Goal: Information Seeking & Learning: Check status

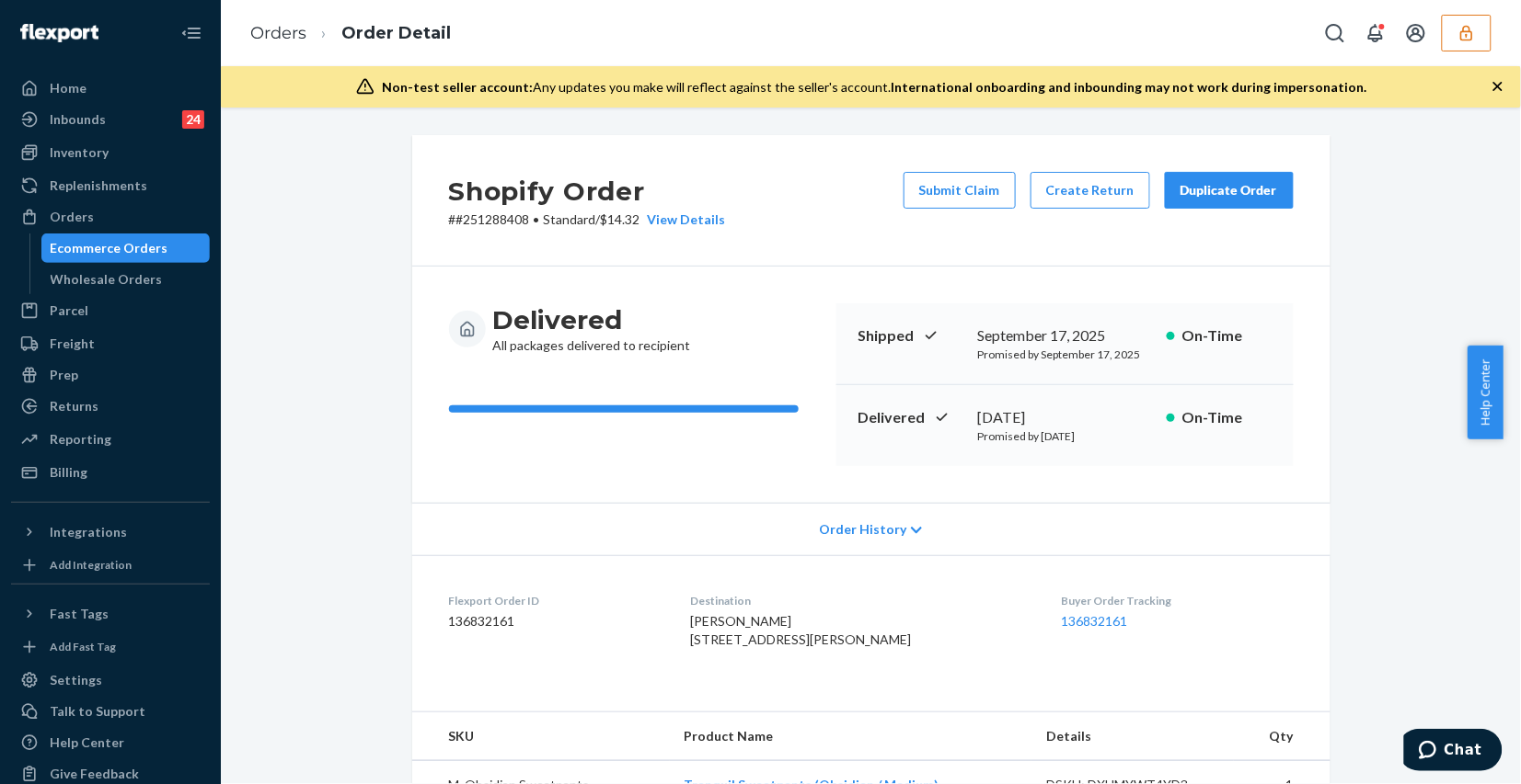
click at [1452, 38] on button "button" at bounding box center [1467, 33] width 50 height 37
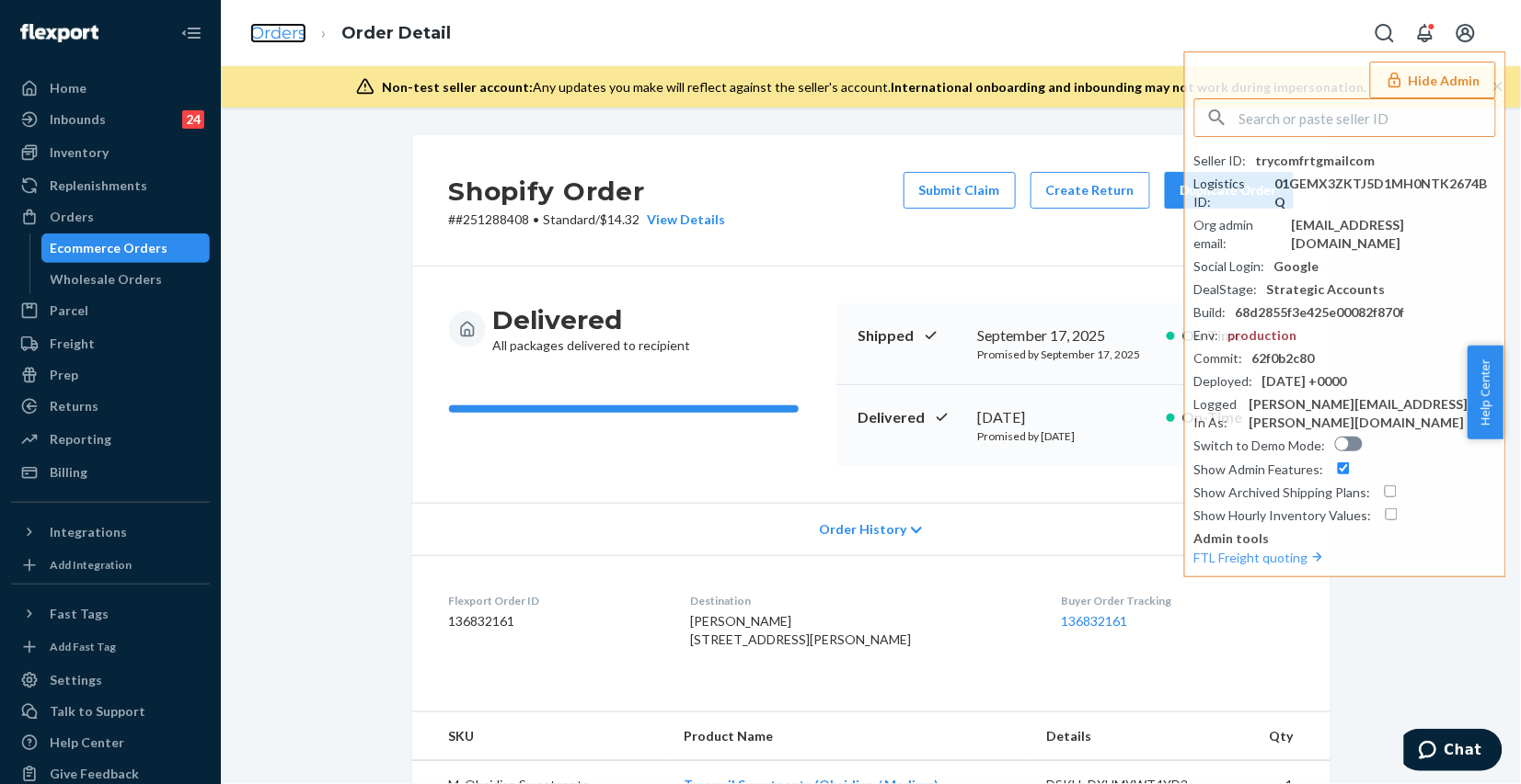
click at [281, 38] on link "Orders" at bounding box center [278, 33] width 56 height 21
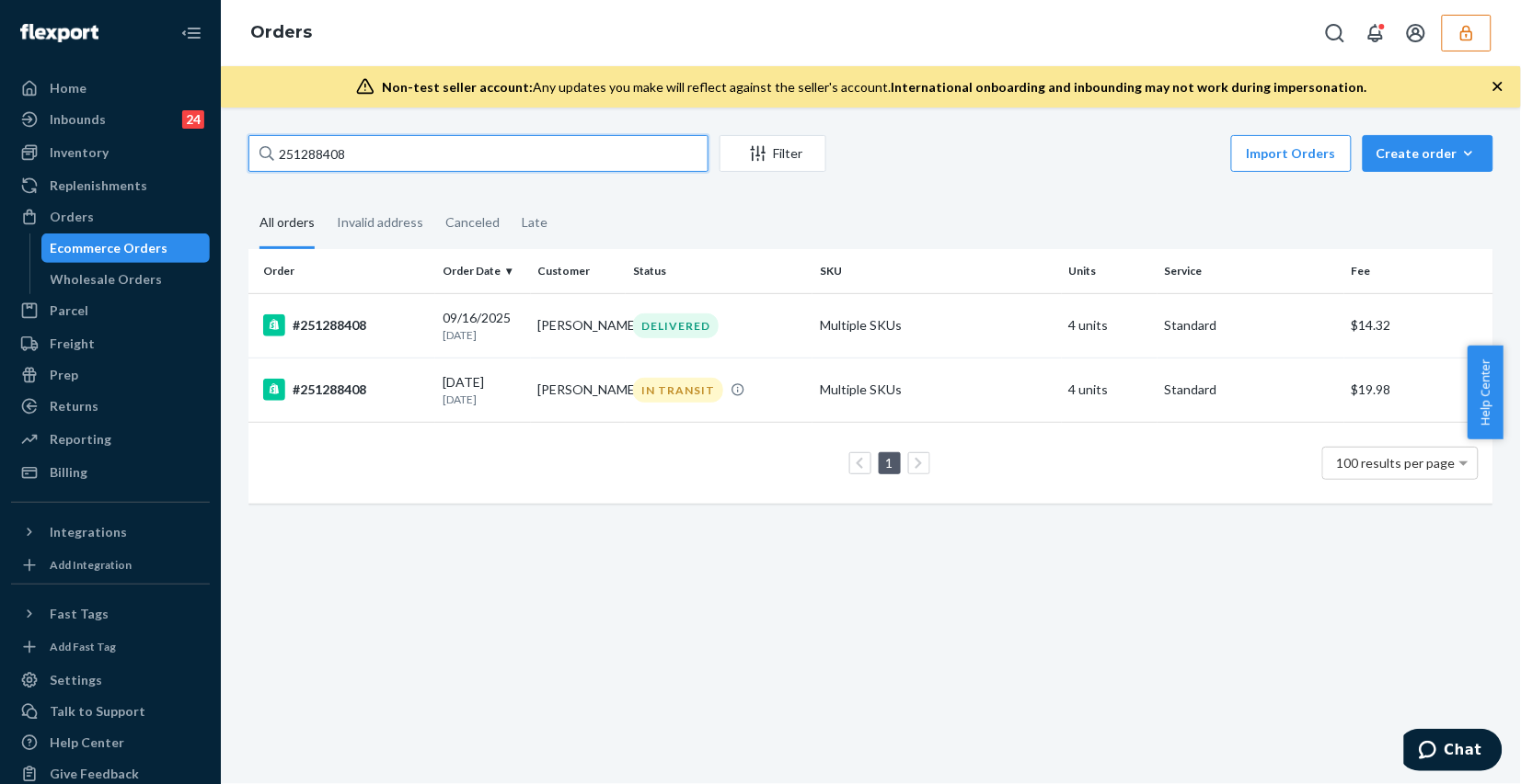
click at [376, 161] on input "251288408" at bounding box center [478, 153] width 460 height 37
paste input "255064427"
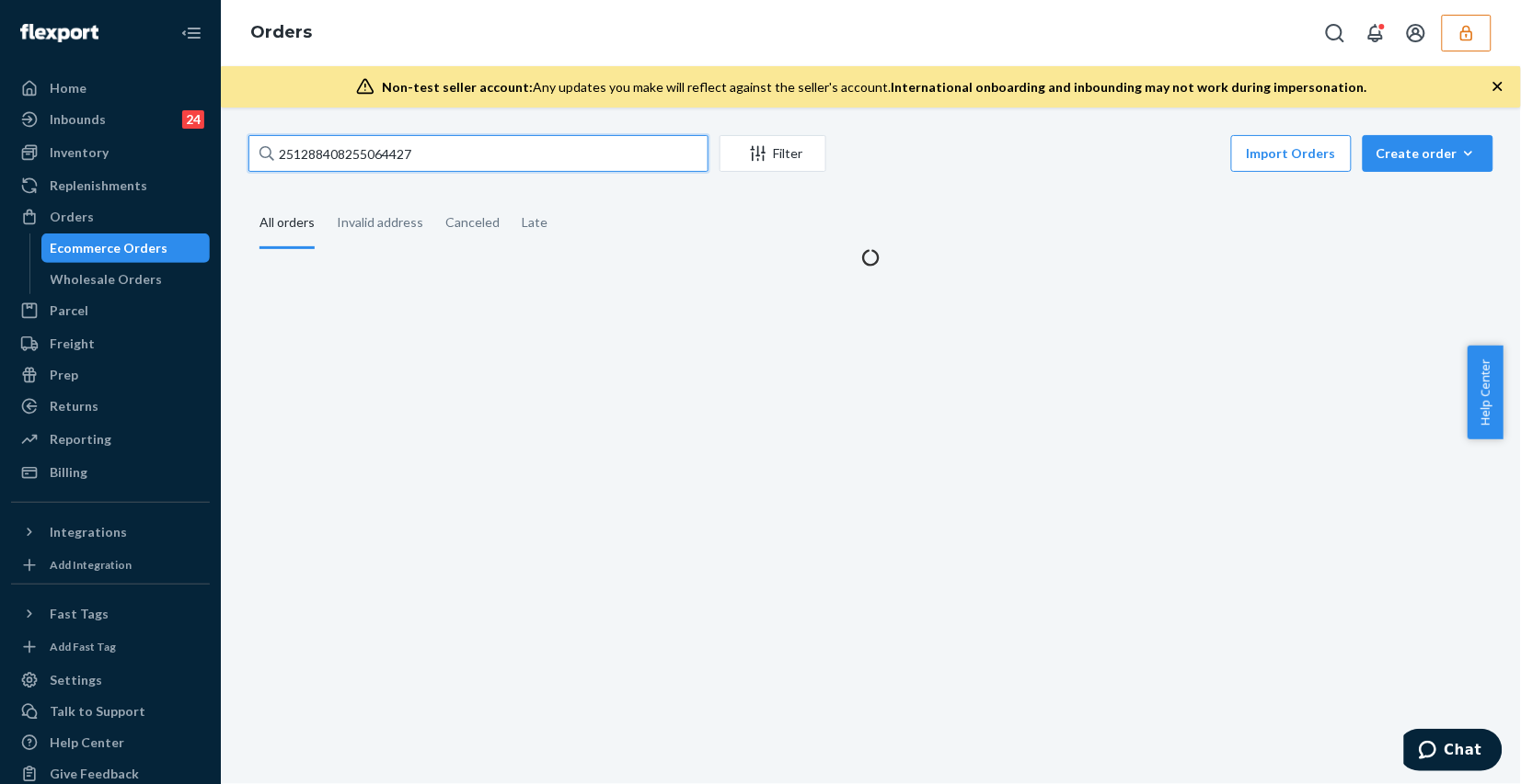
click at [373, 153] on input "251288408255064427" at bounding box center [478, 153] width 460 height 37
paste input "text"
click at [373, 153] on input "251288408255064427" at bounding box center [478, 153] width 460 height 37
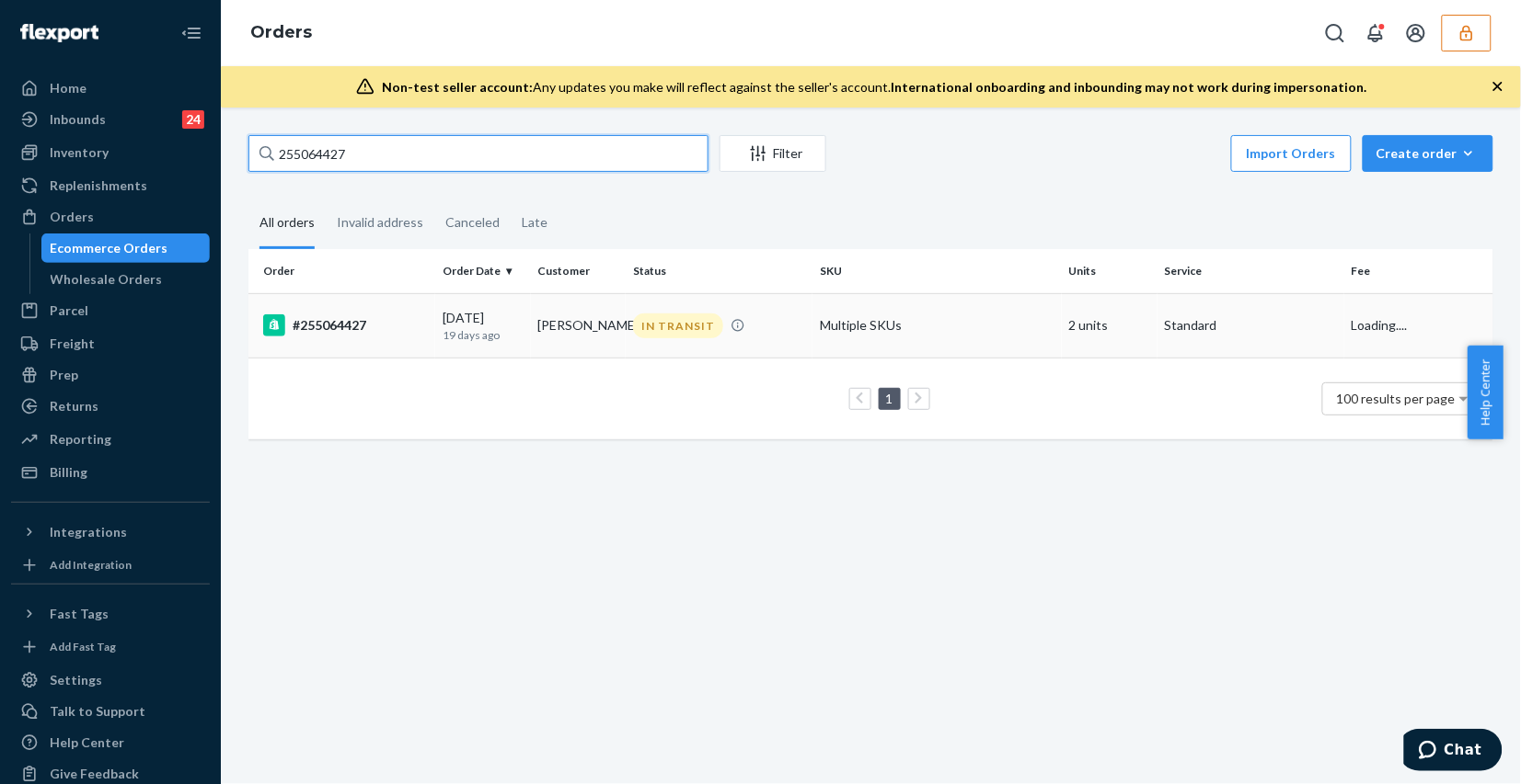
type input "255064427"
click at [768, 335] on div "IN TRANSIT" at bounding box center [719, 326] width 179 height 24
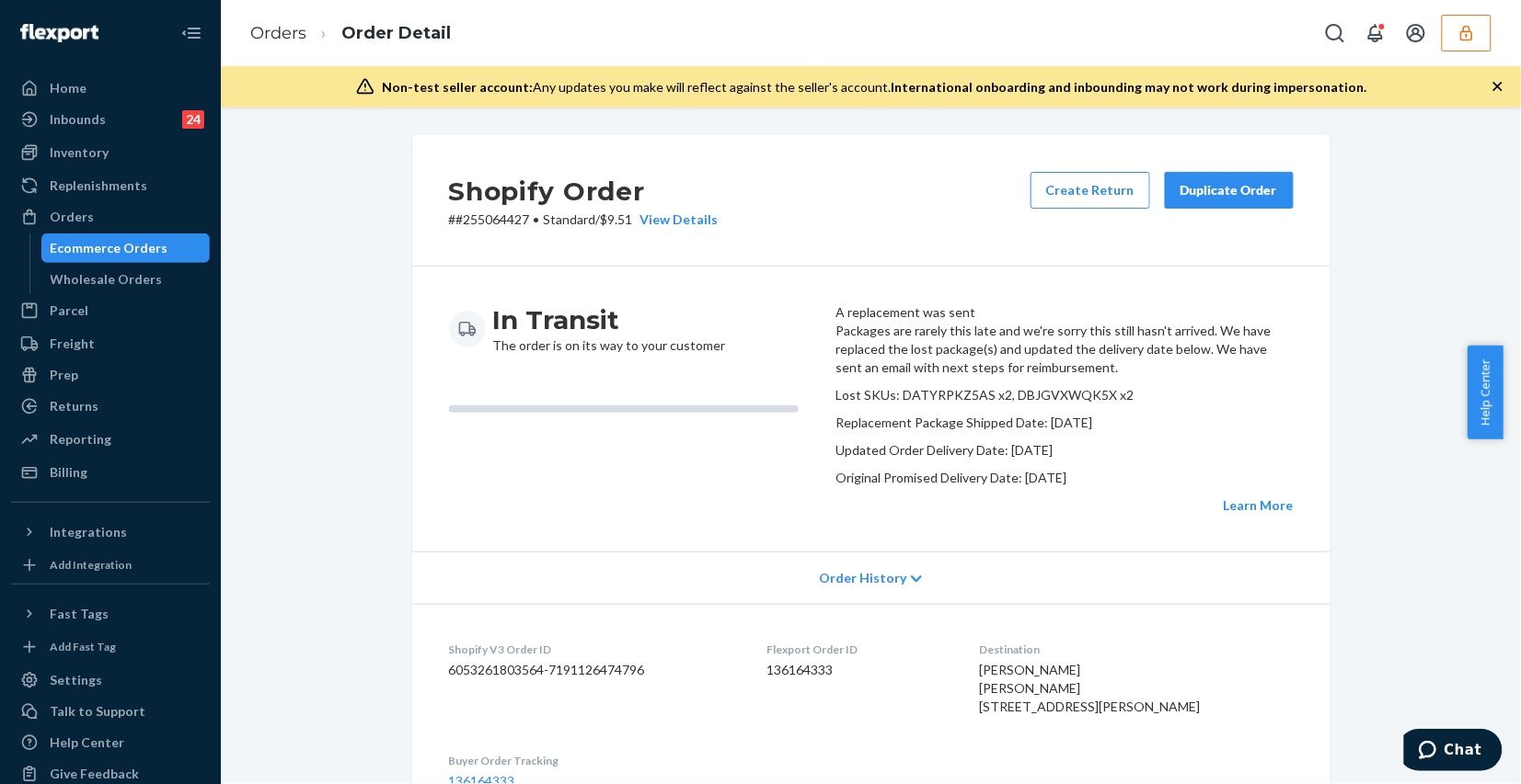
click at [497, 515] on div "In Transit The order is on its way to your customer" at bounding box center [635, 408] width 373 height 211
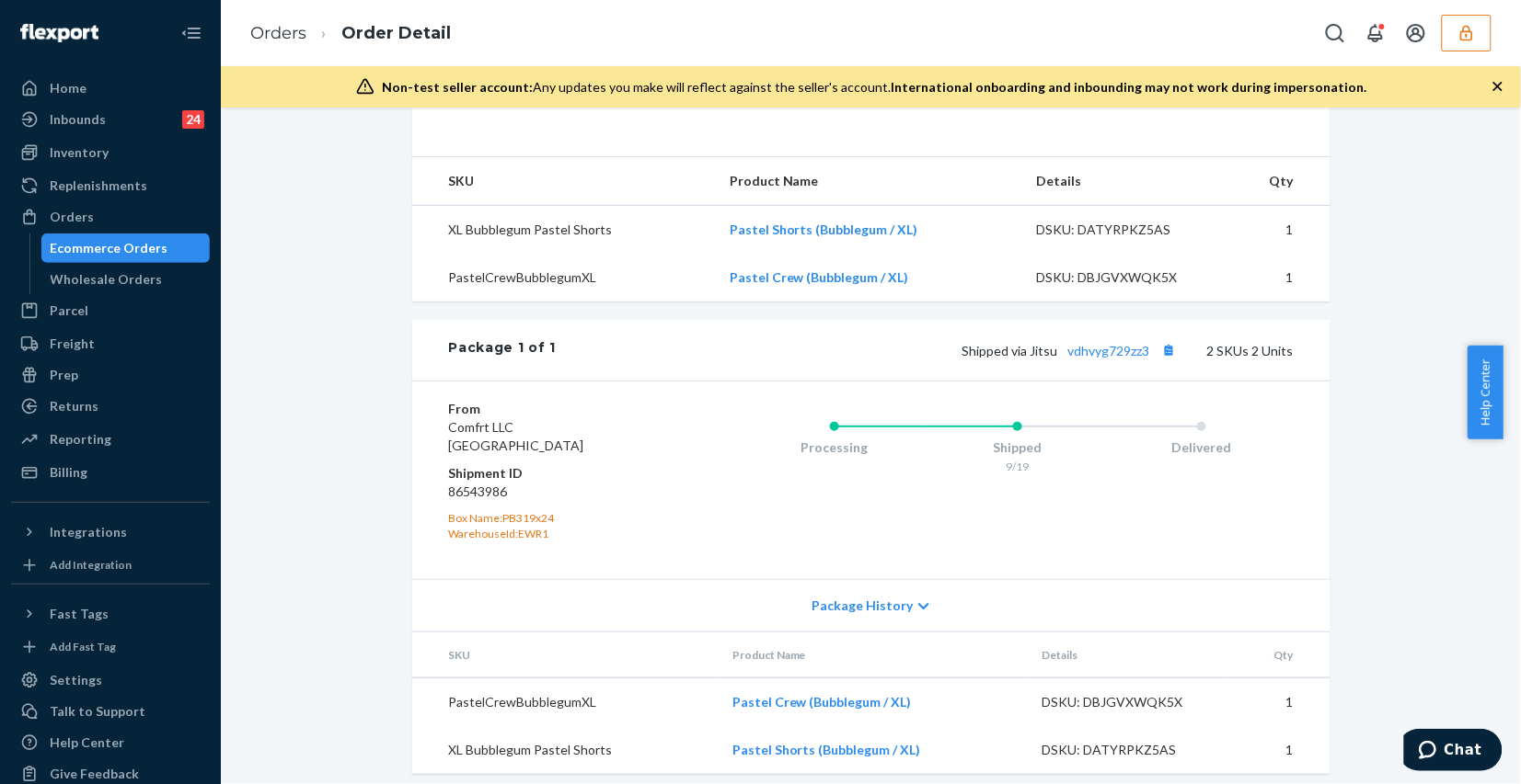
scroll to position [345, 0]
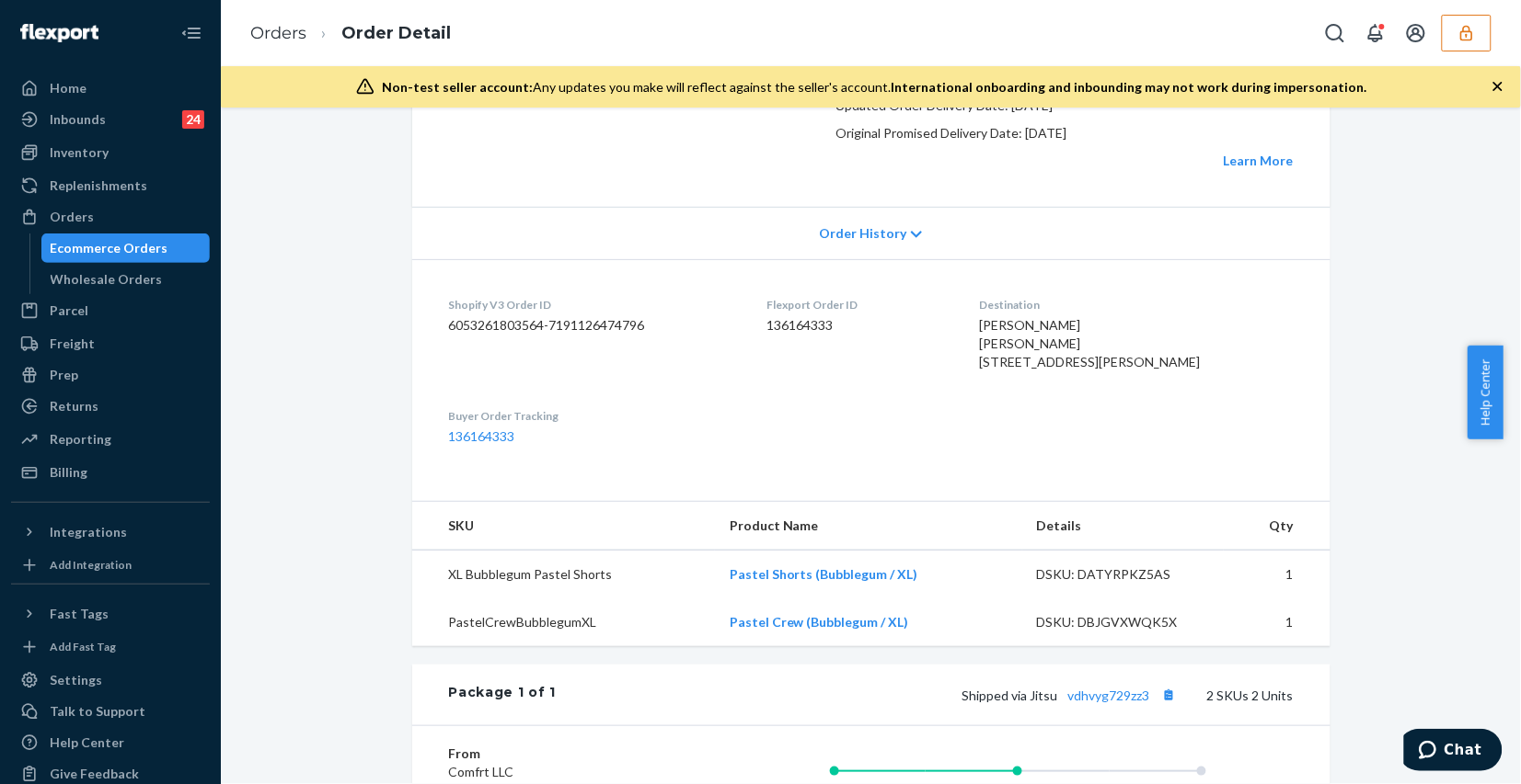
click at [884, 259] on div "Order History" at bounding box center [871, 233] width 918 height 53
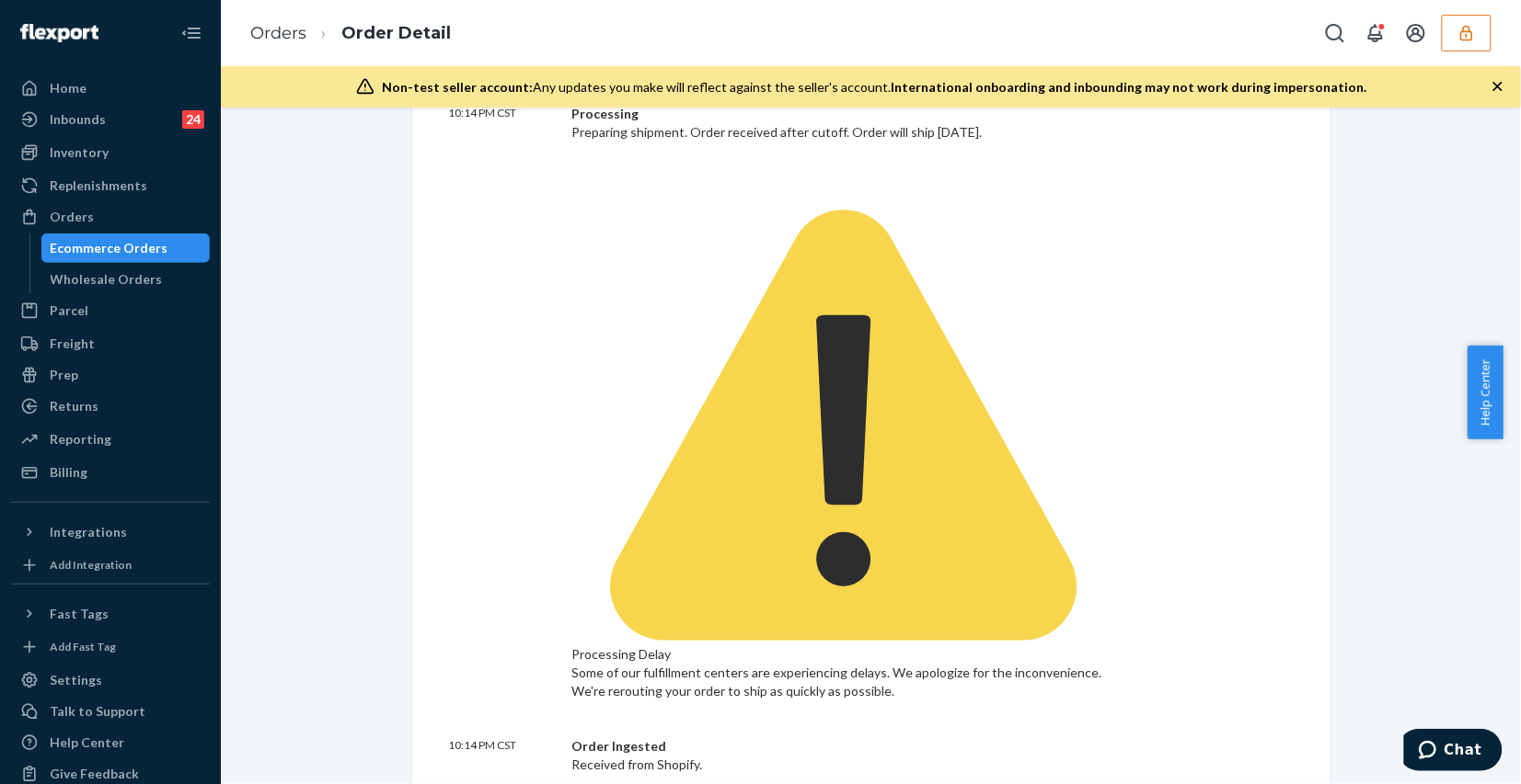
scroll to position [1609, 0]
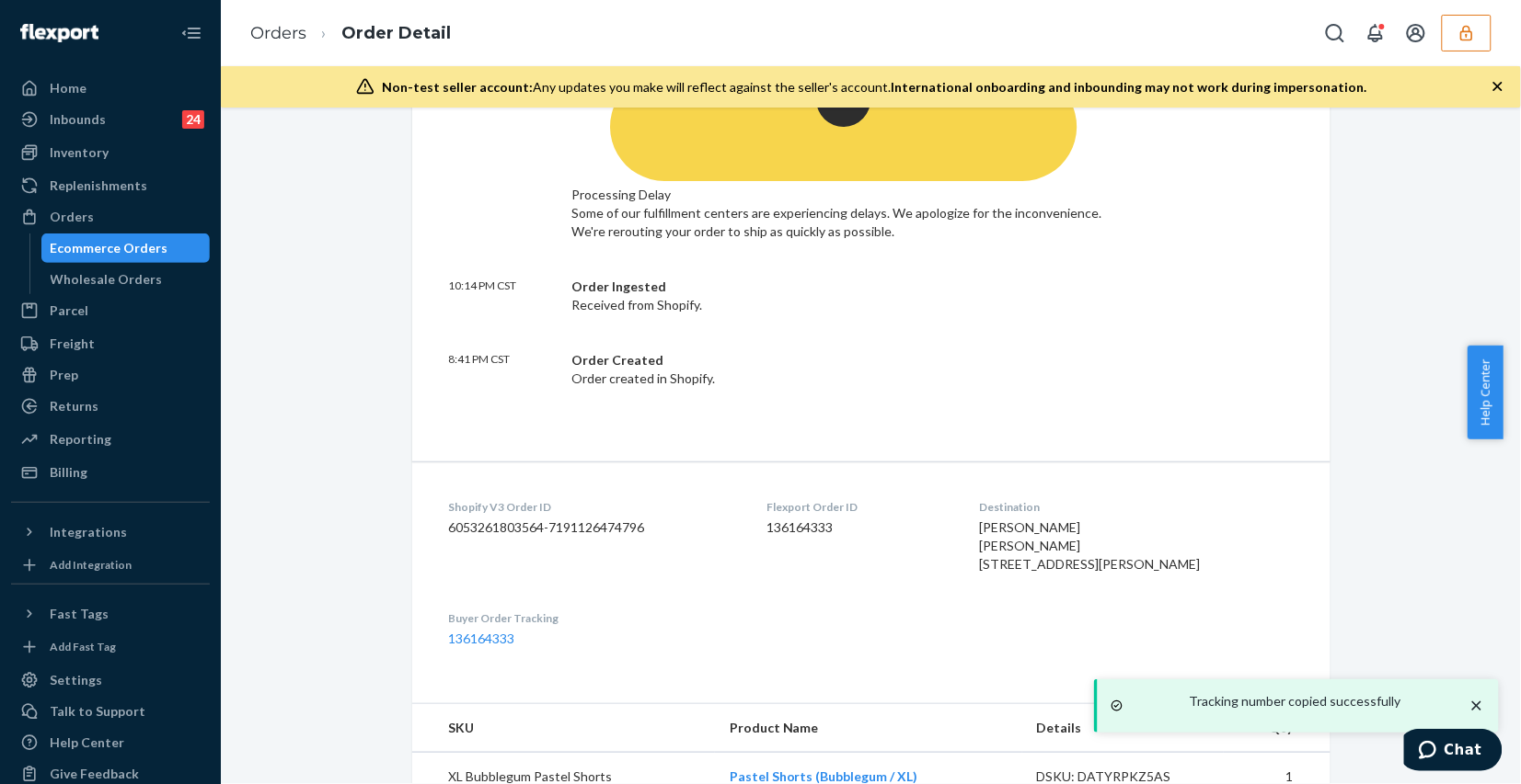
scroll to position [1810, 0]
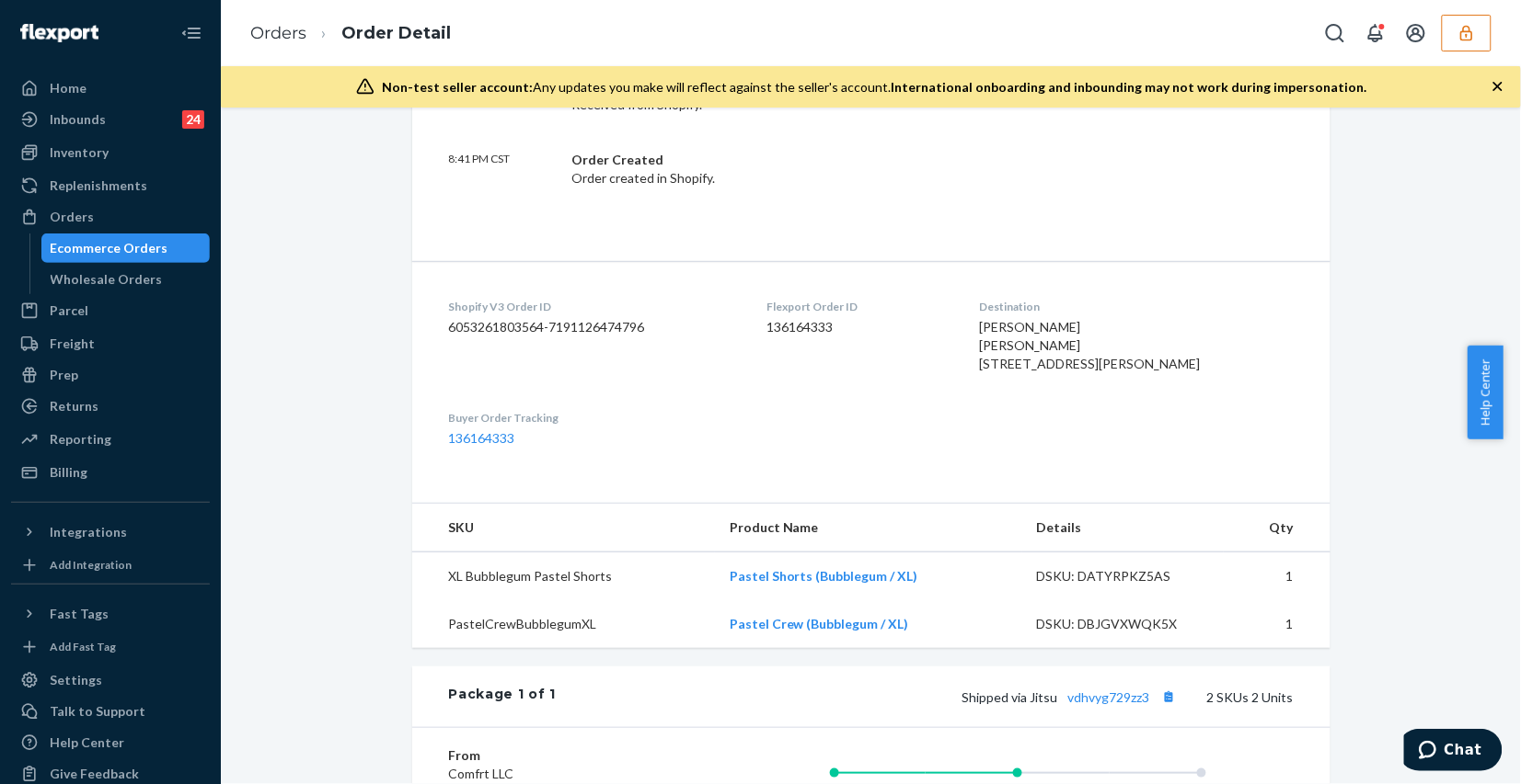
copy dd "86543986"
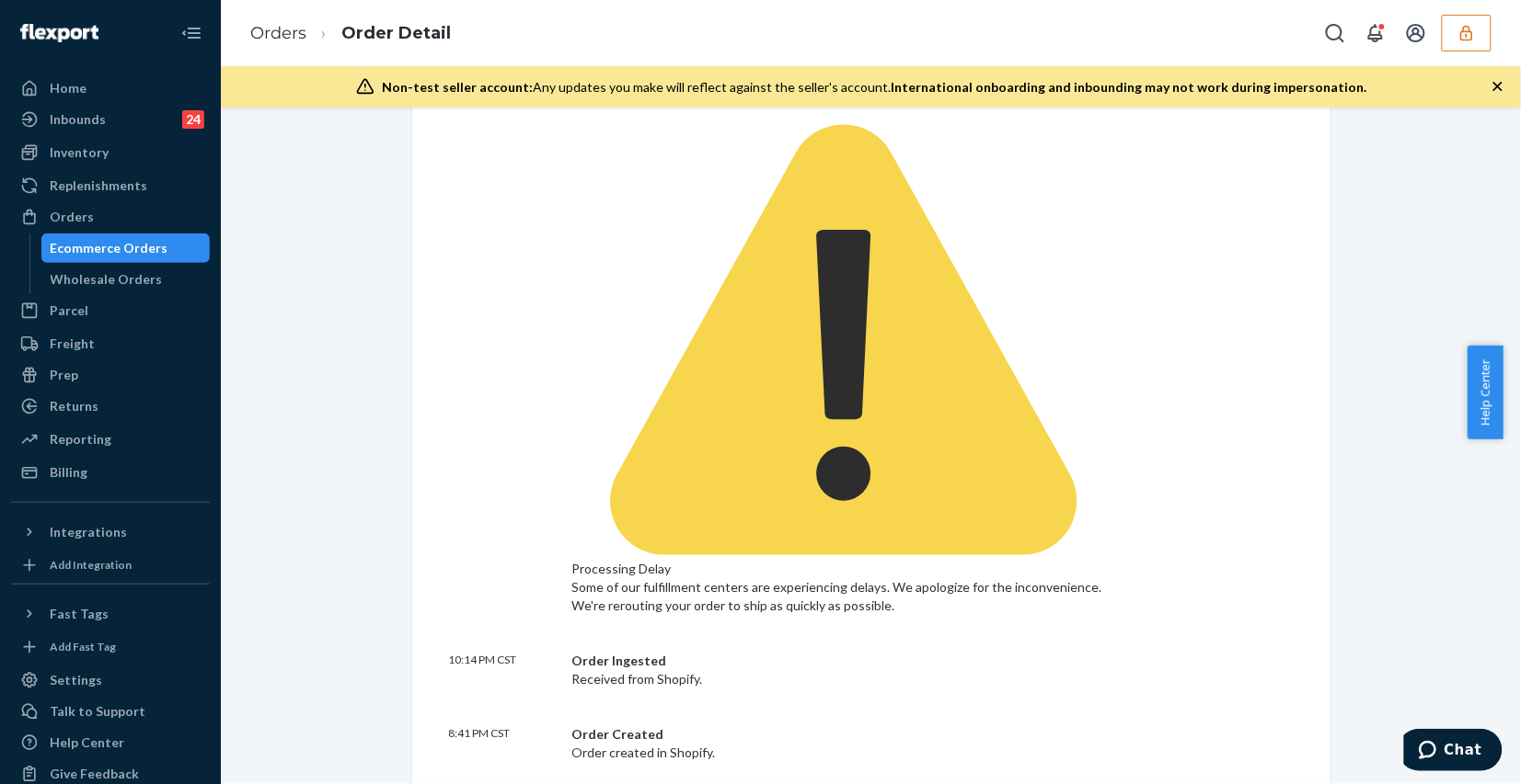
scroll to position [660, 0]
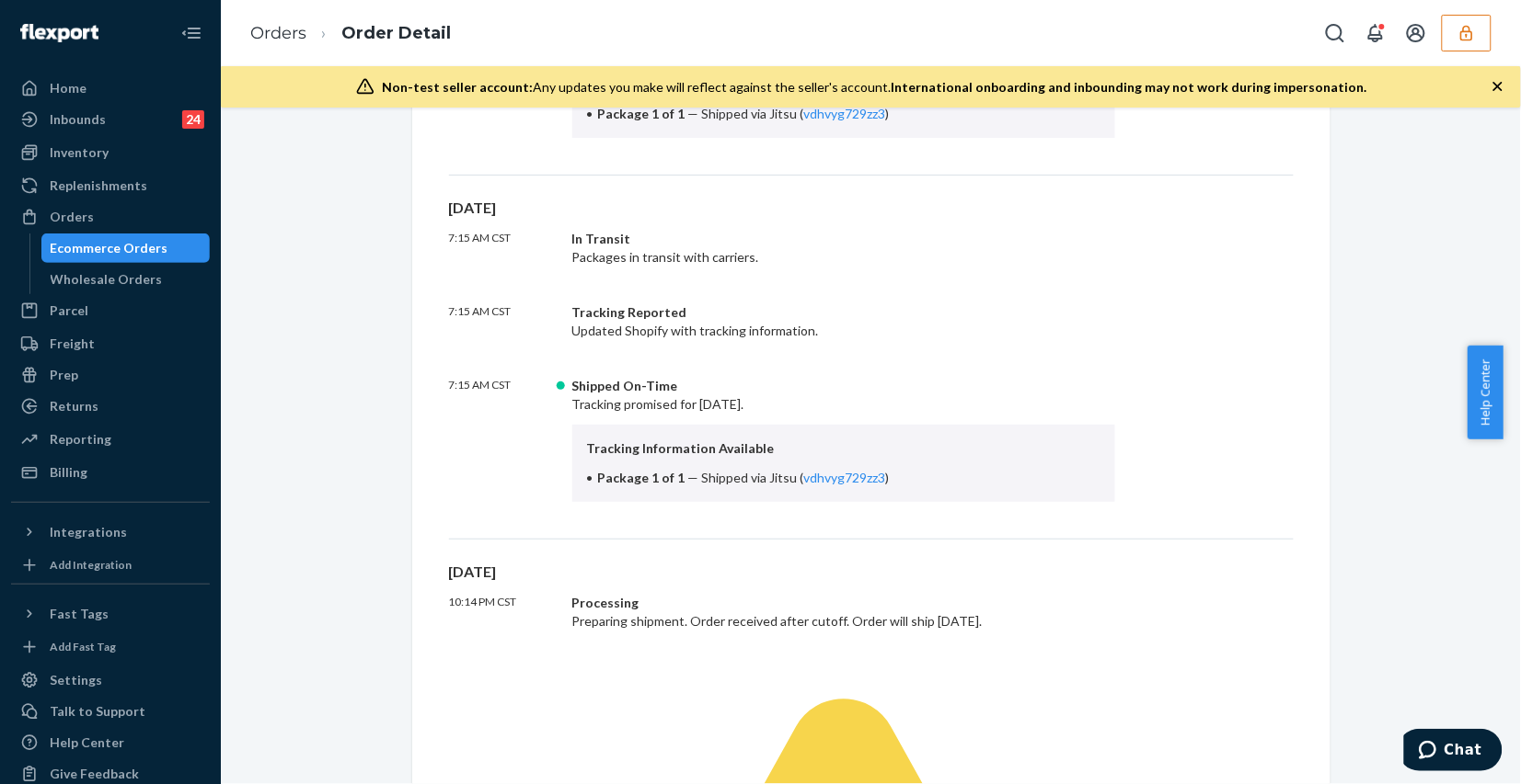
click at [1293, 309] on div "Fri, Sep 19 7:09 AM CST Replacement package created We identified a package as …" at bounding box center [871, 677] width 918 height 1467
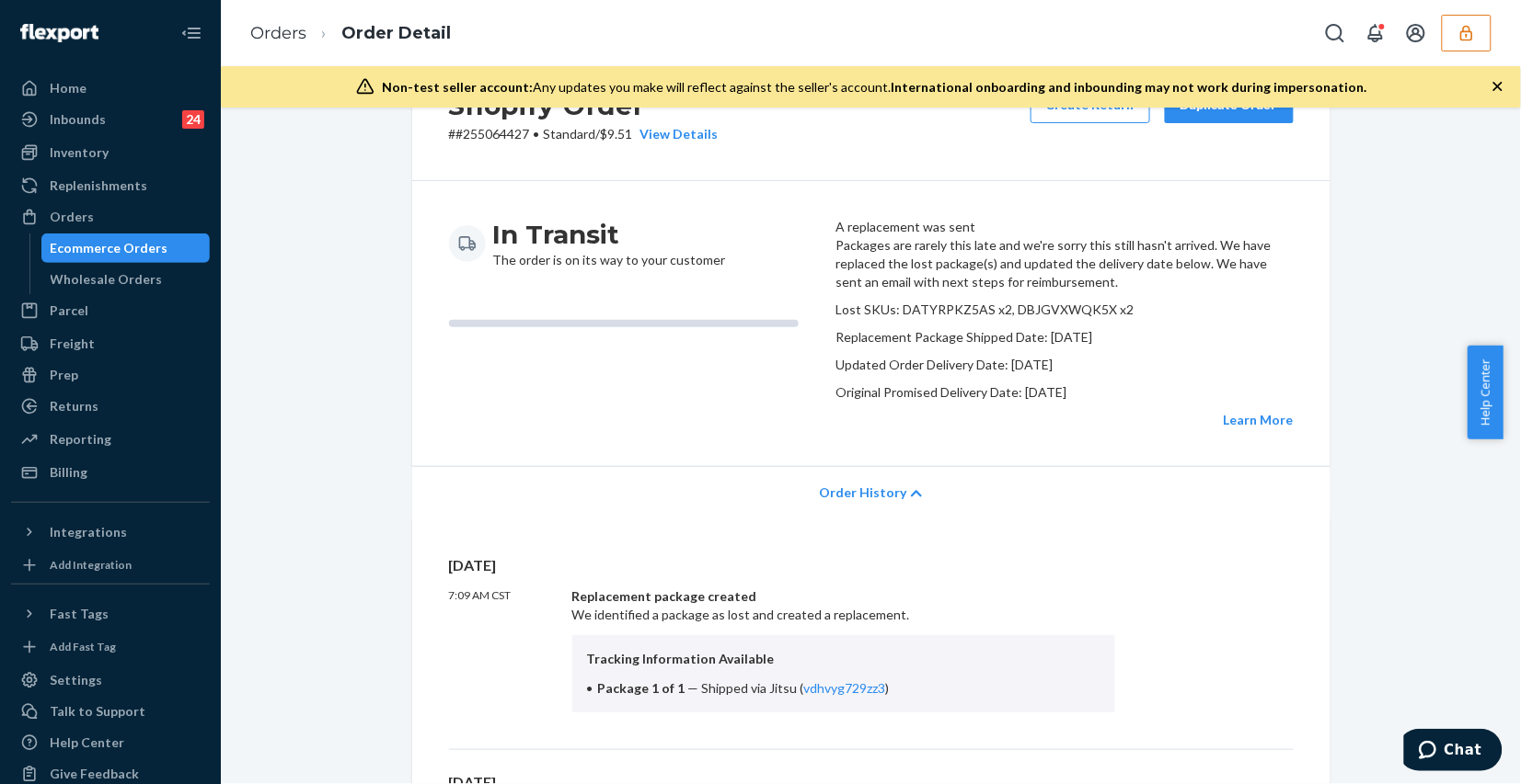
scroll to position [430, 0]
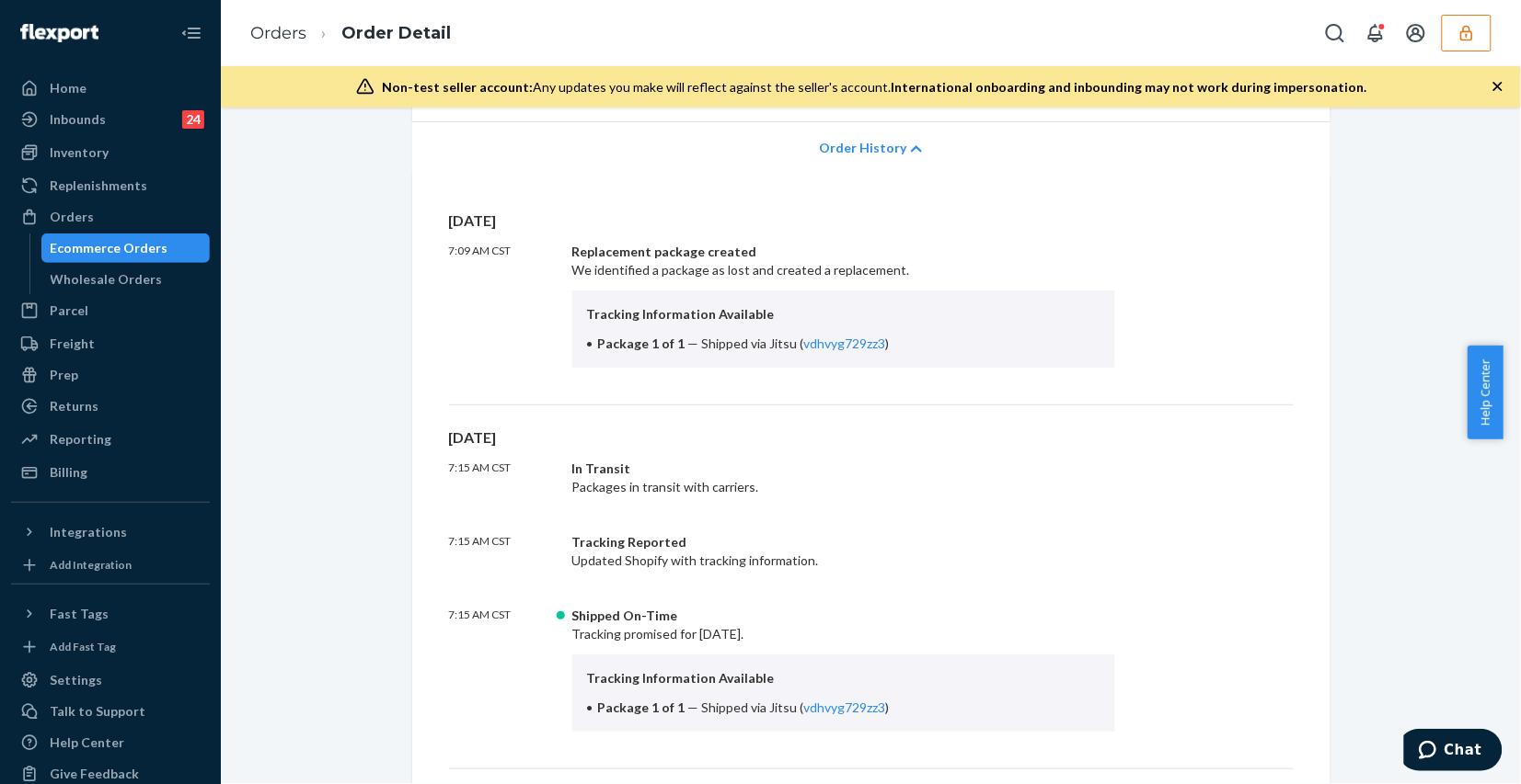
click at [866, 157] on span "Order History" at bounding box center [862, 148] width 87 height 19
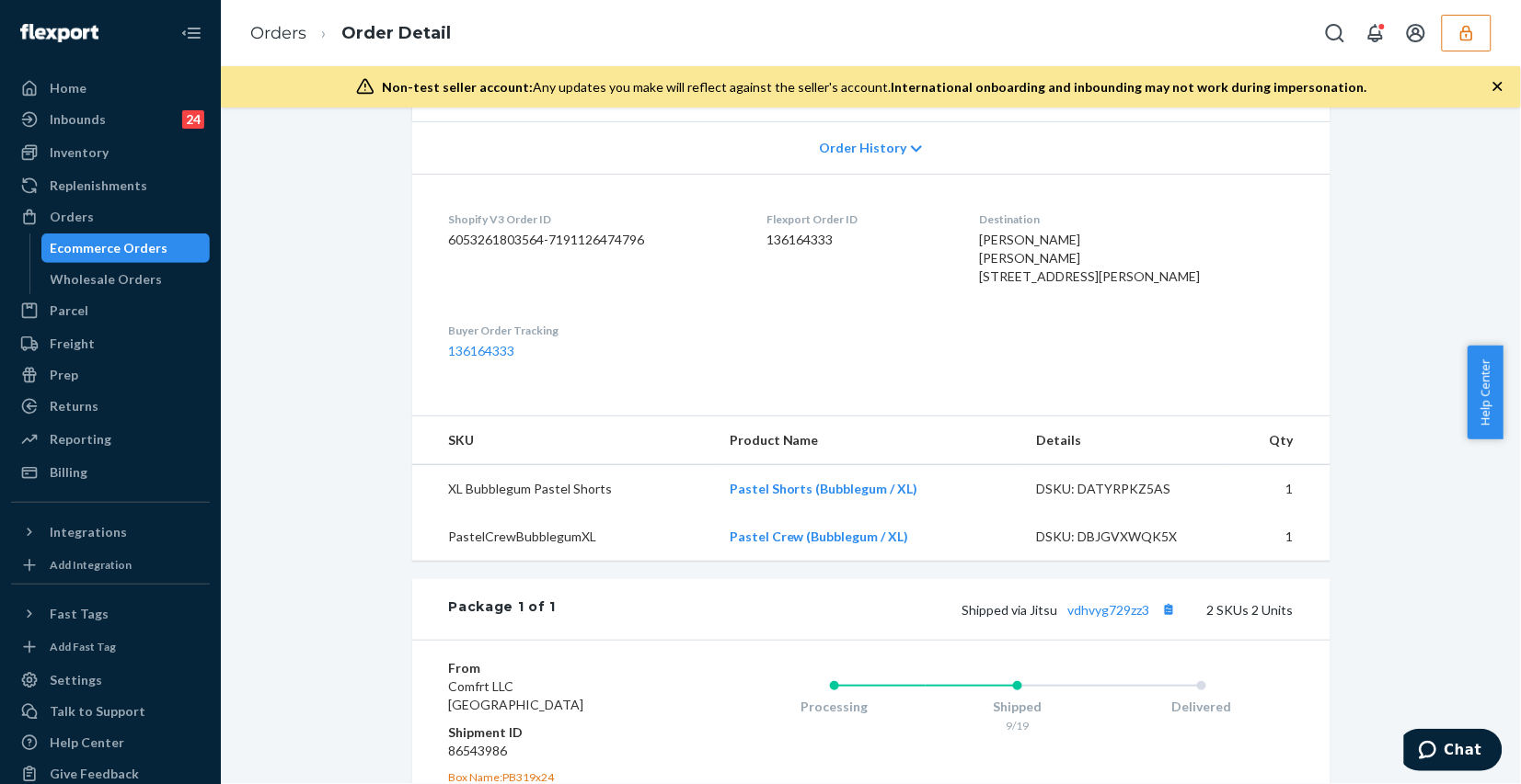
click at [827, 249] on dd "136164333" at bounding box center [859, 240] width 184 height 19
copy dd "136164333"
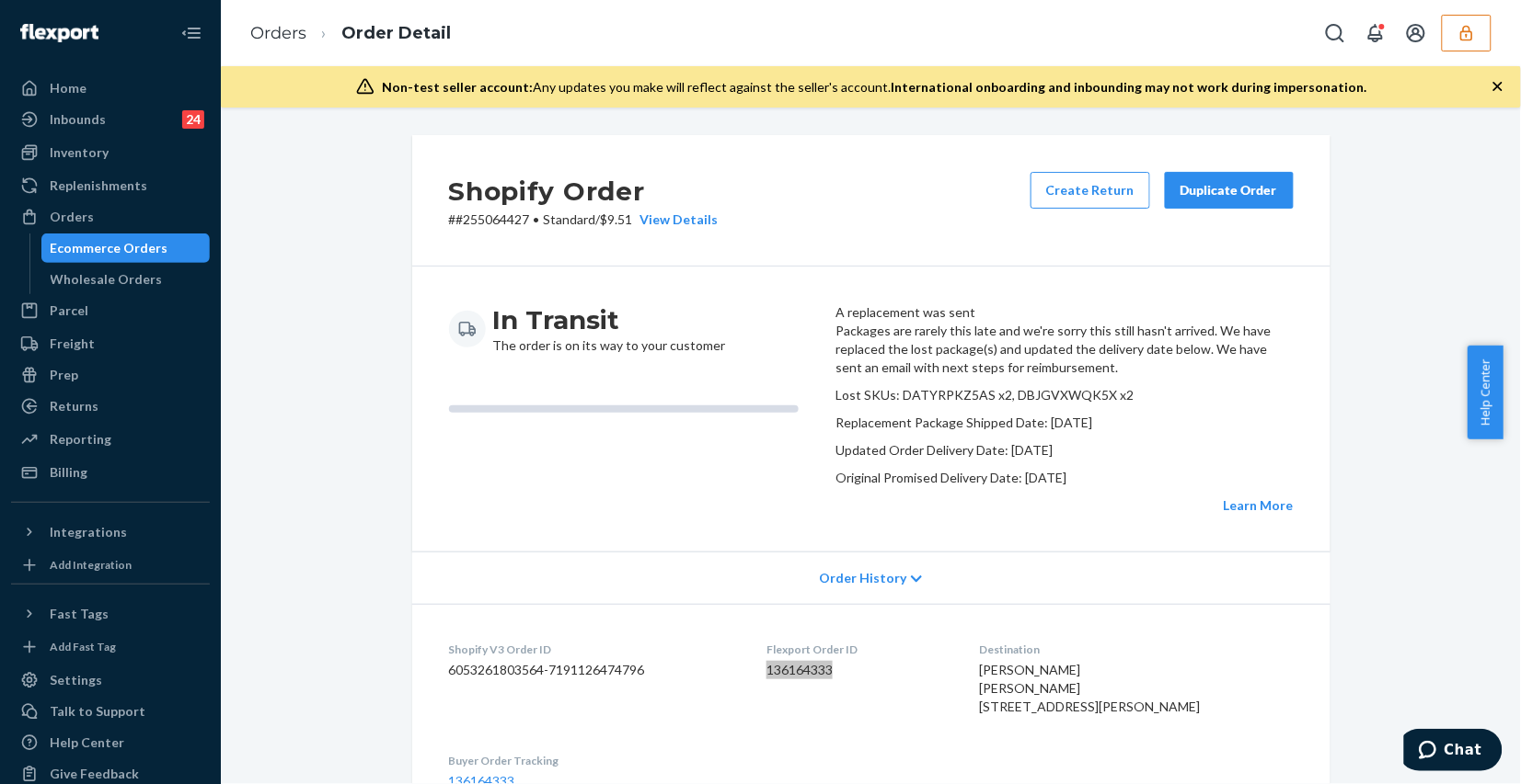
scroll to position [345, 0]
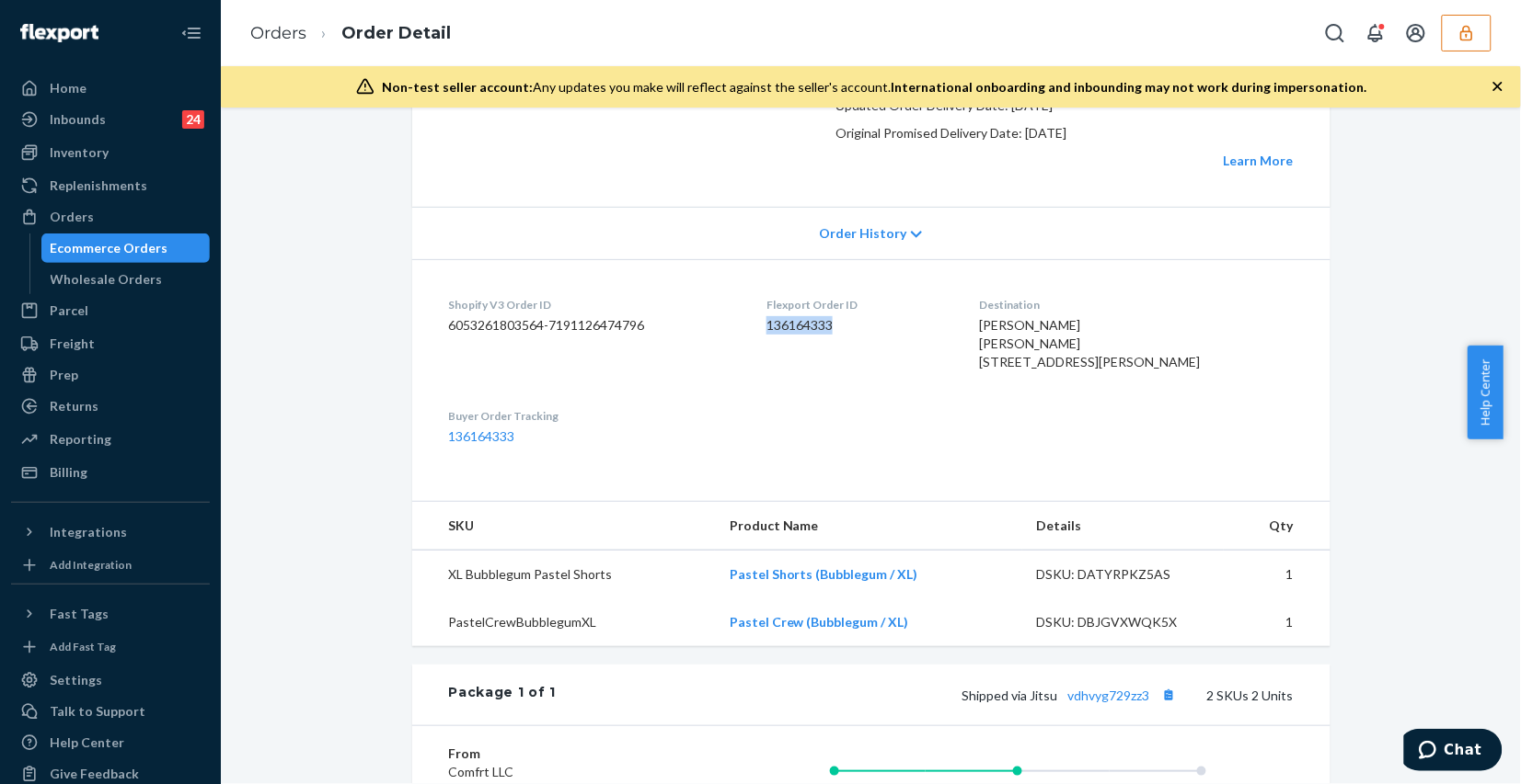
click at [824, 335] on dd "136164333" at bounding box center [859, 326] width 184 height 19
copy dd "136164333"
click at [1461, 38] on icon "button" at bounding box center [1467, 33] width 19 height 19
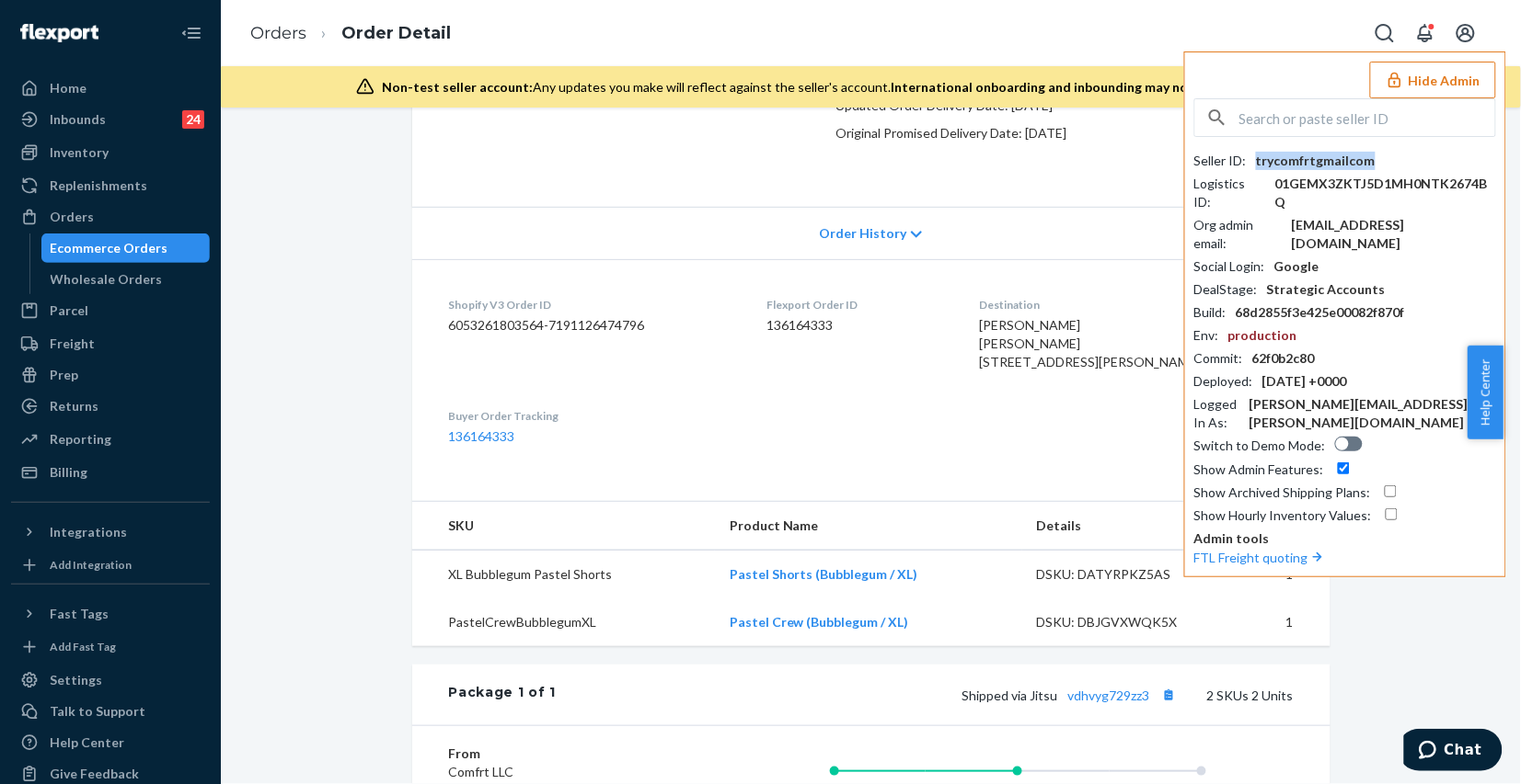
click at [1296, 165] on div "trycomfrtgmailcom" at bounding box center [1315, 161] width 119 height 19
copy div "trycomfrtgmailcom"
click at [1334, 117] on input "text" at bounding box center [1367, 117] width 256 height 37
paste input "laurenbtruebrandscom"
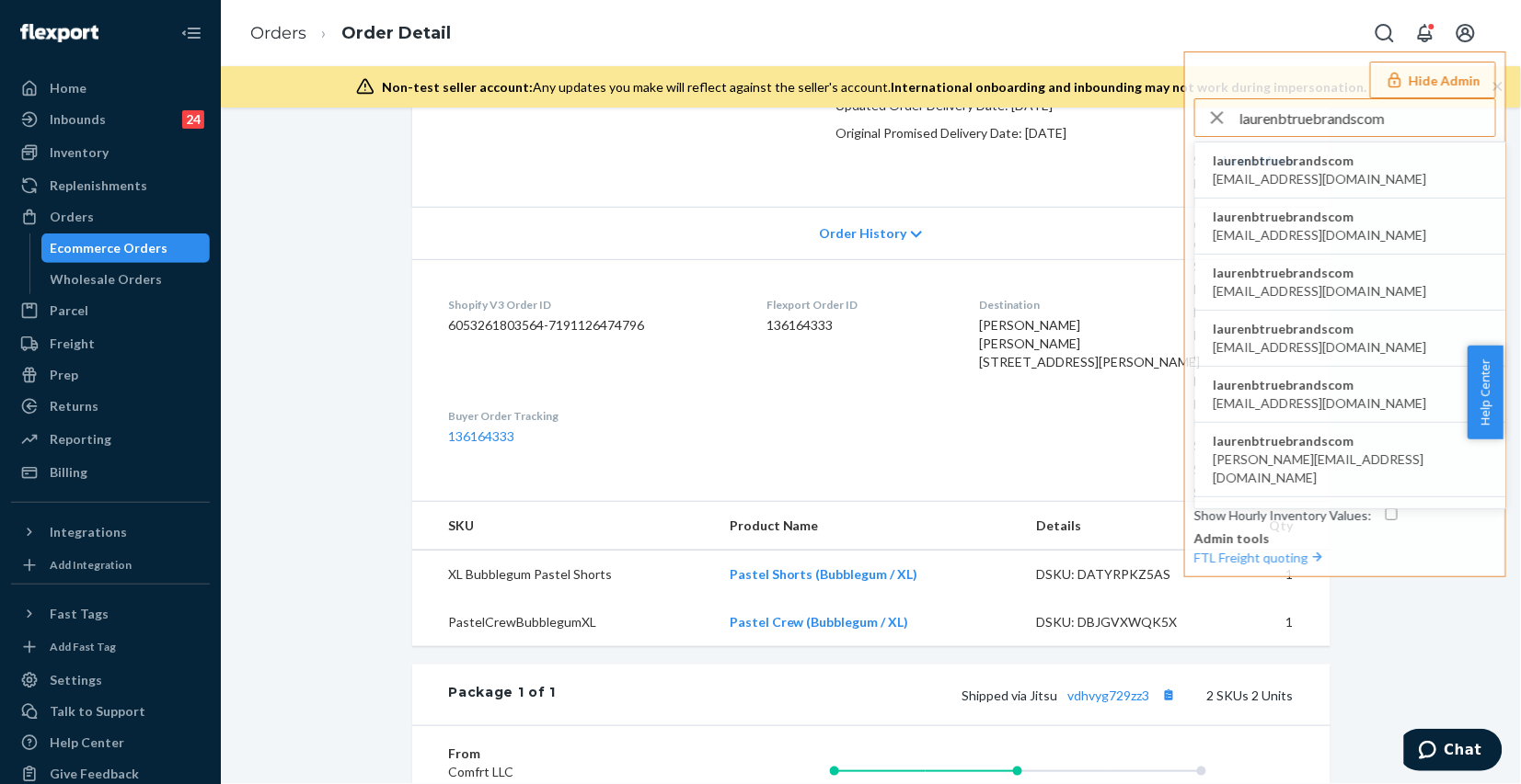
type input "laurenbtruebrandscom"
click at [1388, 161] on li "laurenbtruebrandscom angelogarcia@truebrands.com" at bounding box center [1350, 171] width 311 height 56
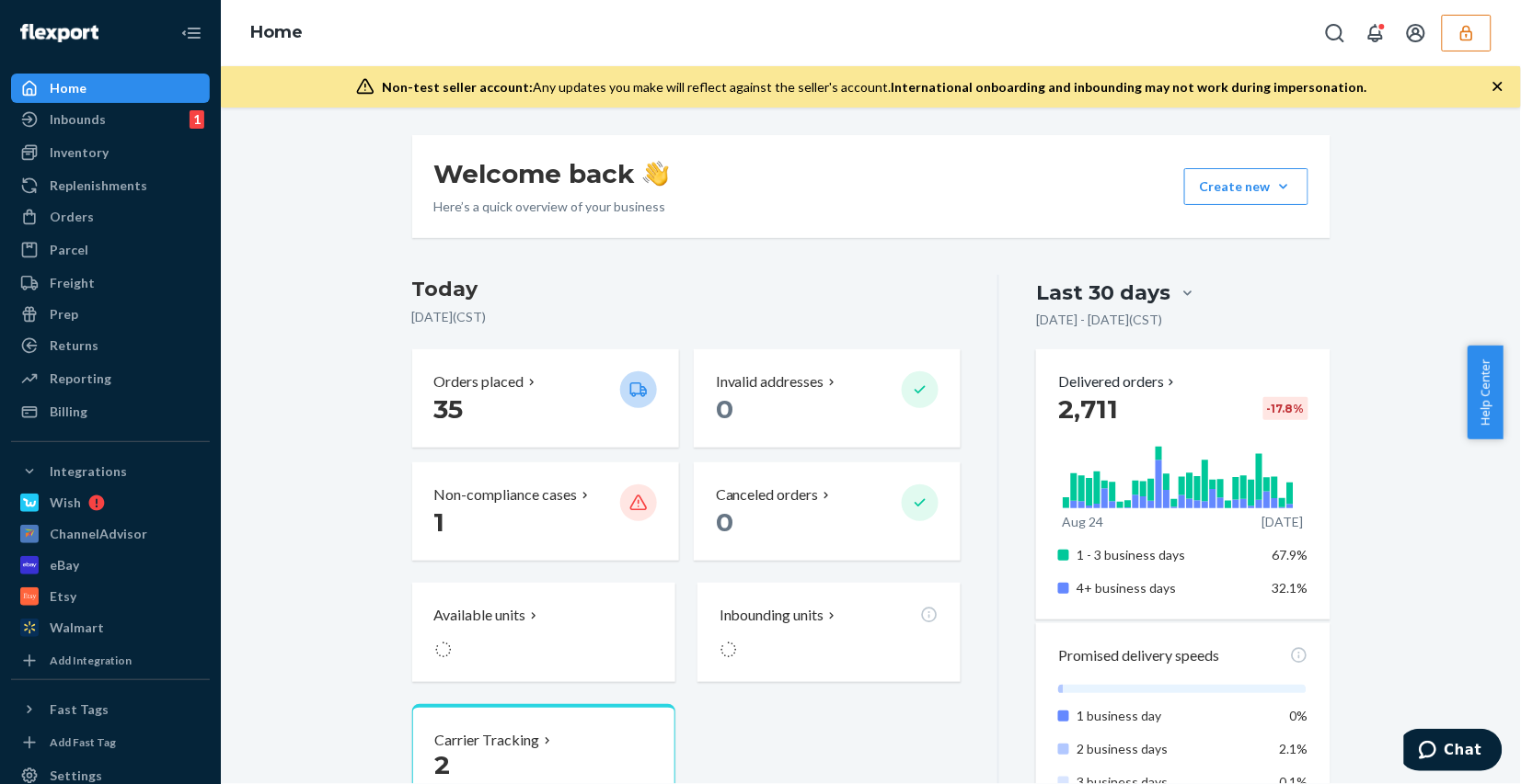
click at [136, 233] on div "Orders Ecommerce Orders Wholesale Orders" at bounding box center [111, 217] width 199 height 31
click at [127, 218] on div "Orders" at bounding box center [111, 216] width 195 height 25
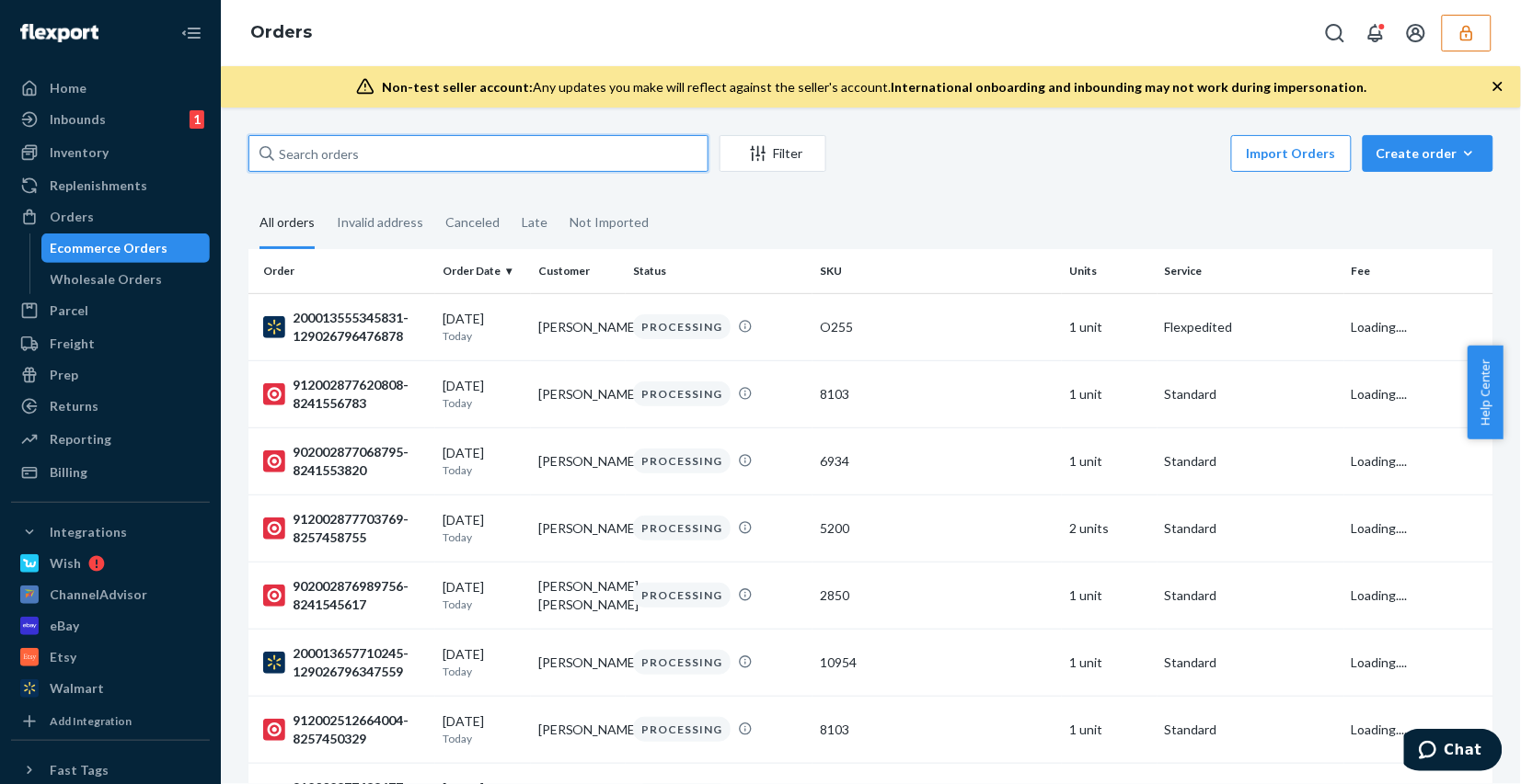
click at [463, 150] on input "text" at bounding box center [478, 153] width 460 height 37
paste input "200013665650879"
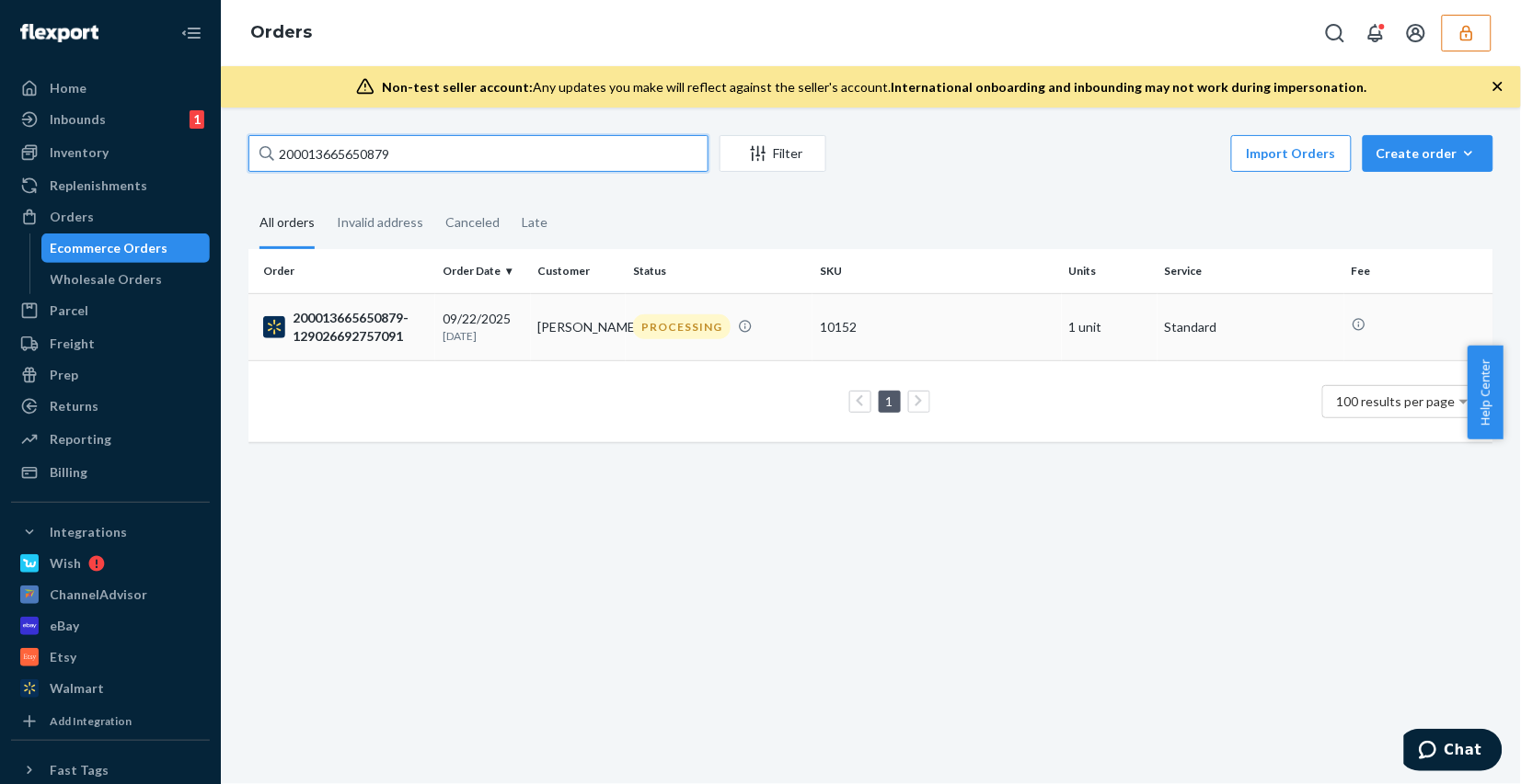
type input "200013665650879"
click at [975, 332] on div "10152" at bounding box center [938, 328] width 235 height 19
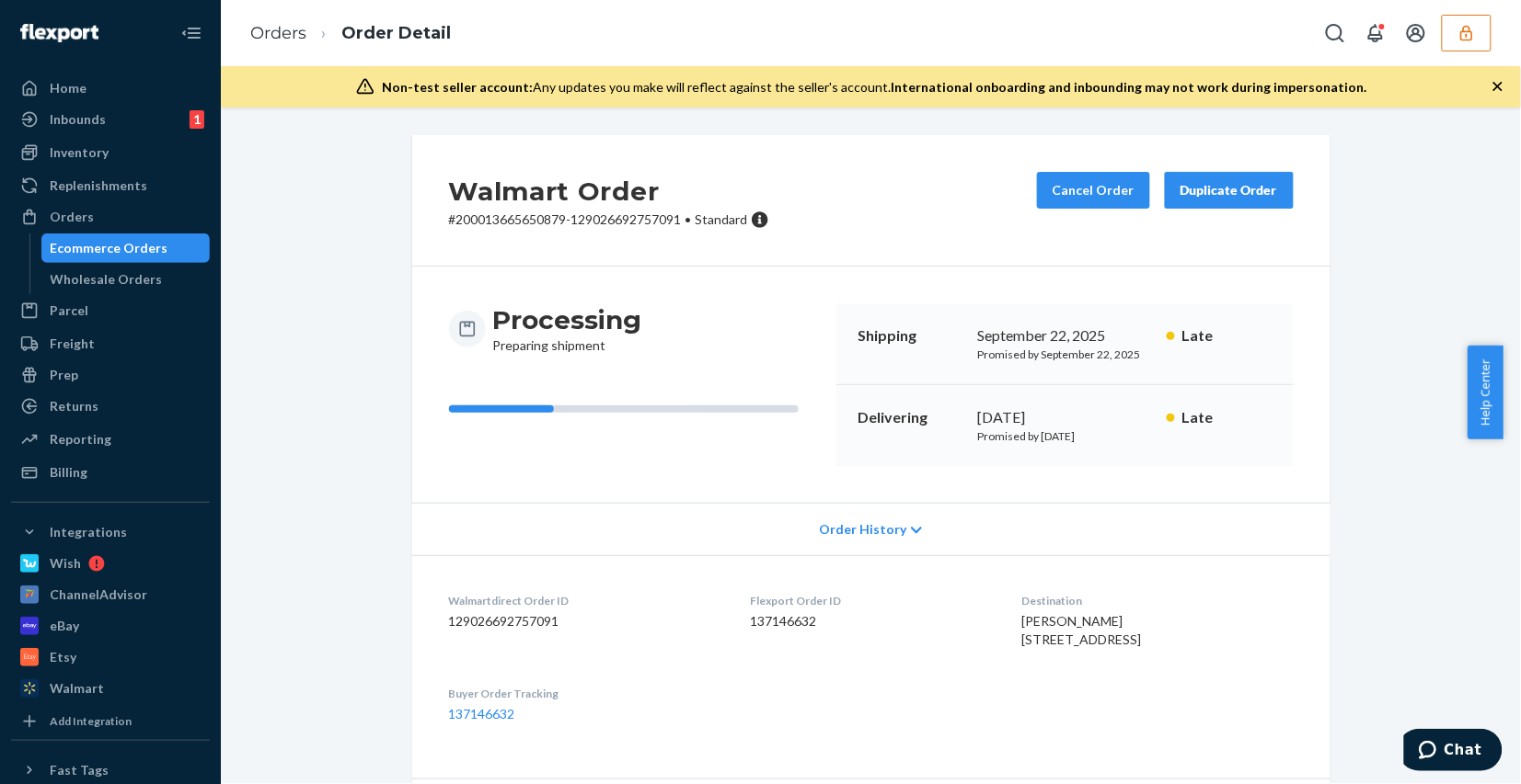
scroll to position [345, 0]
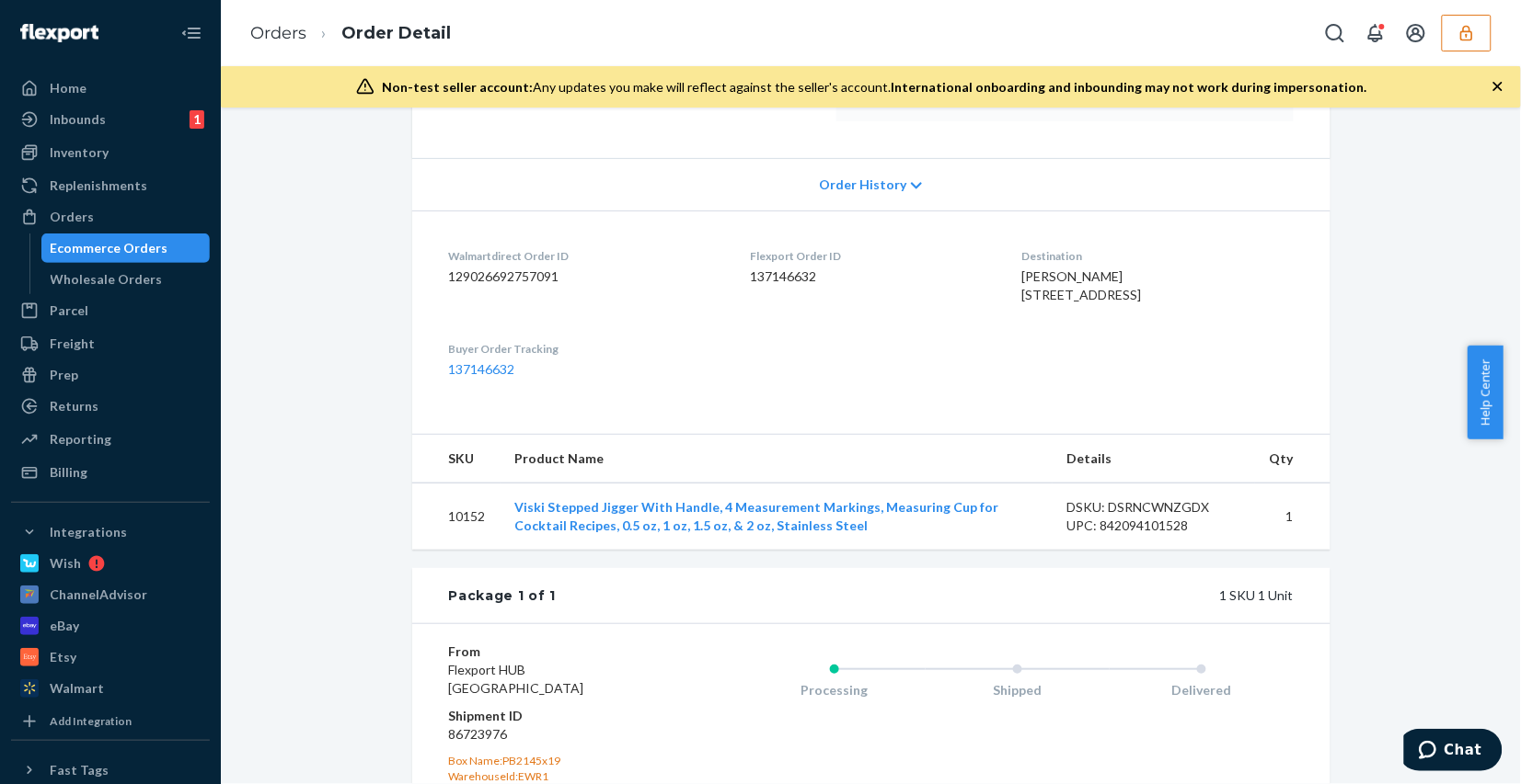
click at [912, 185] on icon at bounding box center [918, 185] width 11 height 7
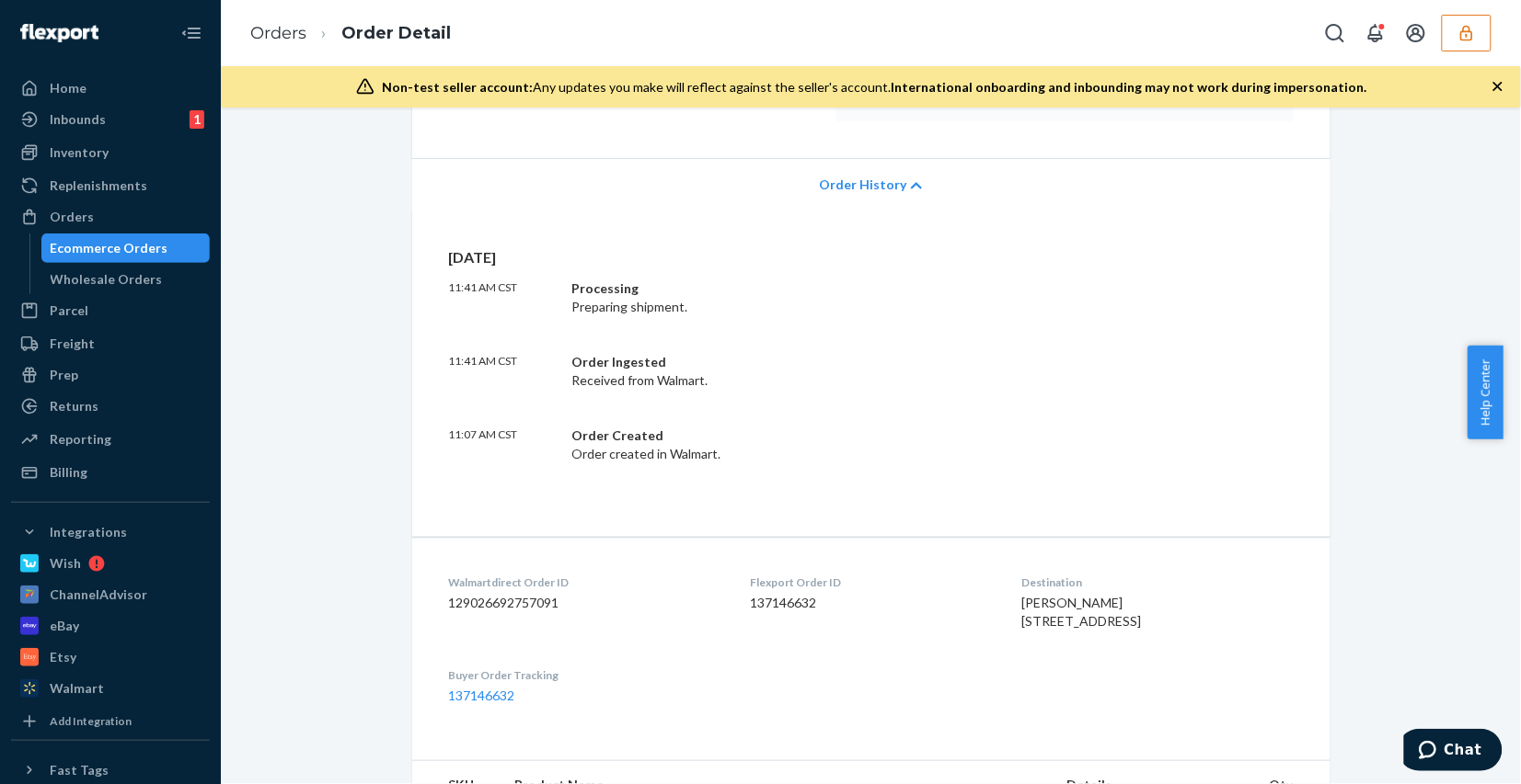
click at [911, 185] on icon at bounding box center [917, 186] width 11 height 13
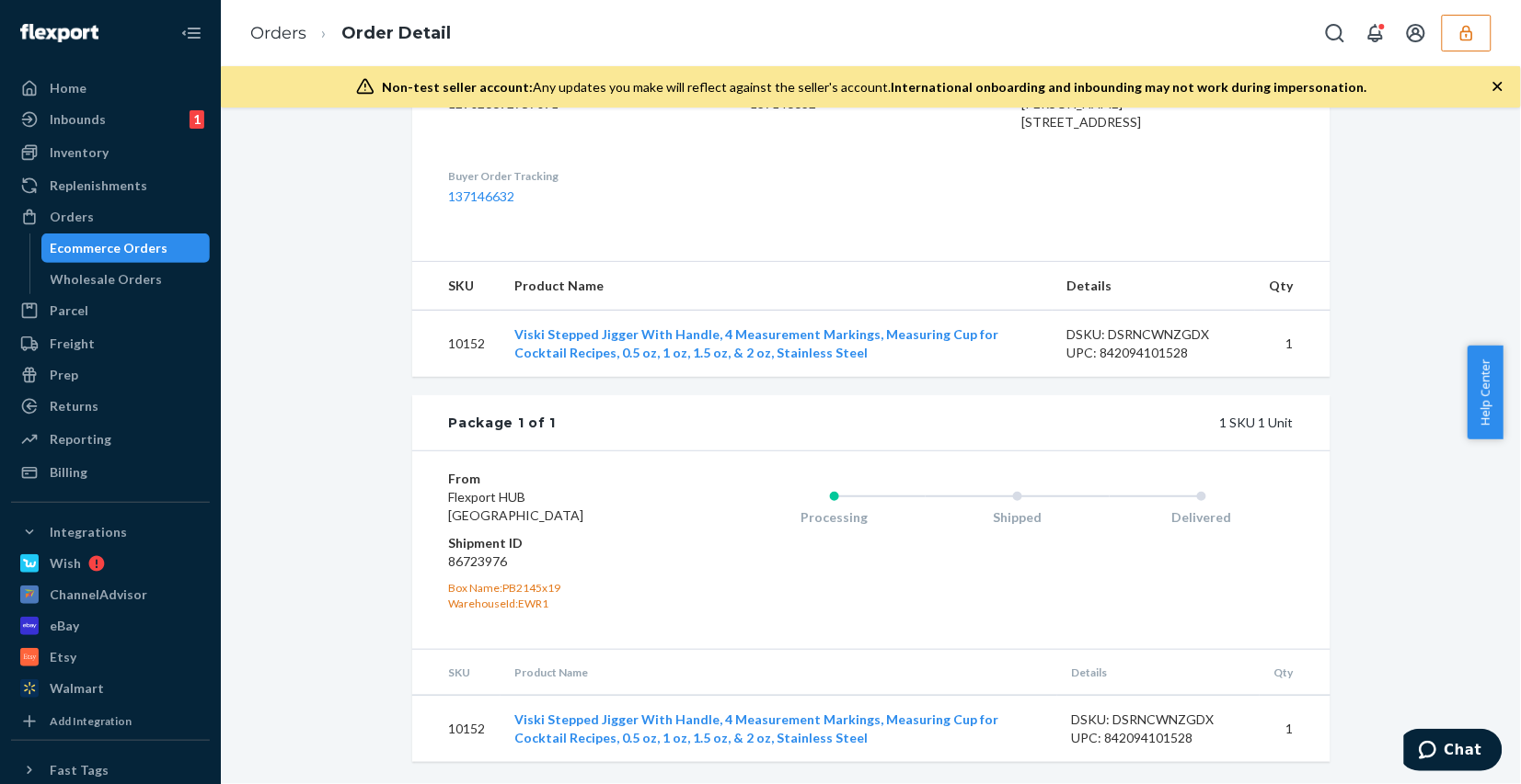
scroll to position [209, 0]
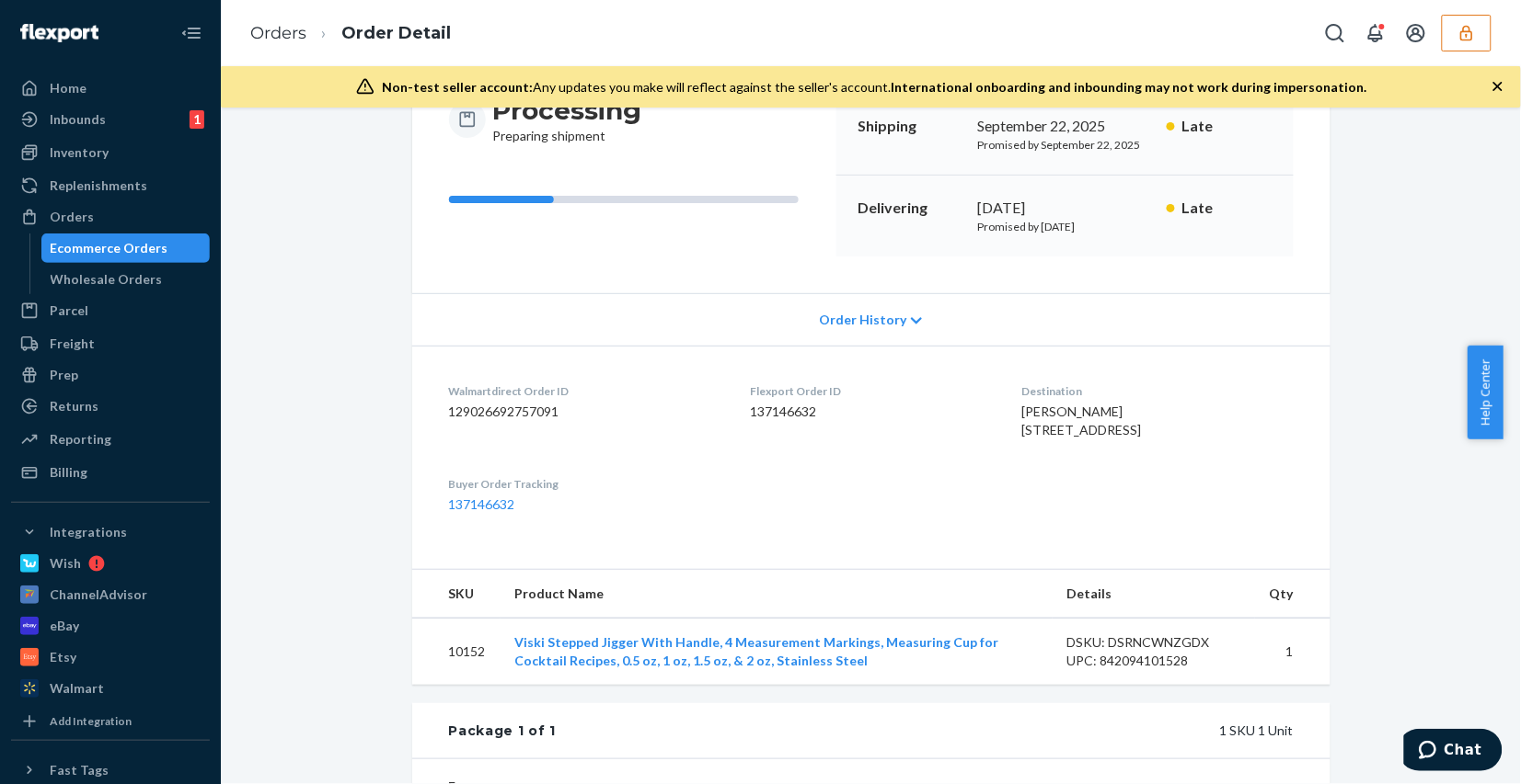
click at [775, 415] on dd "137146632" at bounding box center [871, 412] width 243 height 19
copy dd "137146632"
drag, startPoint x: 750, startPoint y: 398, endPoint x: 750, endPoint y: 414, distance: 16.0
click at [750, 414] on div "Flexport Order ID 137146632" at bounding box center [871, 415] width 243 height 64
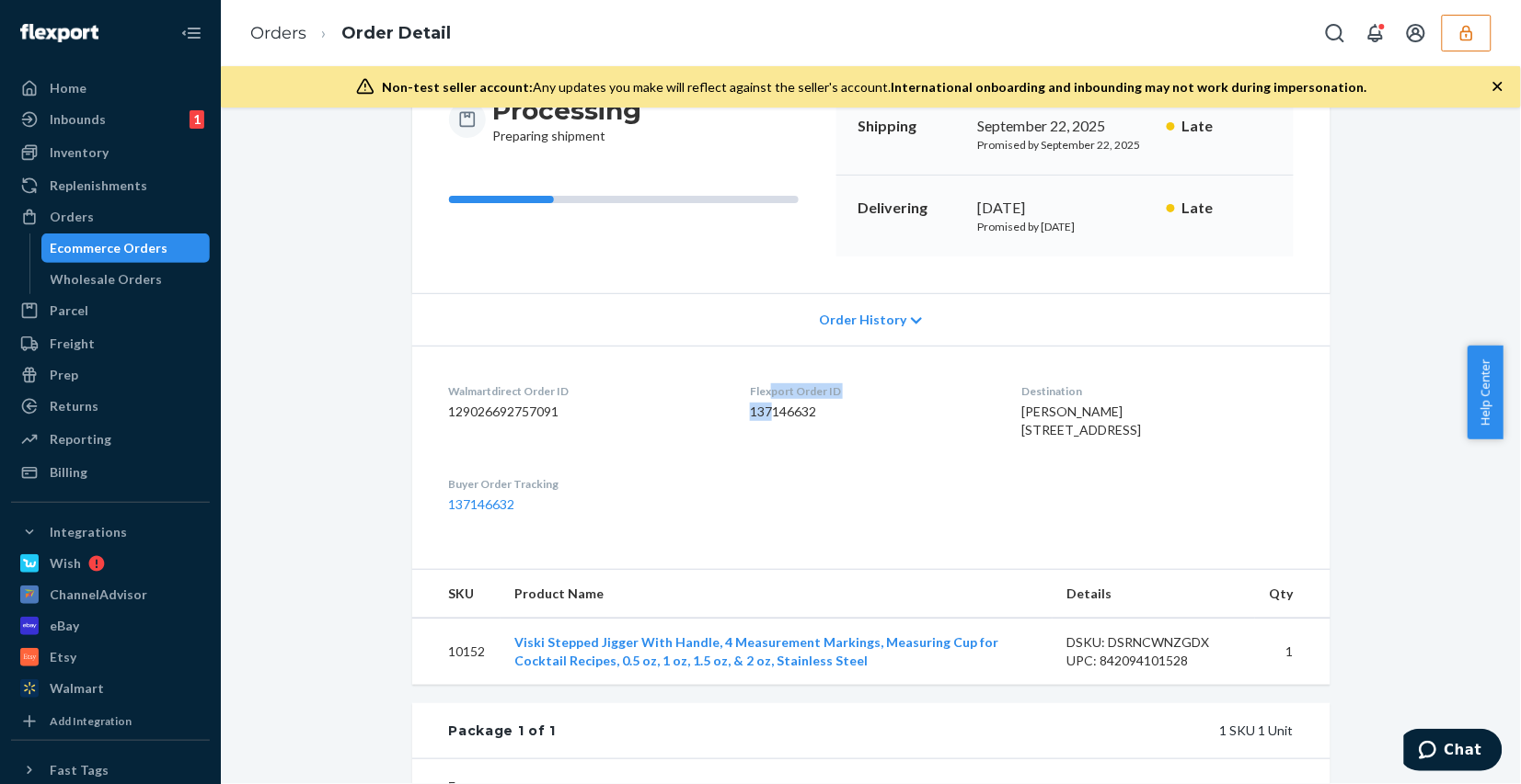
click at [751, 414] on dd "137146632" at bounding box center [871, 412] width 243 height 19
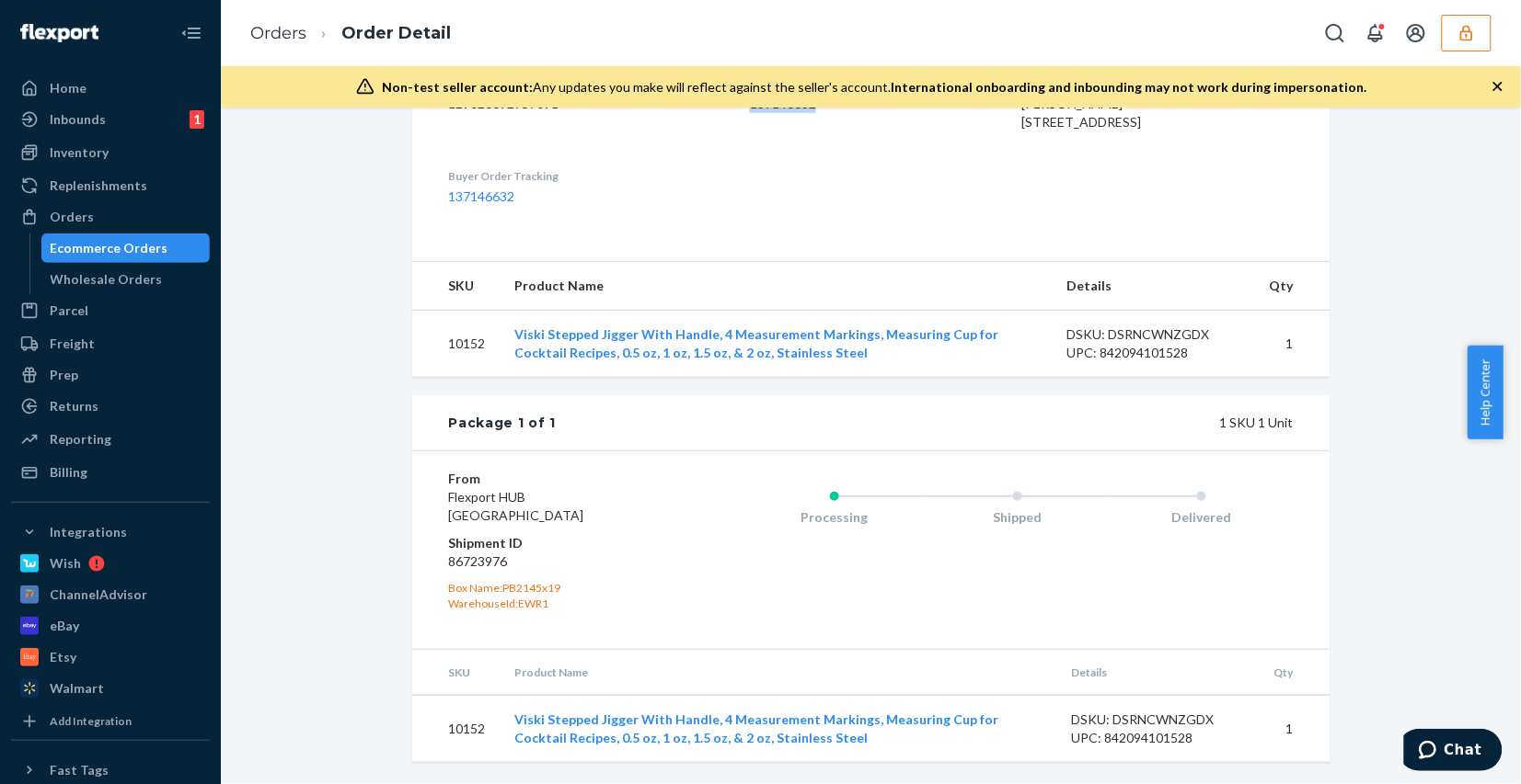
click at [489, 559] on dd "86723976" at bounding box center [559, 562] width 220 height 19
copy dd "86723976"
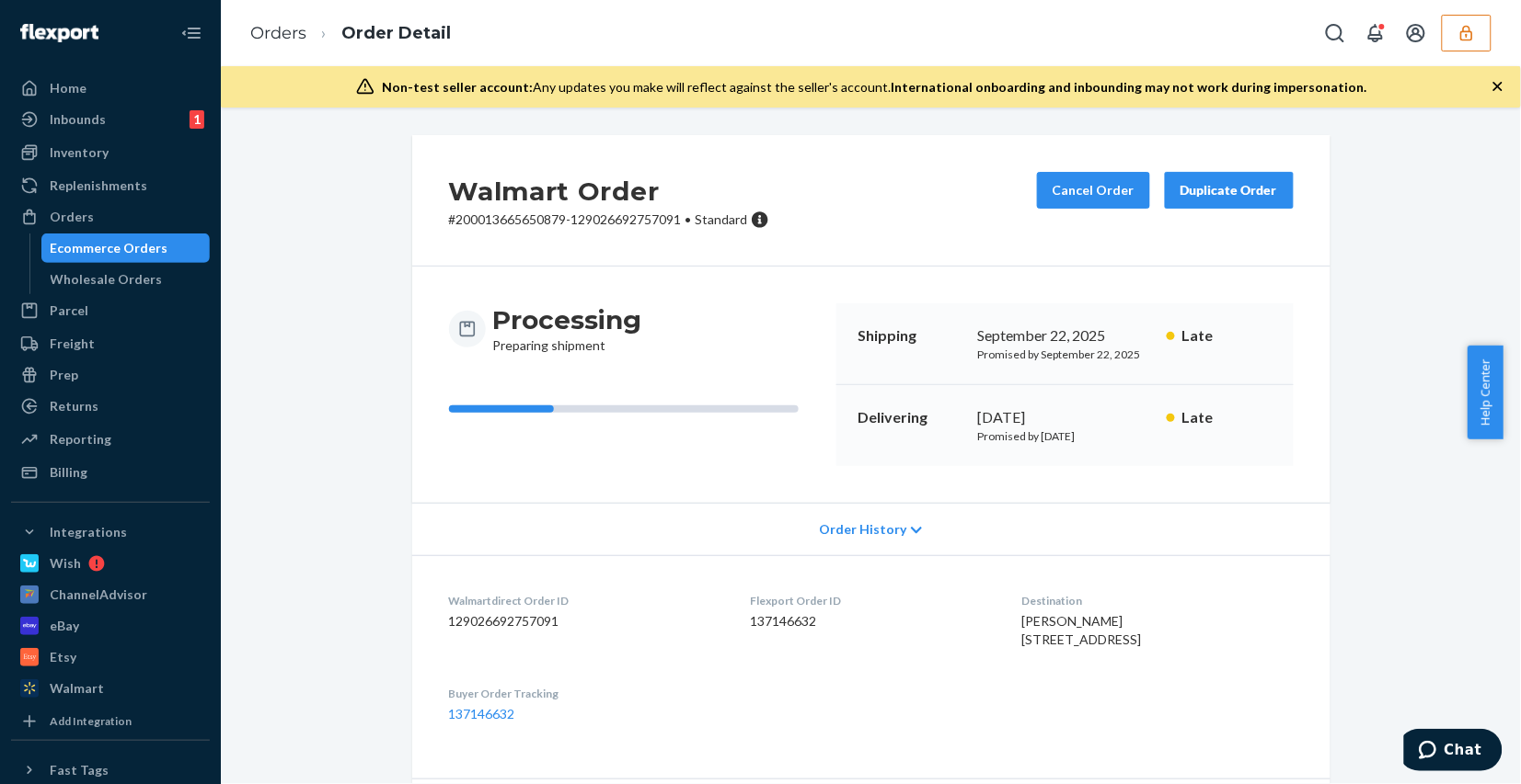
click at [870, 515] on div "Order History" at bounding box center [871, 530] width 918 height 53
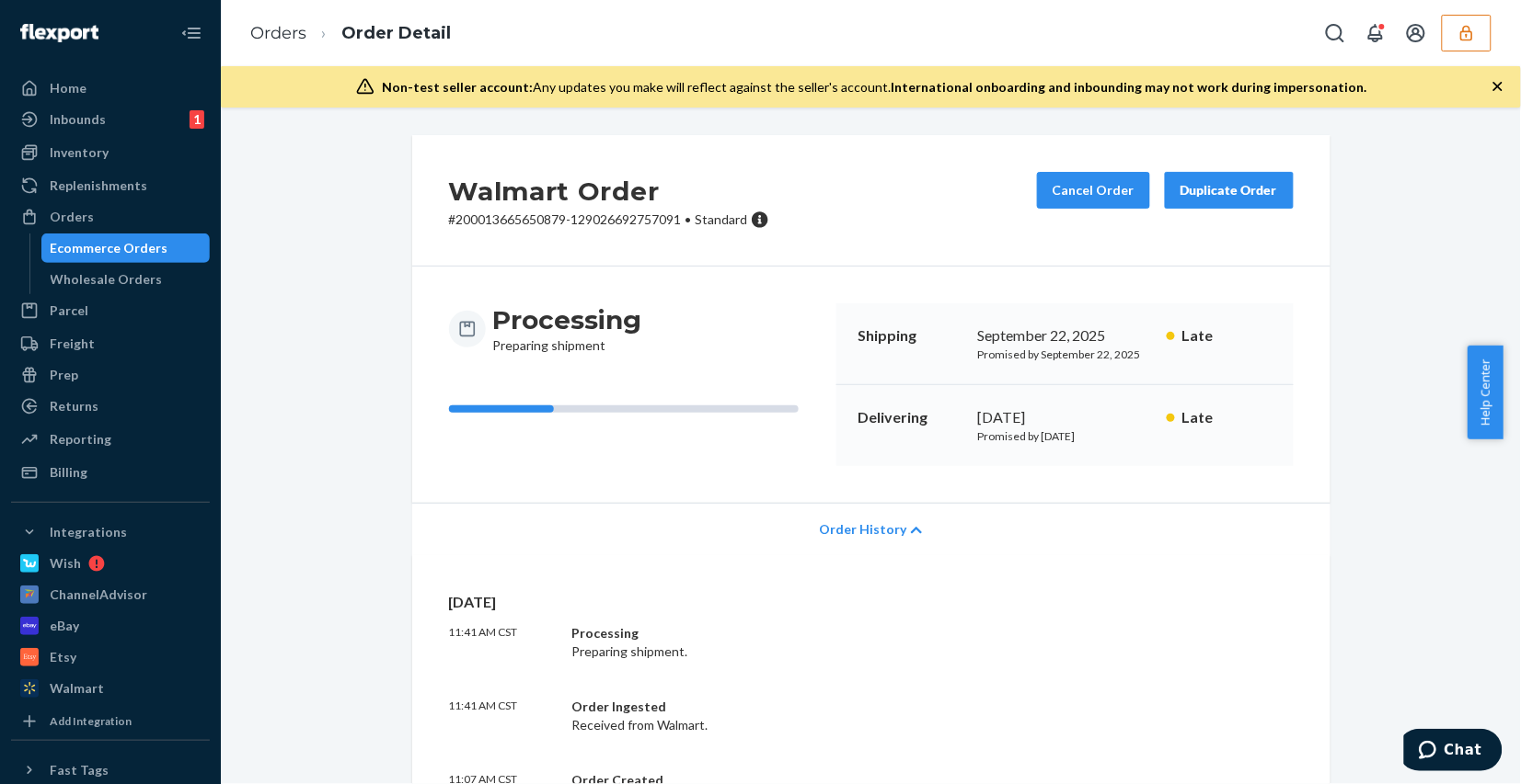
scroll to position [115, 0]
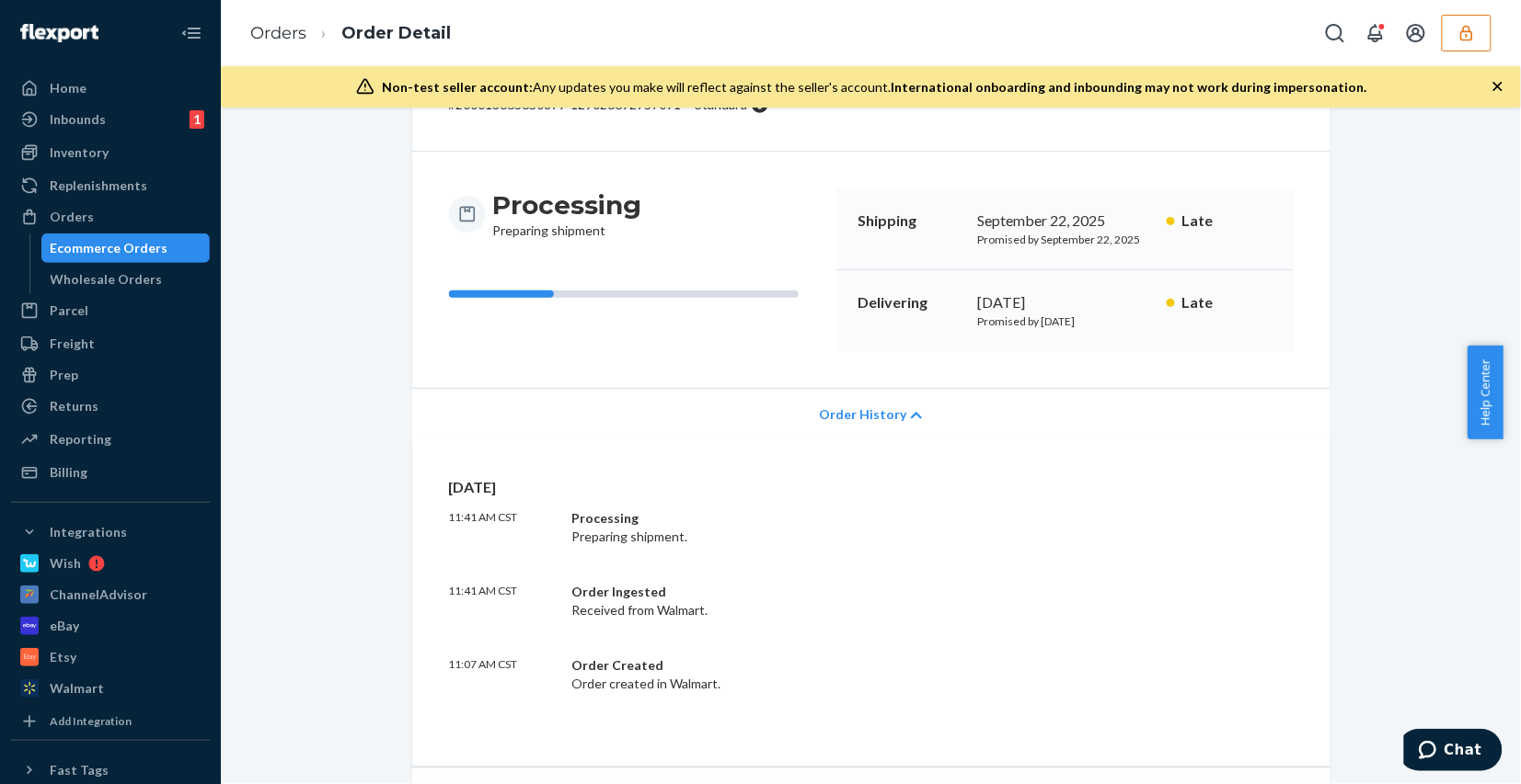
click at [849, 410] on span "Order History" at bounding box center [862, 415] width 87 height 19
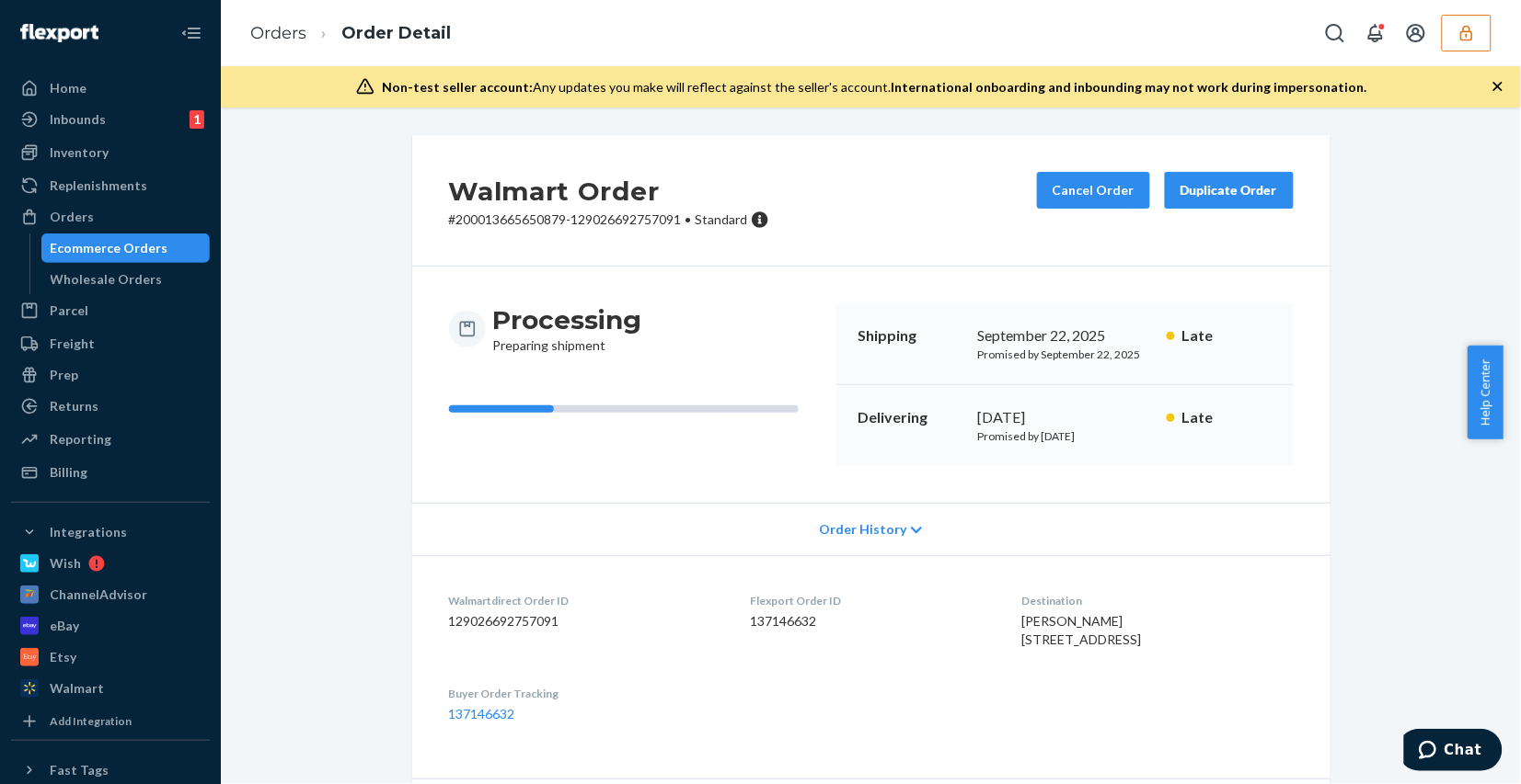
scroll to position [460, 0]
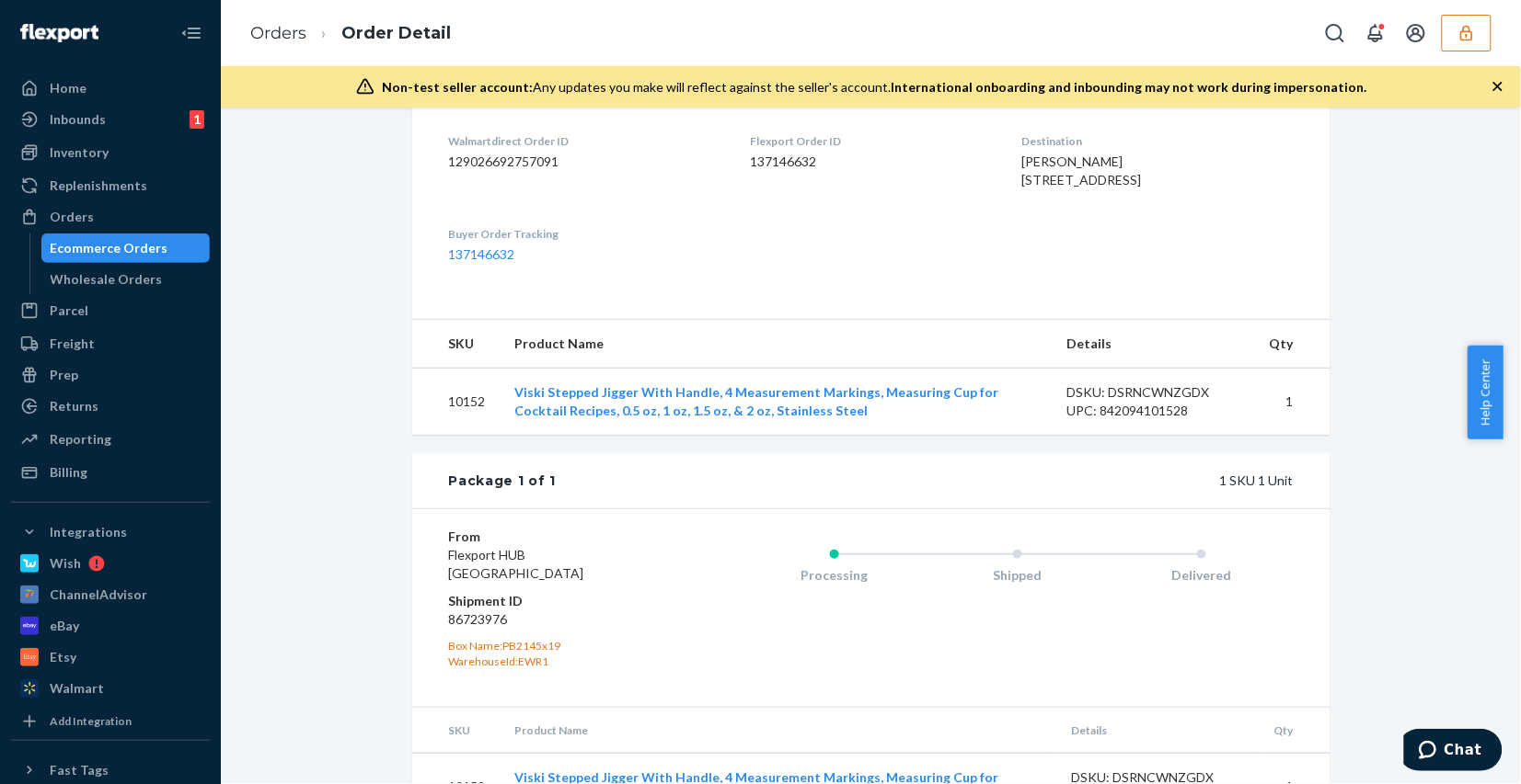
click at [473, 629] on dd "86723976" at bounding box center [559, 620] width 220 height 19
copy dd "86723976"
click at [1482, 28] on button "button" at bounding box center [1467, 33] width 50 height 37
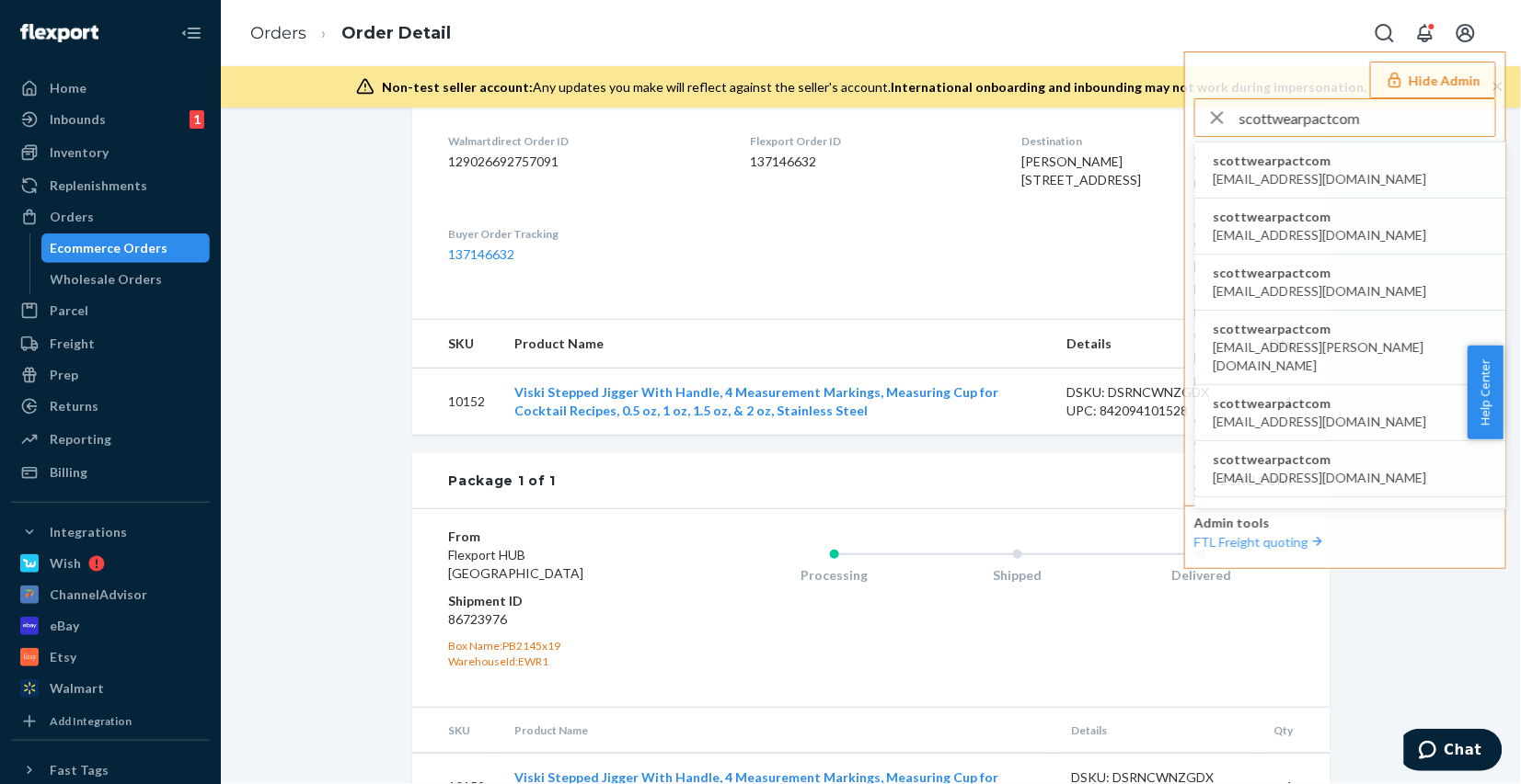
type input "scottwearpactcom"
click at [1345, 167] on li "scottwearpactcom agertz@wearpact.com" at bounding box center [1350, 171] width 311 height 56
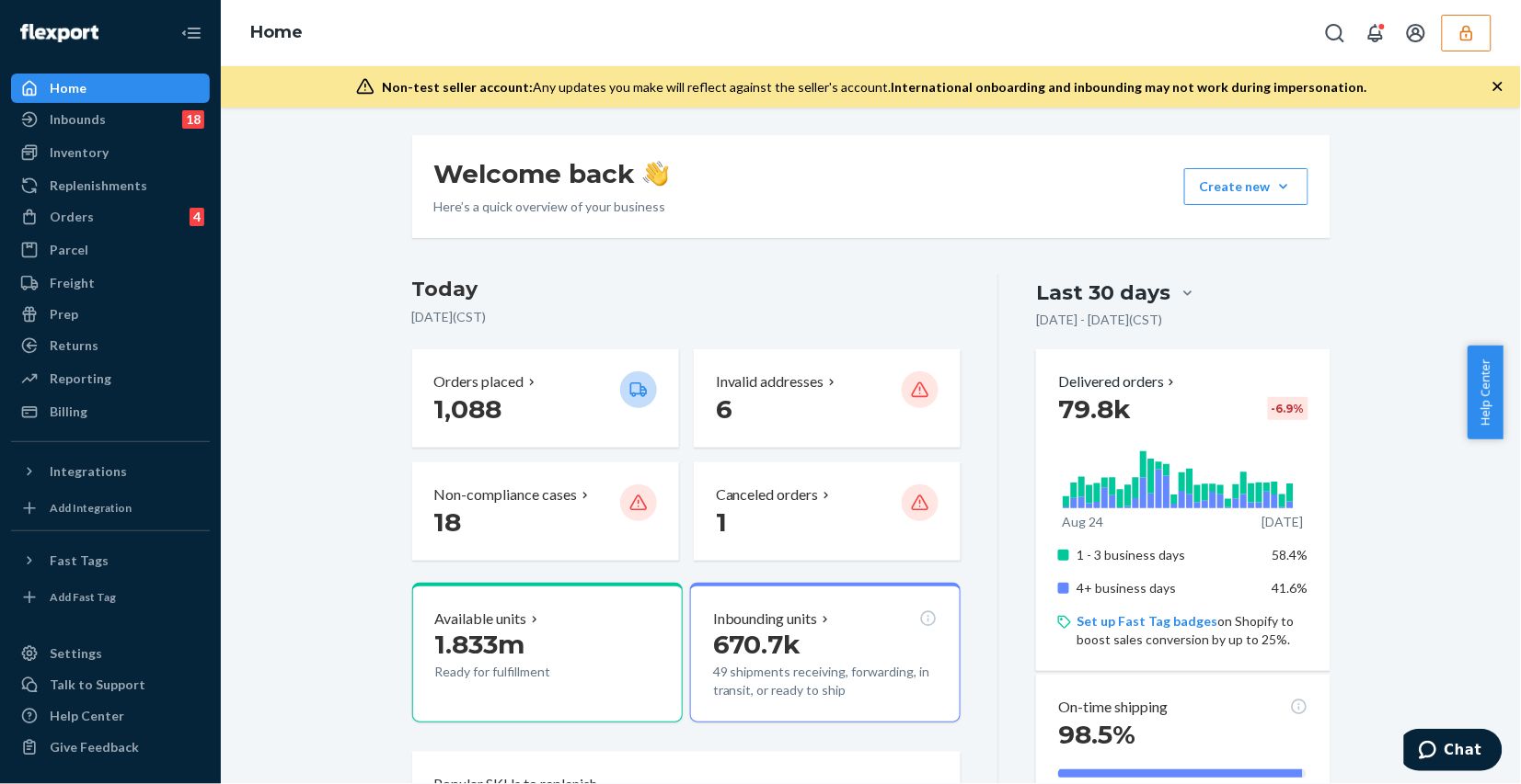
click at [113, 208] on div "Orders 4" at bounding box center [111, 216] width 195 height 25
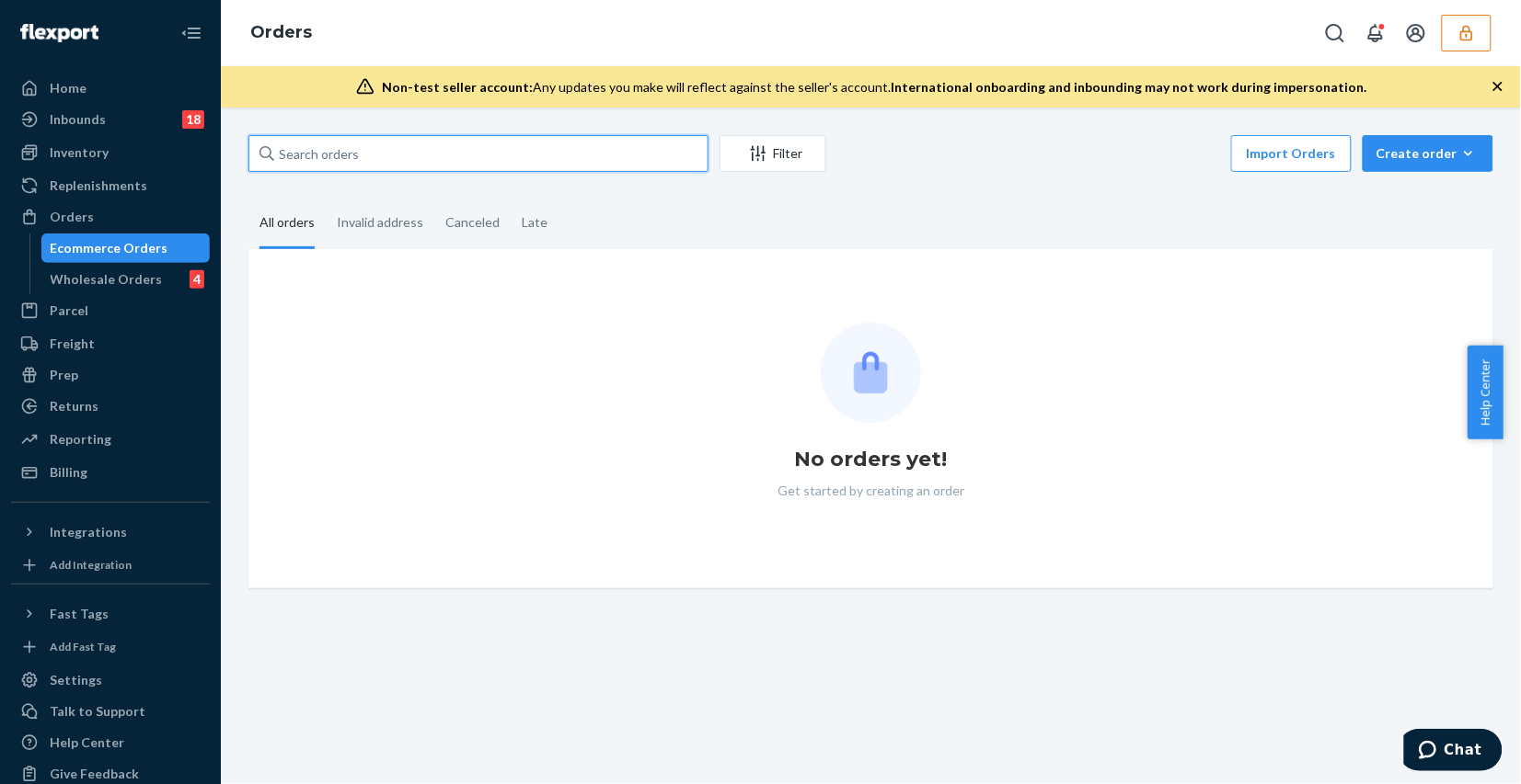
click at [585, 152] on input "text" at bounding box center [478, 153] width 460 height 37
paste input "PW120647206"
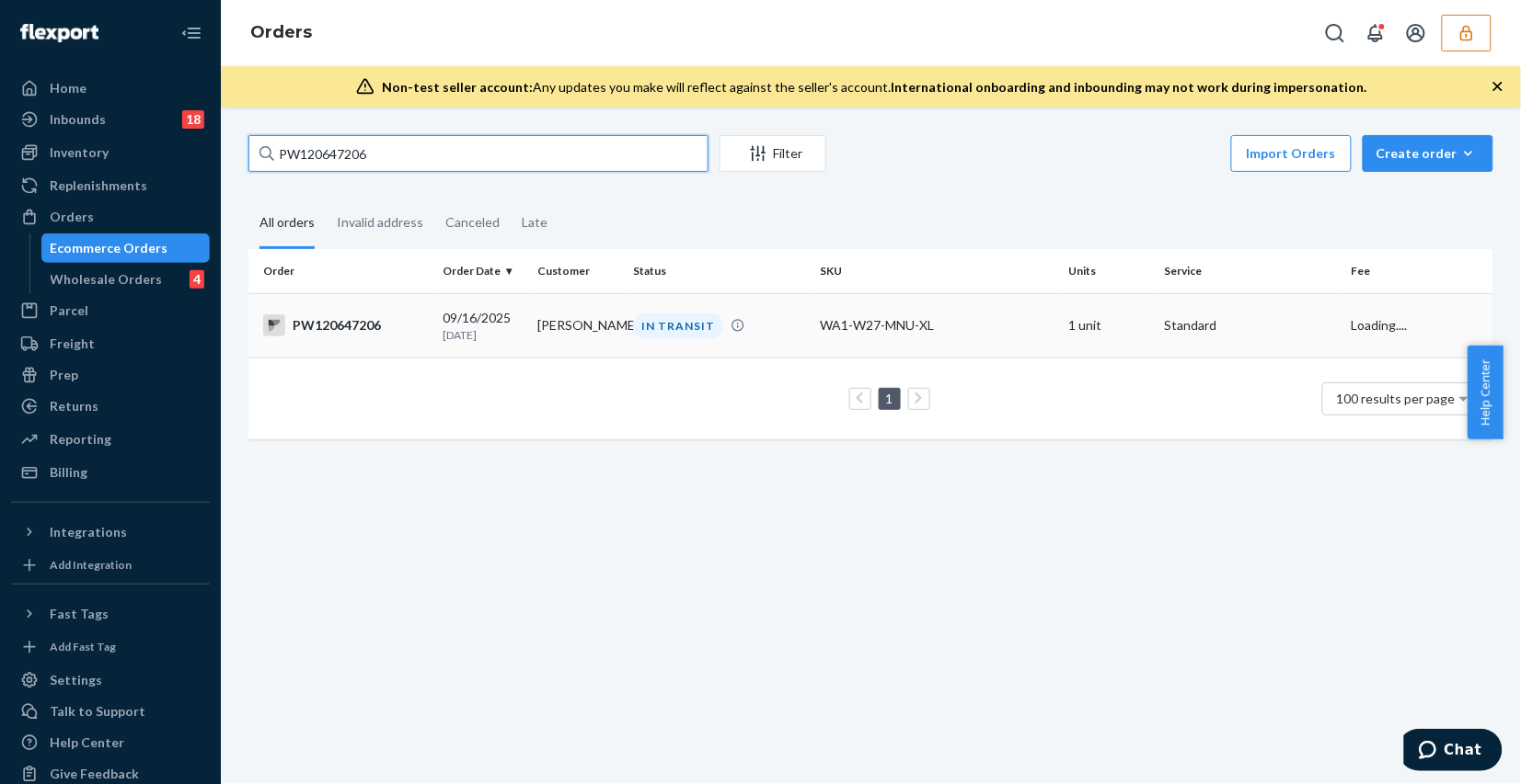
type input "PW120647206"
click at [960, 334] on td "WA1-W27-MNU-XL" at bounding box center [937, 325] width 249 height 65
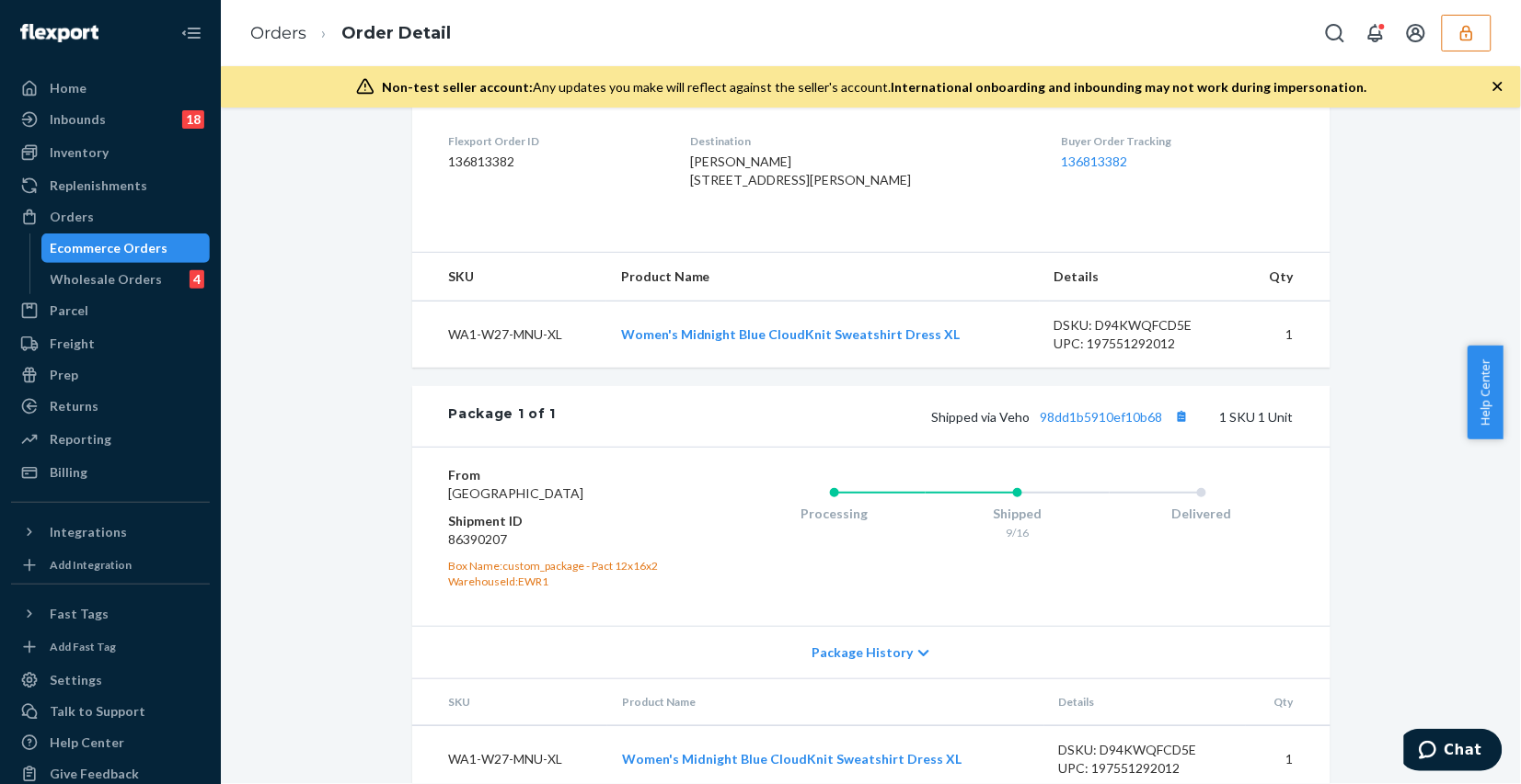
scroll to position [546, 0]
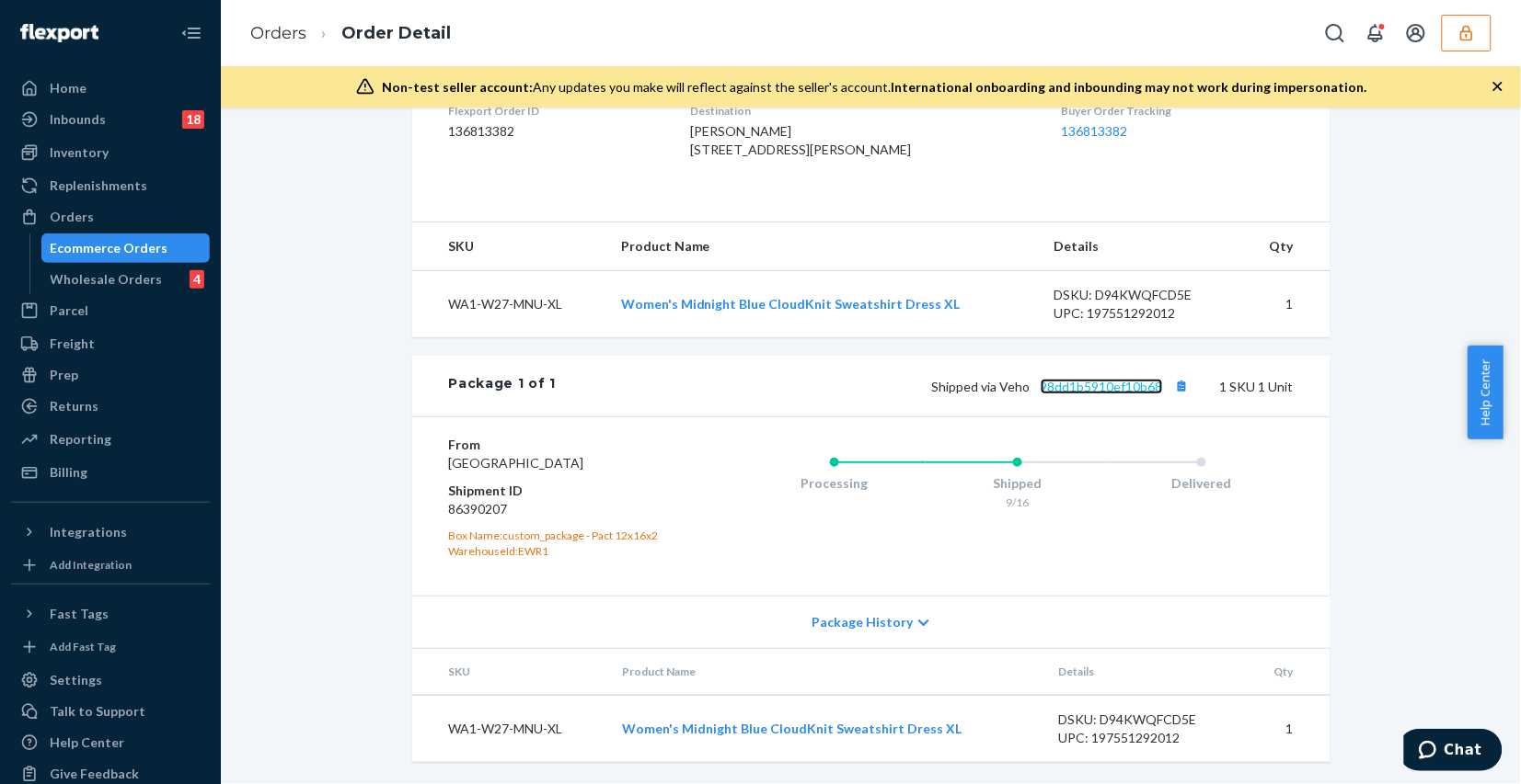
click at [1063, 379] on link "98dd1b5910ef10b68" at bounding box center [1102, 387] width 122 height 16
click at [1171, 375] on button "Copy tracking number" at bounding box center [1182, 386] width 23 height 23
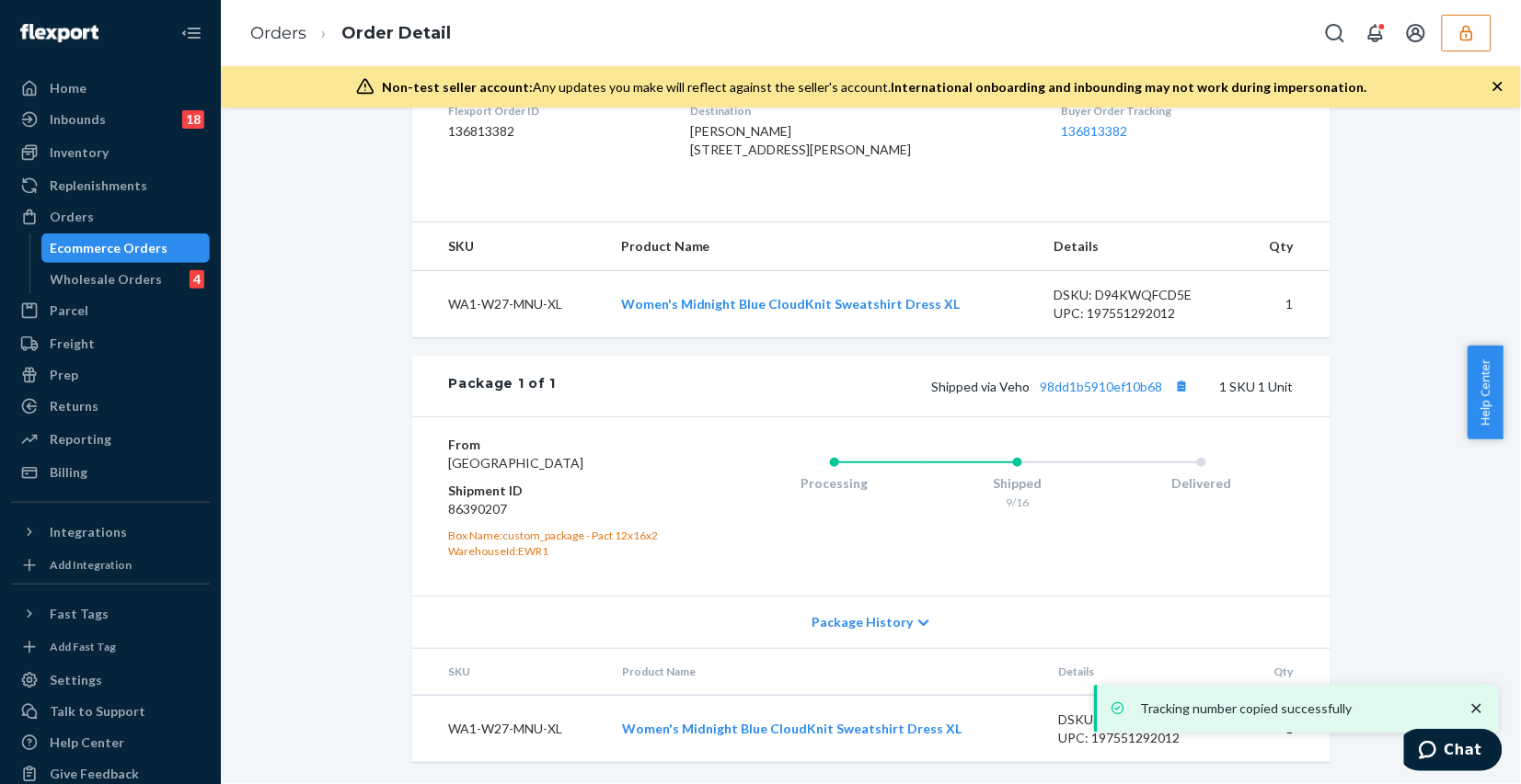
click at [489, 500] on dl "From PACT Phillipsburg, NJ 08865 Shipment ID 86390207 Box Name: custom_package …" at bounding box center [559, 497] width 220 height 123
click at [489, 501] on dd "86390207" at bounding box center [559, 510] width 220 height 19
click at [493, 502] on dd "86390207" at bounding box center [559, 510] width 220 height 19
copy dd "86390207"
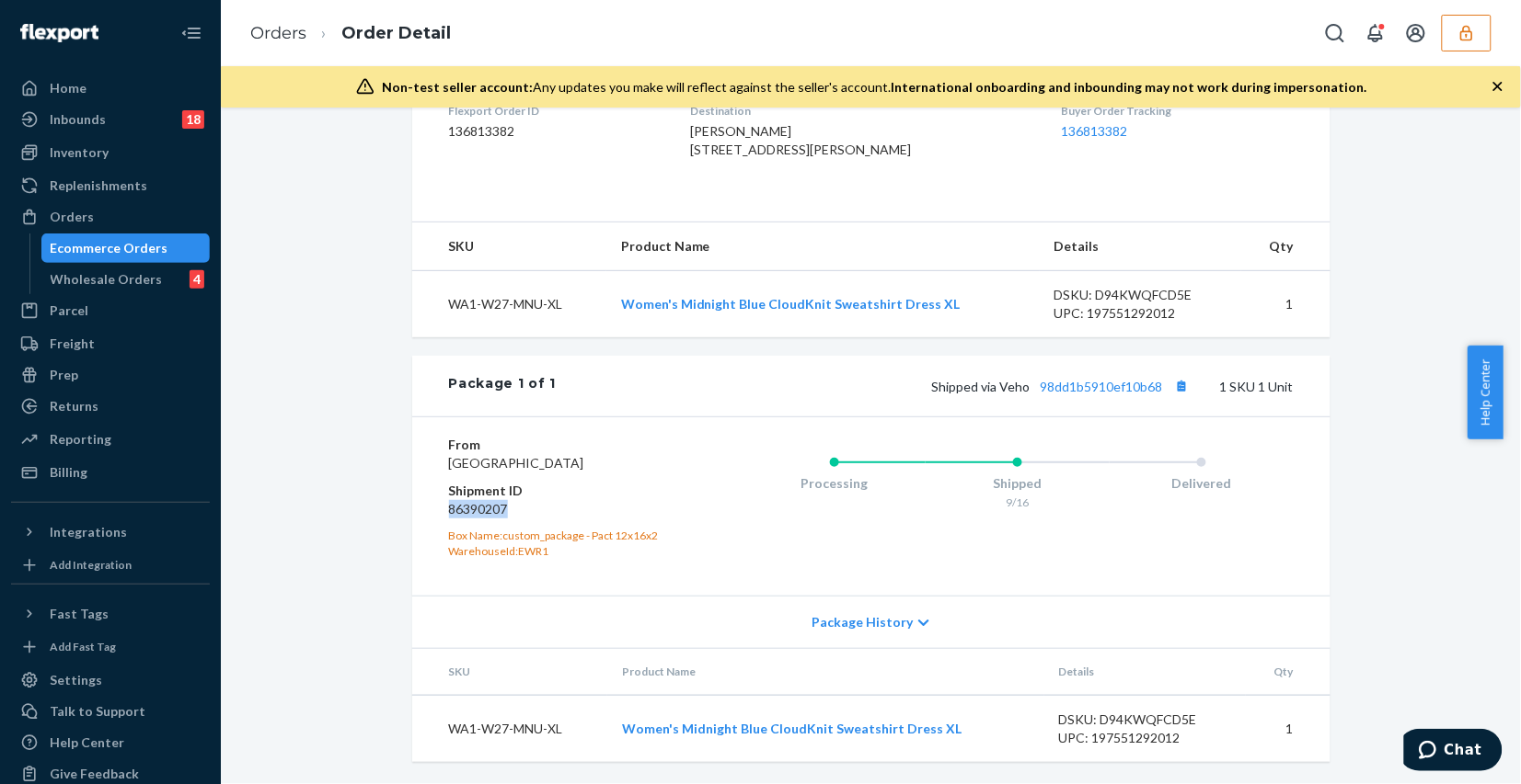
click at [1475, 37] on icon "button" at bounding box center [1467, 33] width 19 height 19
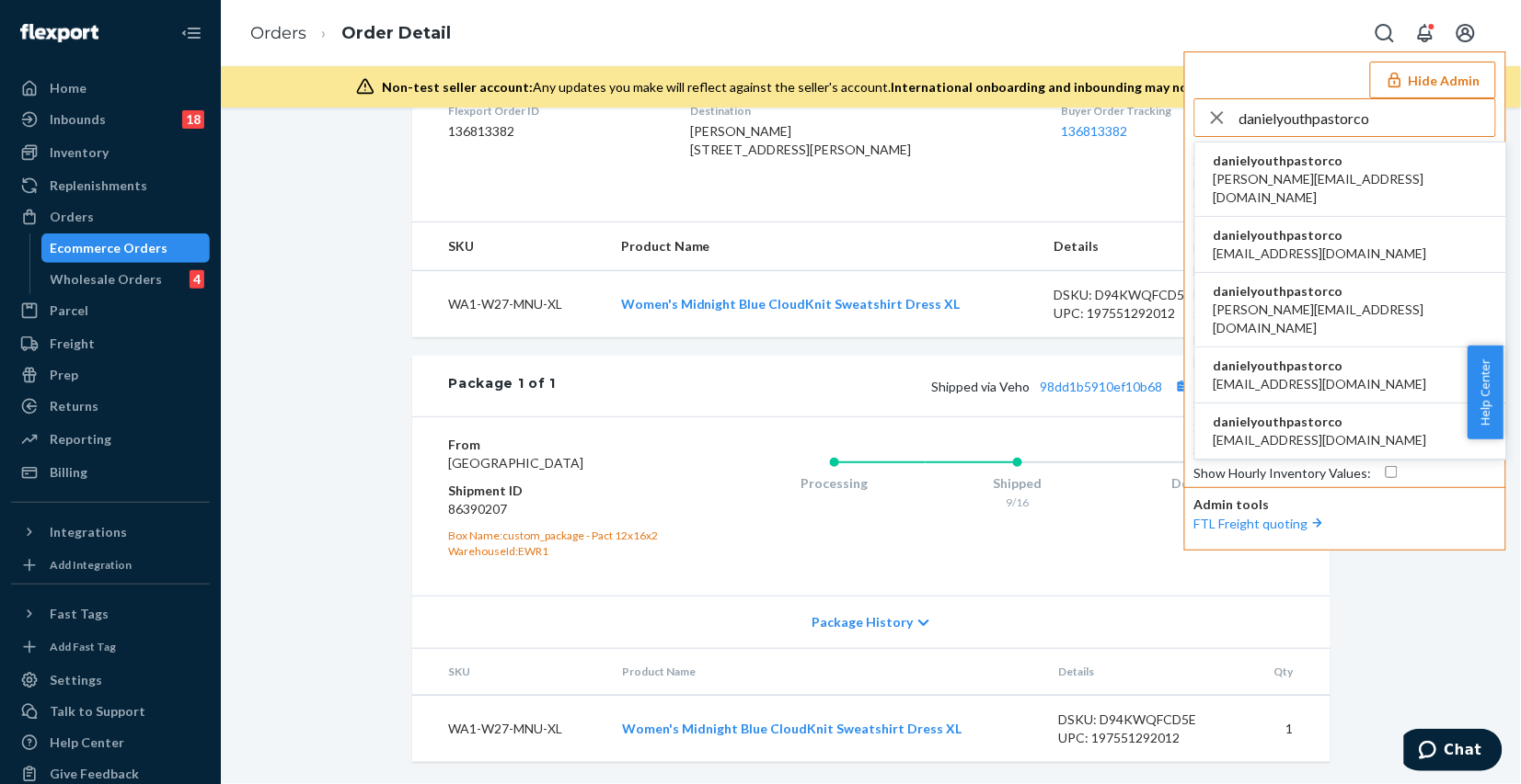
type input "danielyouthpastorco"
click at [1405, 173] on li "danielyouthpastorco daniel@youthpastor.co" at bounding box center [1350, 179] width 311 height 74
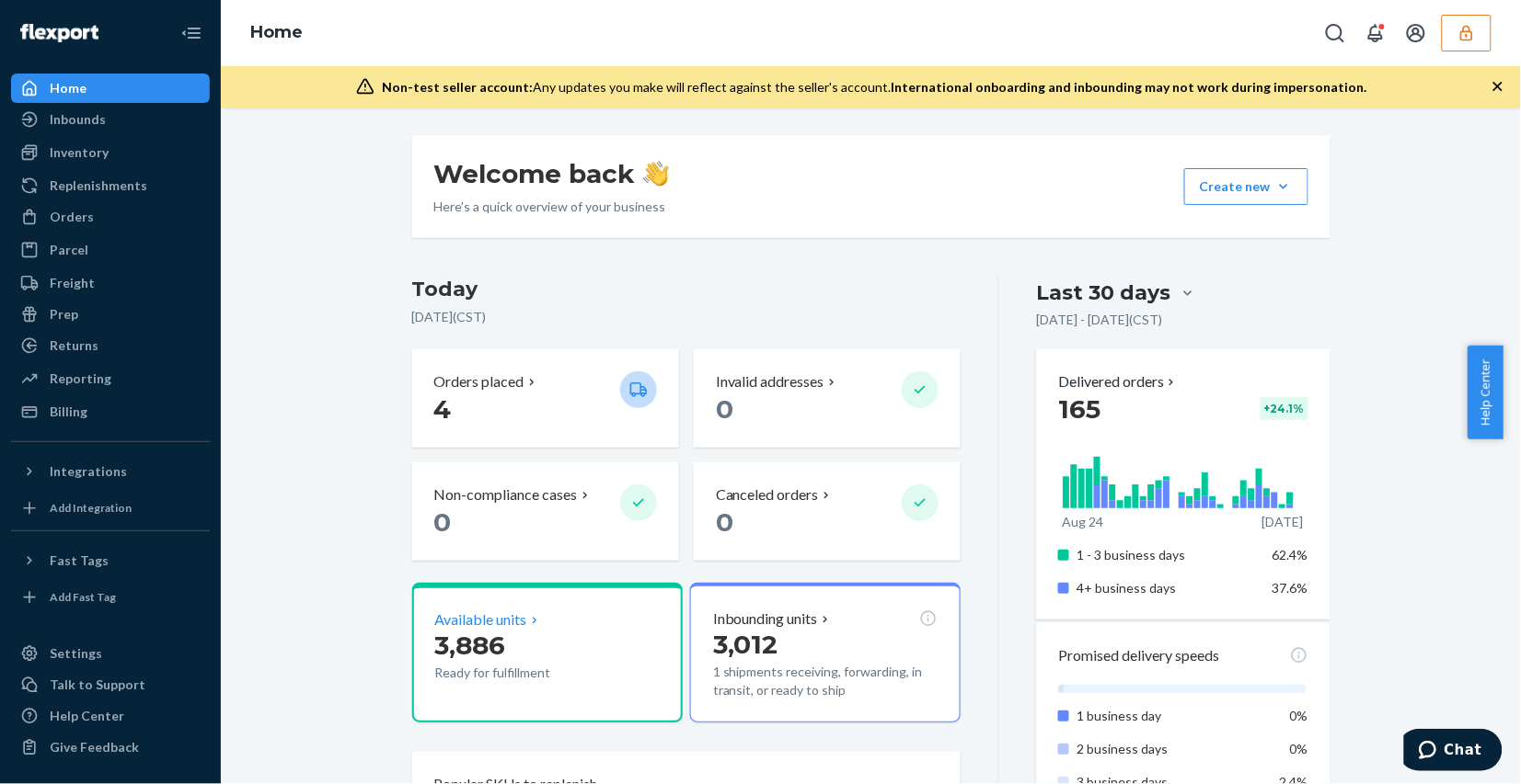
click at [538, 617] on div "Available units" at bounding box center [547, 620] width 225 height 22
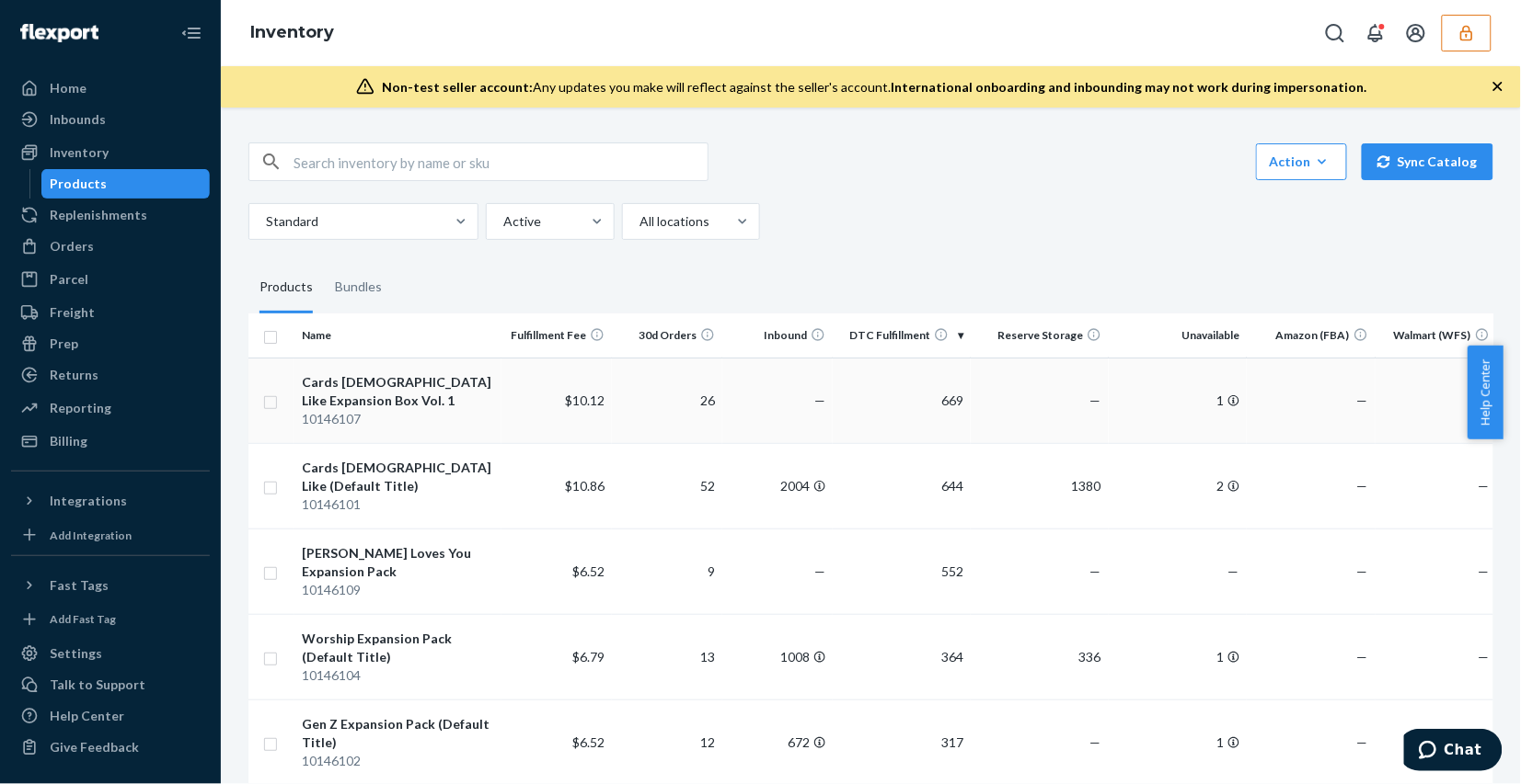
click at [277, 402] on input "checkbox" at bounding box center [271, 400] width 15 height 20
checkbox input "true"
click at [269, 488] on input "checkbox" at bounding box center [271, 485] width 15 height 20
checkbox input "true"
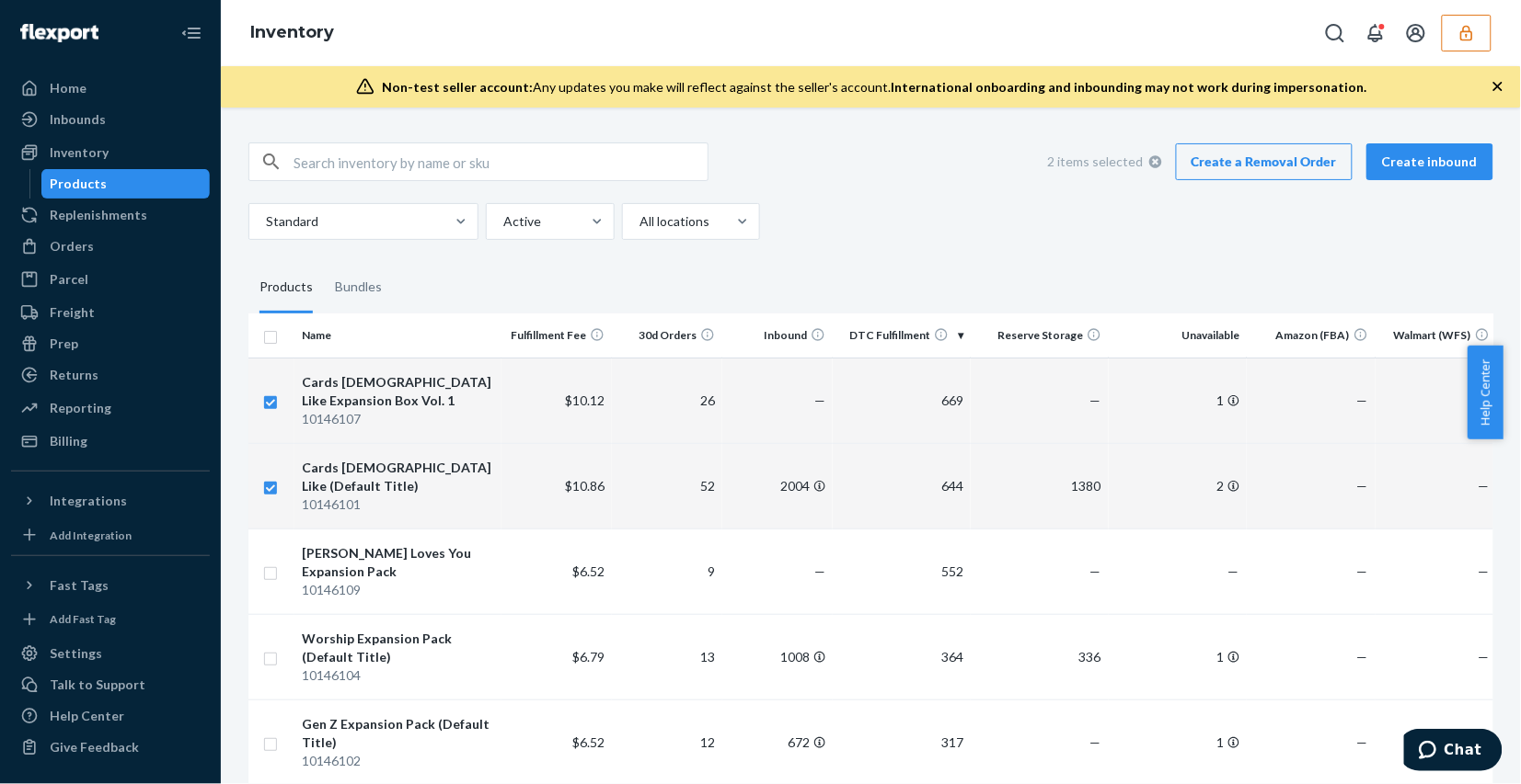
checkbox input "true"
click at [792, 161] on div "2 items selected Create a Removal Order Create inbound" at bounding box center [870, 161] width 1245 height 38
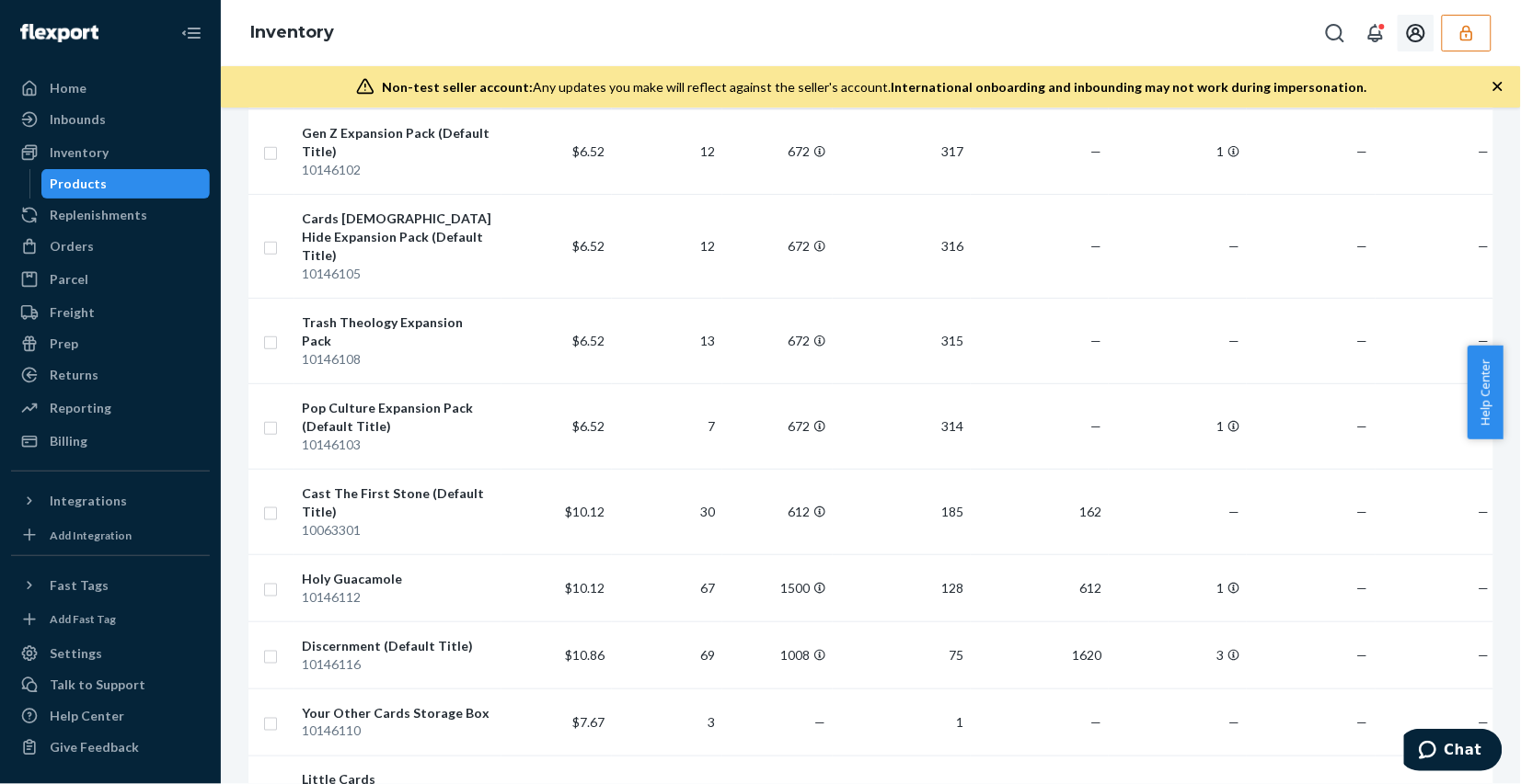
click at [1459, 32] on icon "button" at bounding box center [1467, 33] width 19 height 19
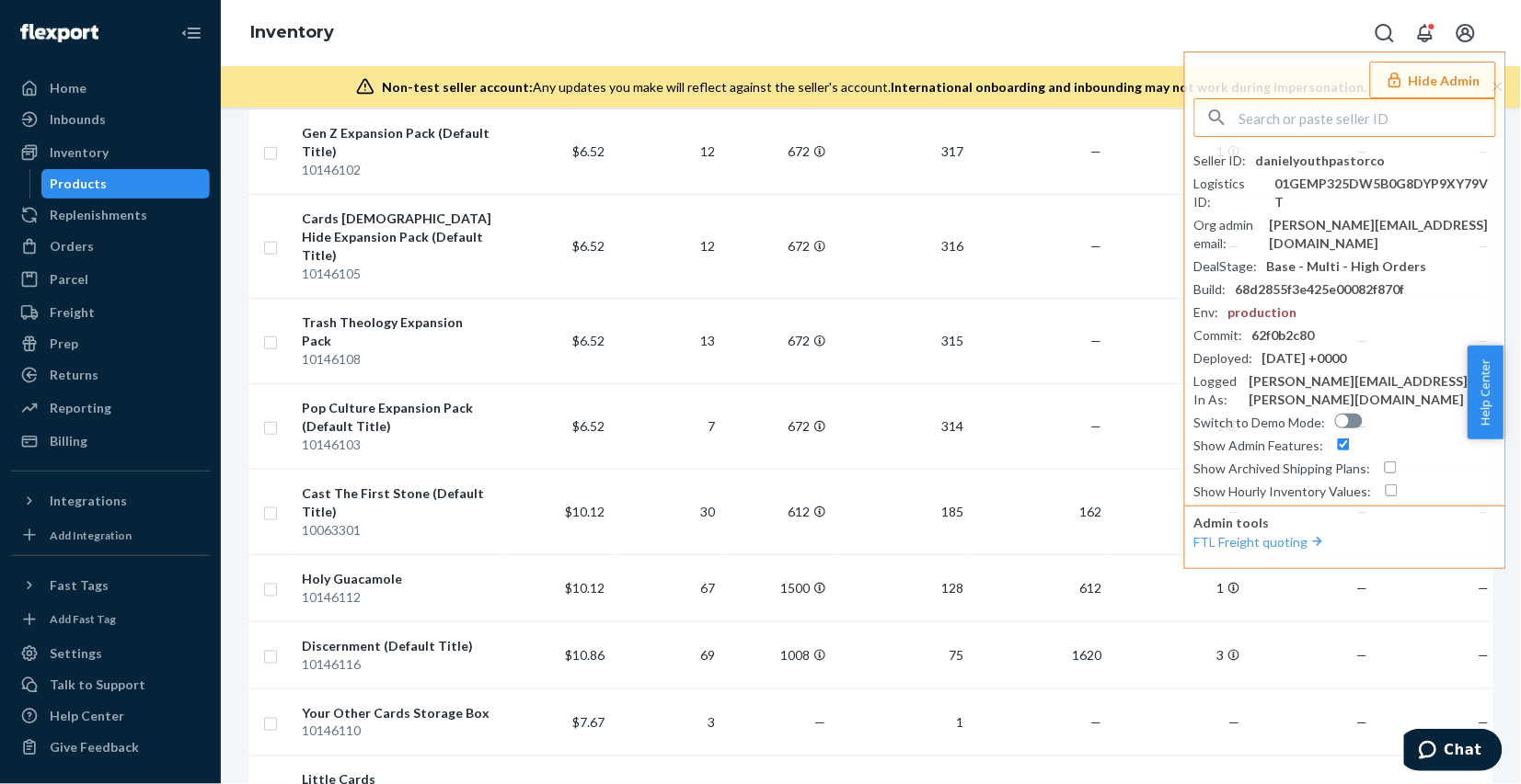
type input "sheribrandxcom"
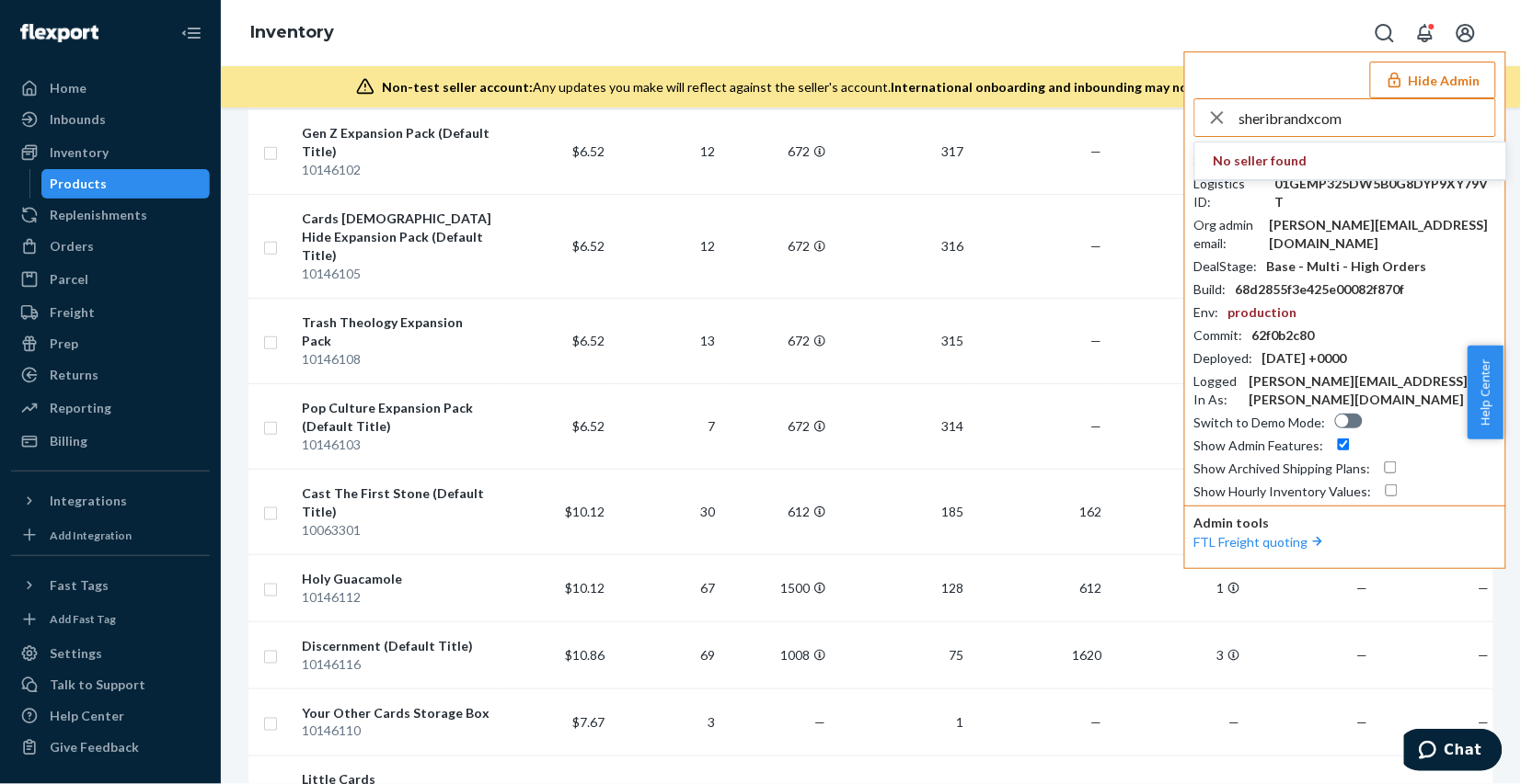
checkbox input "true"
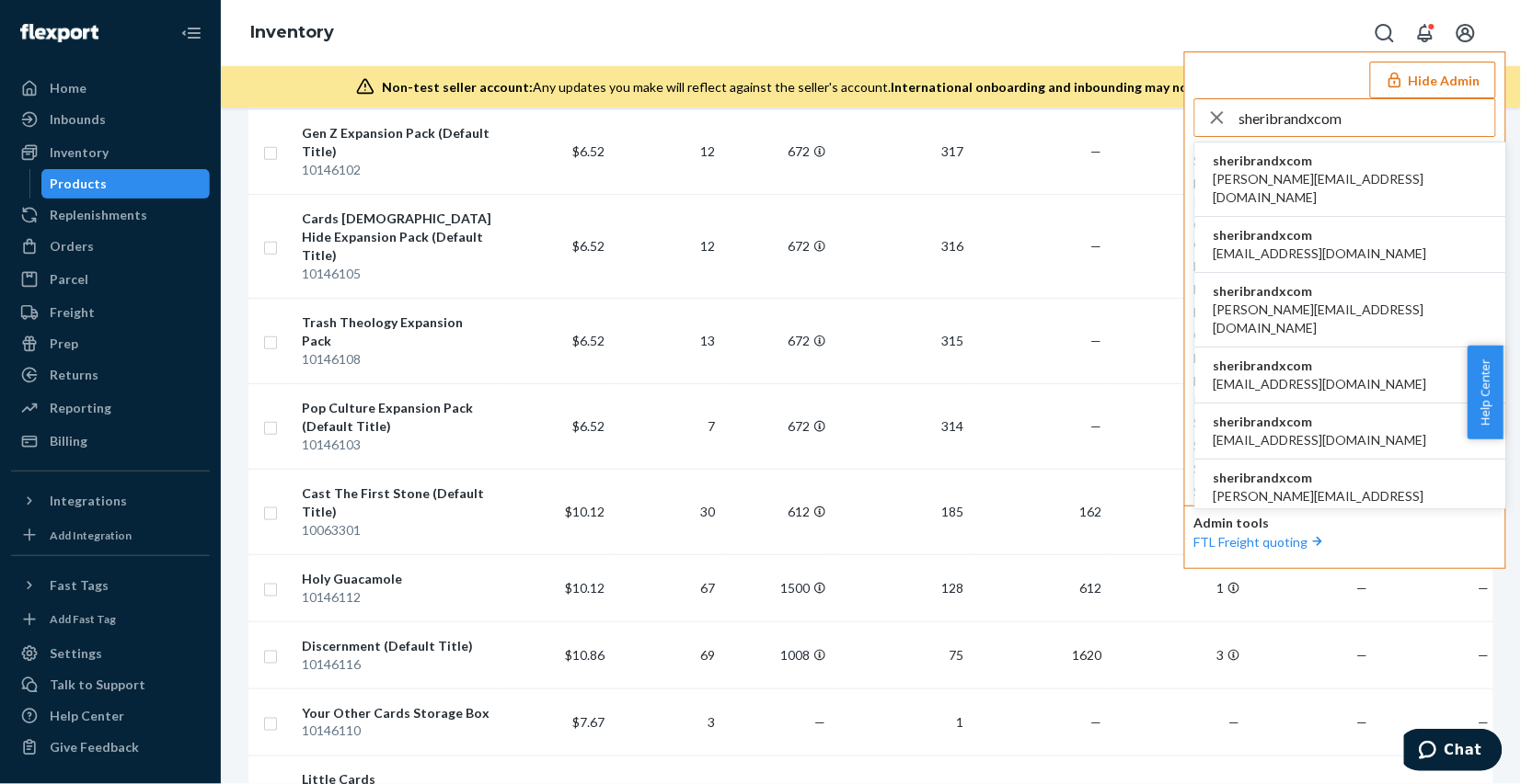
type input "sheribrandxcom"
click at [1377, 171] on li "sheribrandxcom adriana@brandx.com" at bounding box center [1350, 179] width 311 height 74
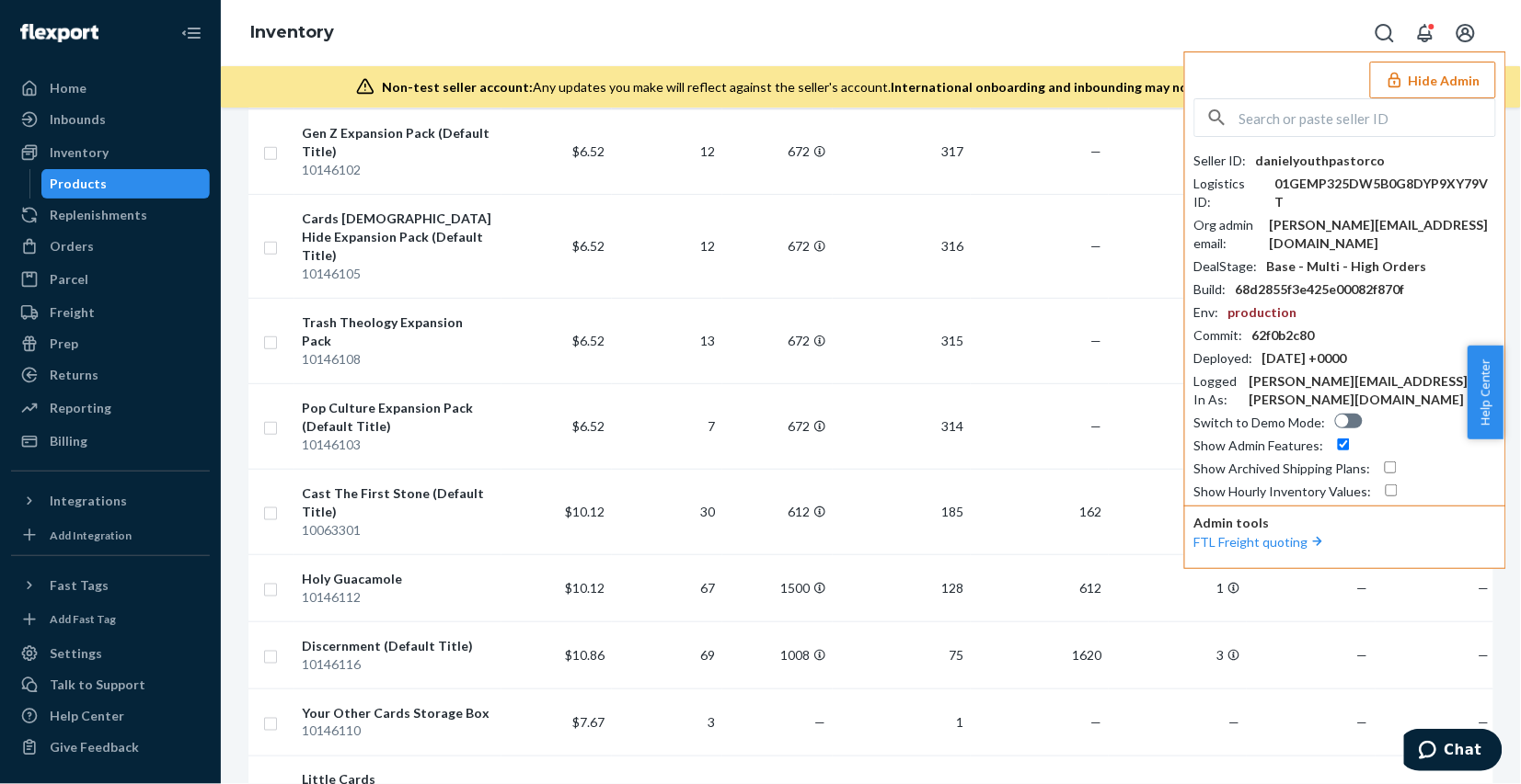
checkbox input "true"
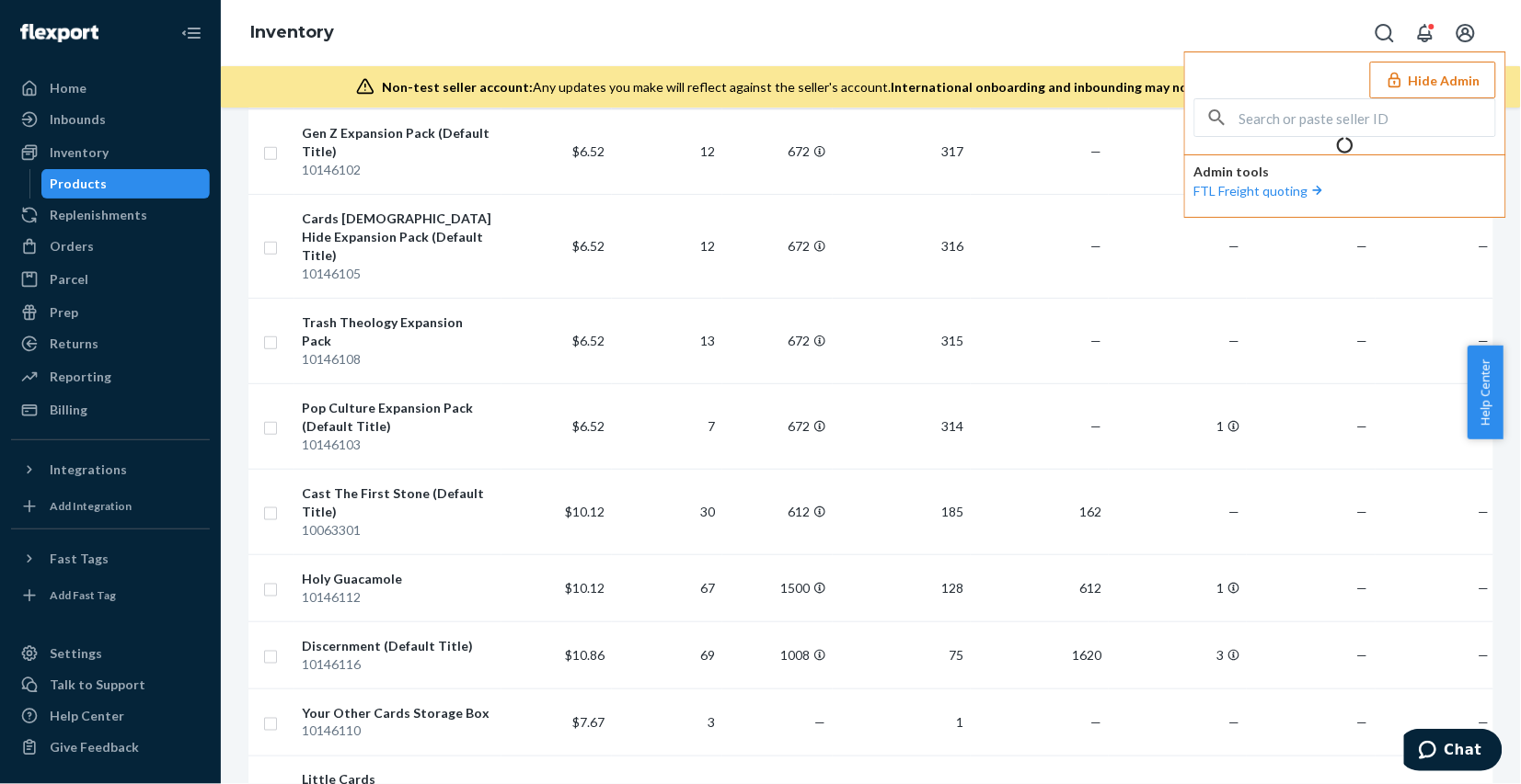
checkbox input "true"
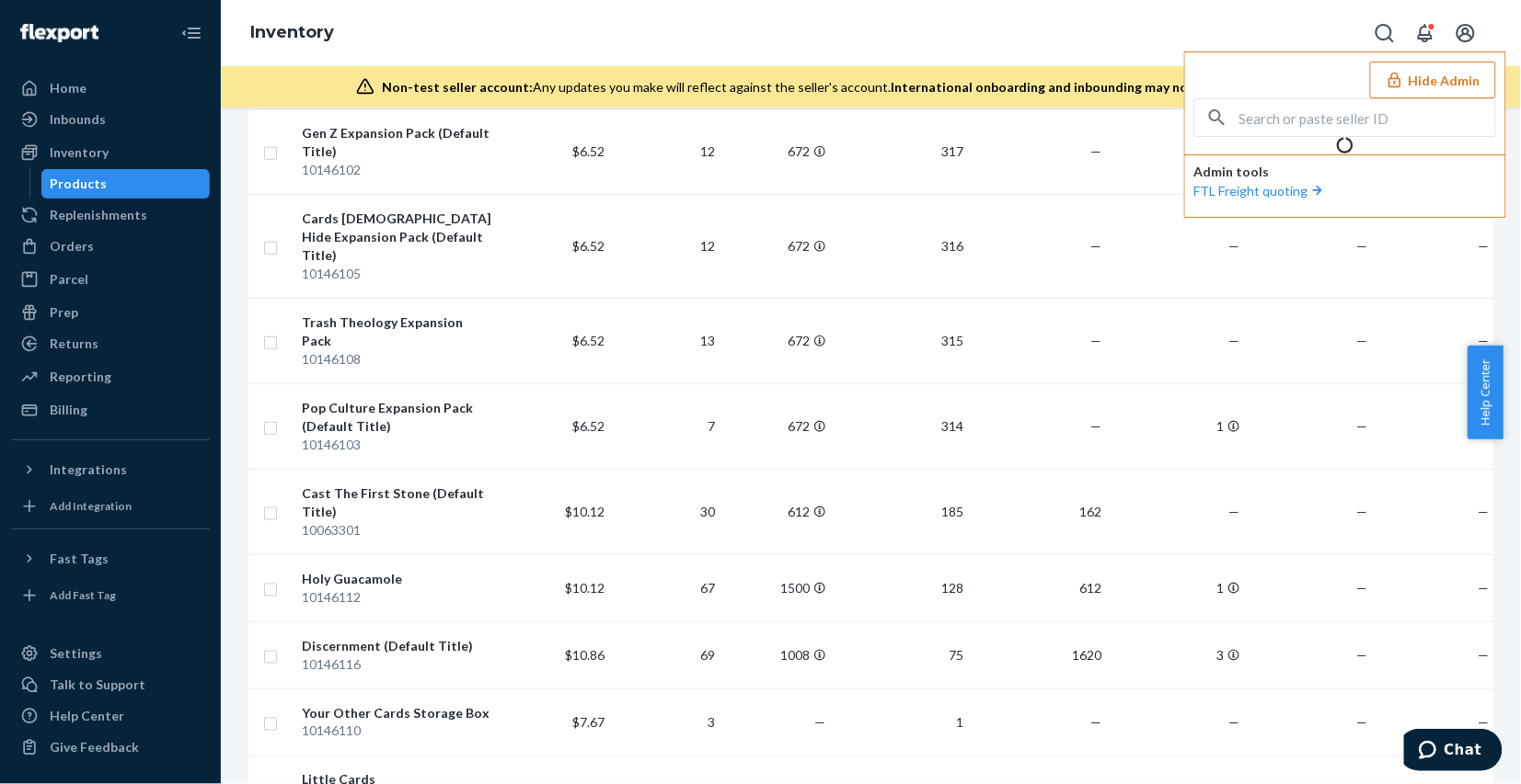
checkbox input "true"
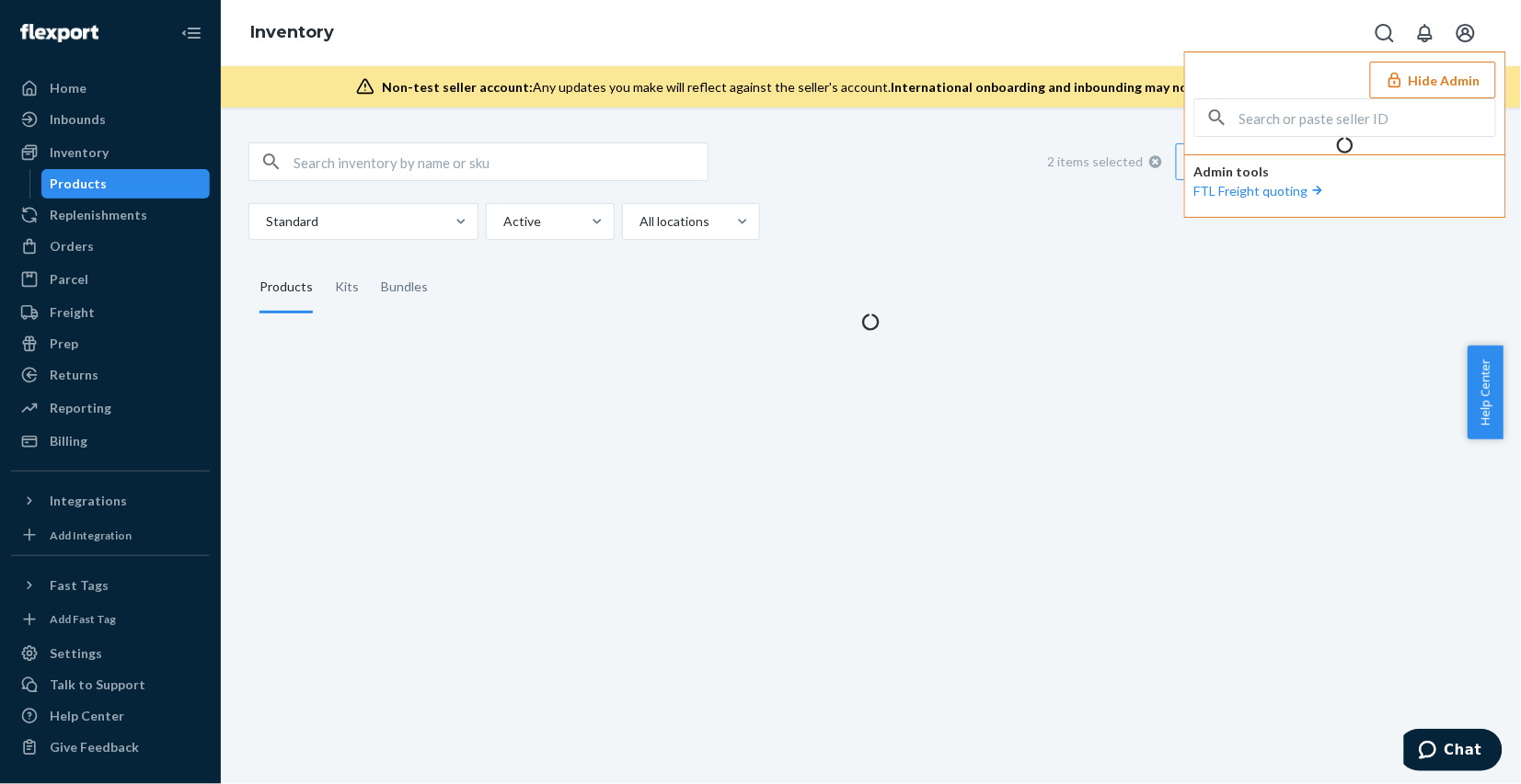
scroll to position [0, 0]
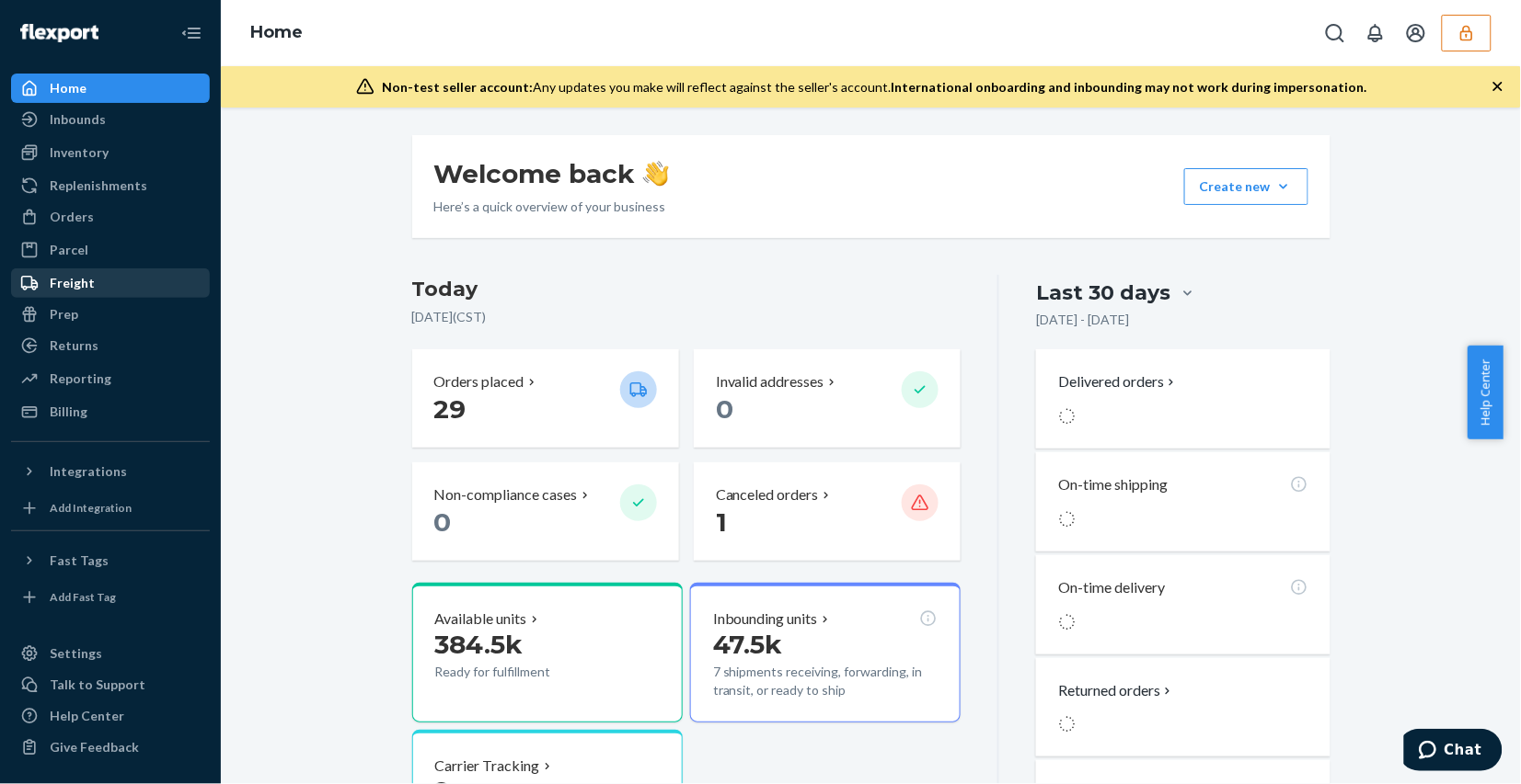
drag, startPoint x: 334, startPoint y: 424, endPoint x: 125, endPoint y: 294, distance: 246.1
click at [324, 415] on div "Welcome back Here’s a quick overview of your business Create new Create new inb…" at bounding box center [871, 681] width 1273 height 1091
click at [56, 221] on div "Orders" at bounding box center [71, 217] width 44 height 19
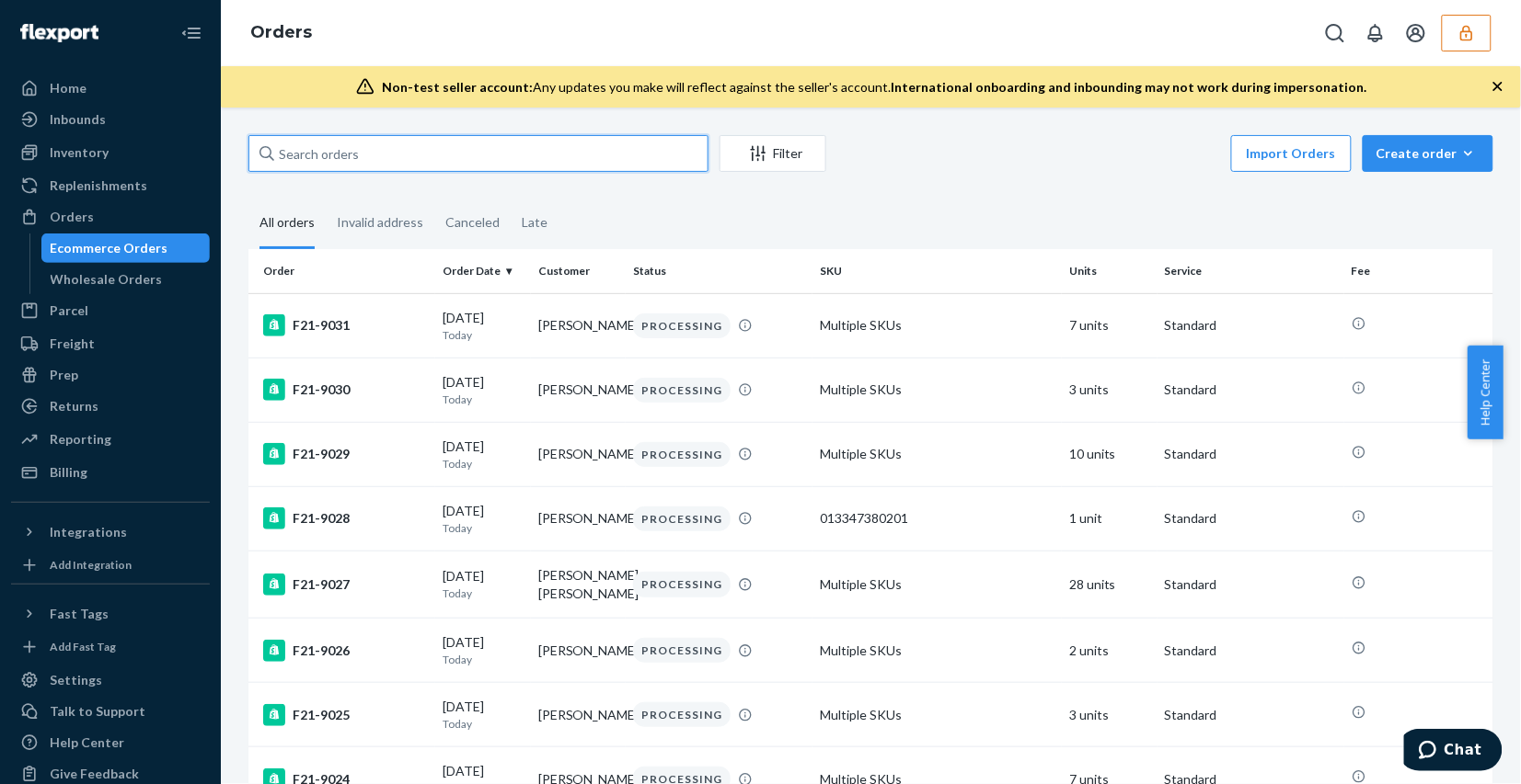
paste input "F21-8468"
click at [595, 154] on input "text" at bounding box center [478, 153] width 460 height 37
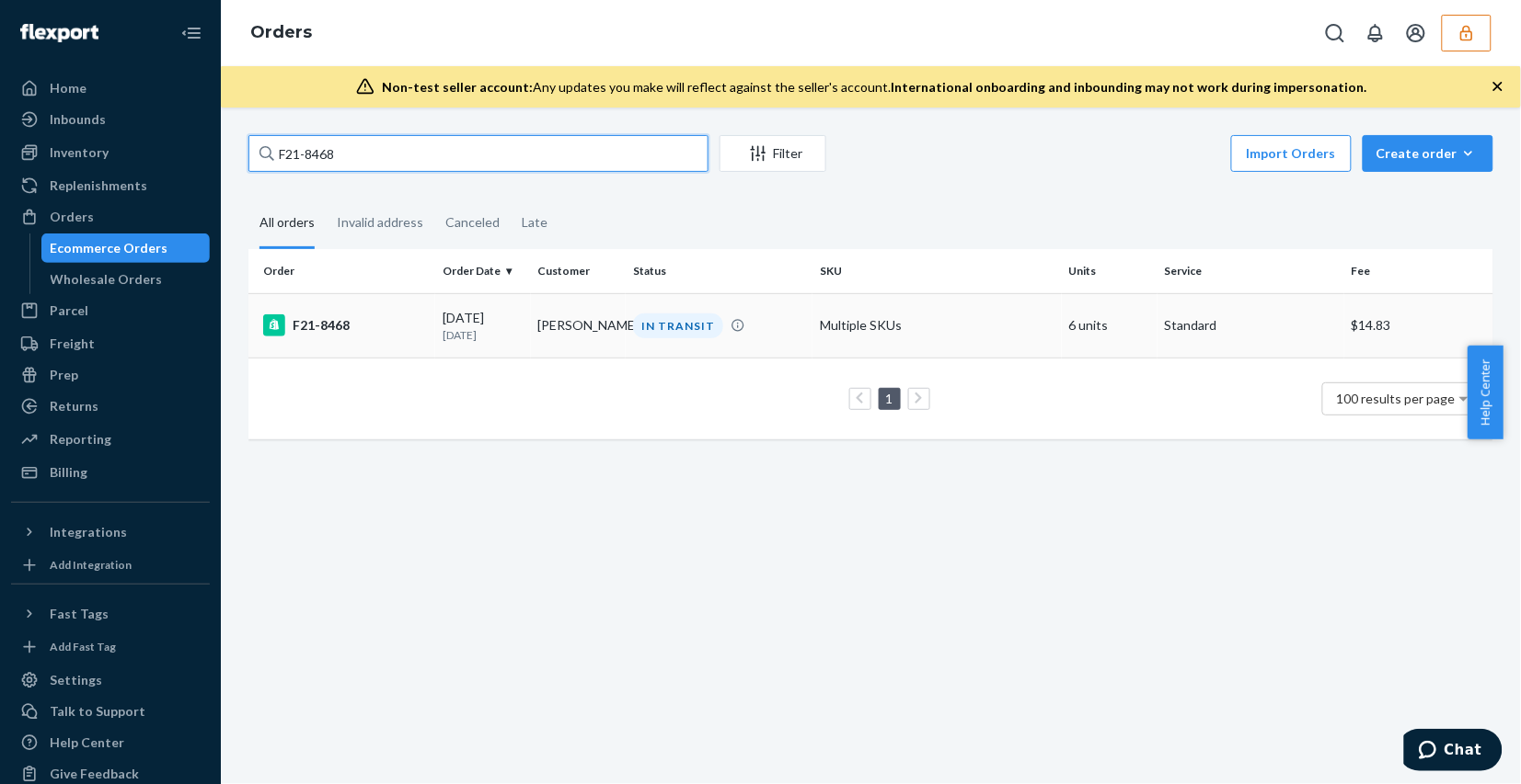
type input "F21-8468"
click at [943, 320] on td "Multiple SKUs" at bounding box center [937, 325] width 249 height 65
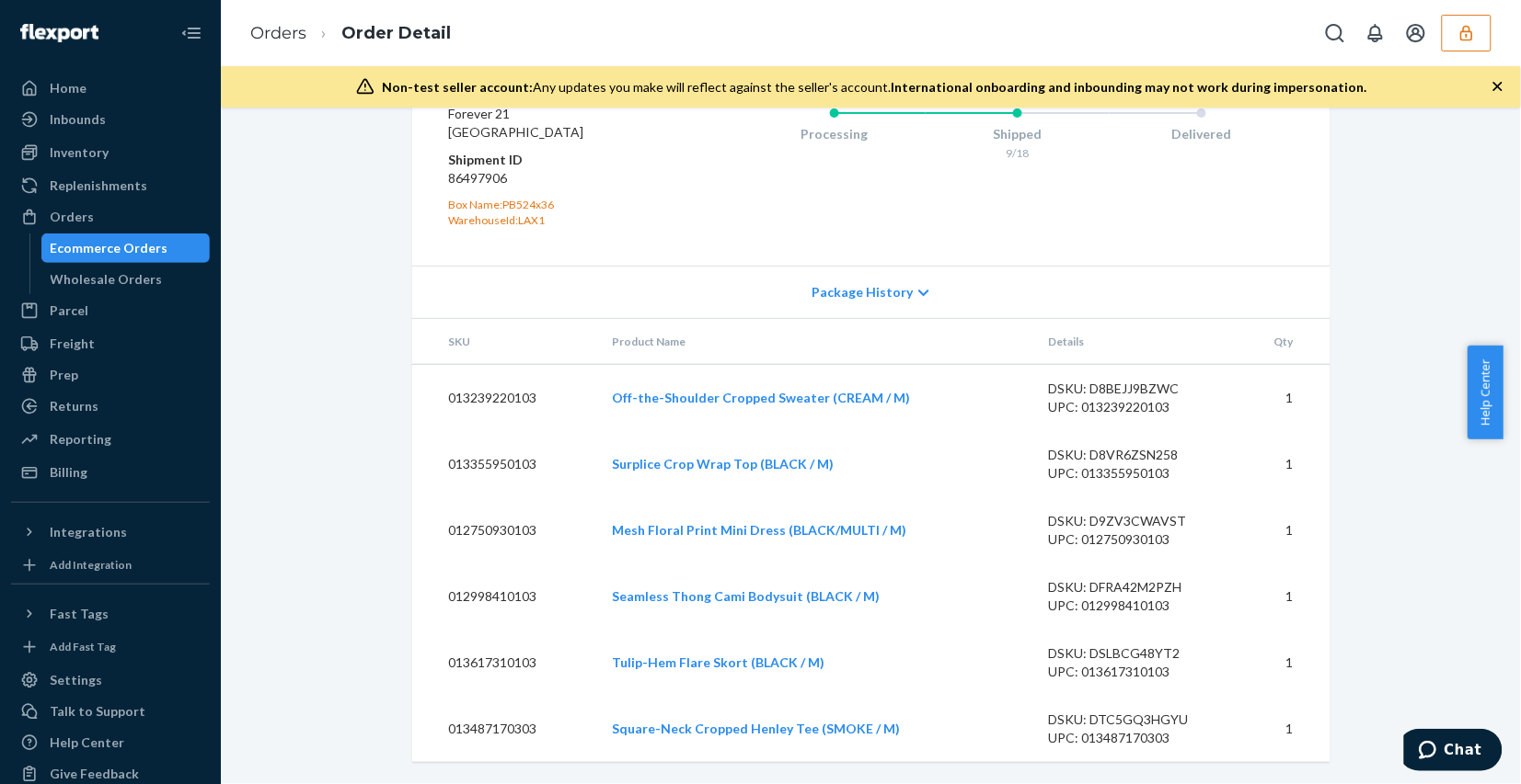
scroll to position [949, 0]
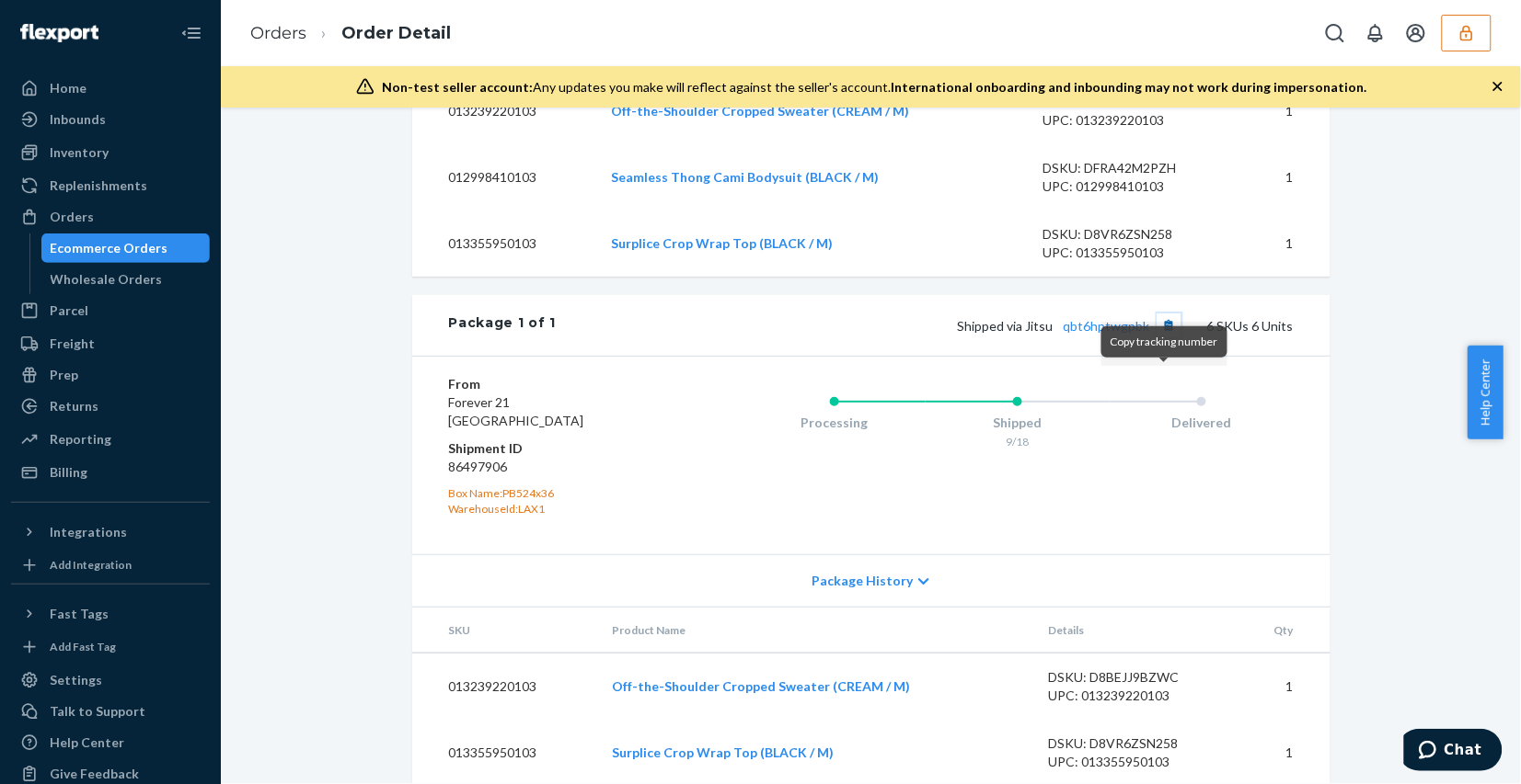
click at [1161, 337] on button "Copy tracking number" at bounding box center [1169, 325] width 23 height 23
click at [1132, 356] on div "Package 1 of 1 Shipped via Jitsu qbt6hptwgpbk 6 SKUs 6 Units" at bounding box center [871, 325] width 918 height 61
click at [1120, 334] on link "qbt6hptwgpbk" at bounding box center [1107, 326] width 86 height 16
click at [1167, 337] on button "Copy tracking number" at bounding box center [1169, 325] width 23 height 23
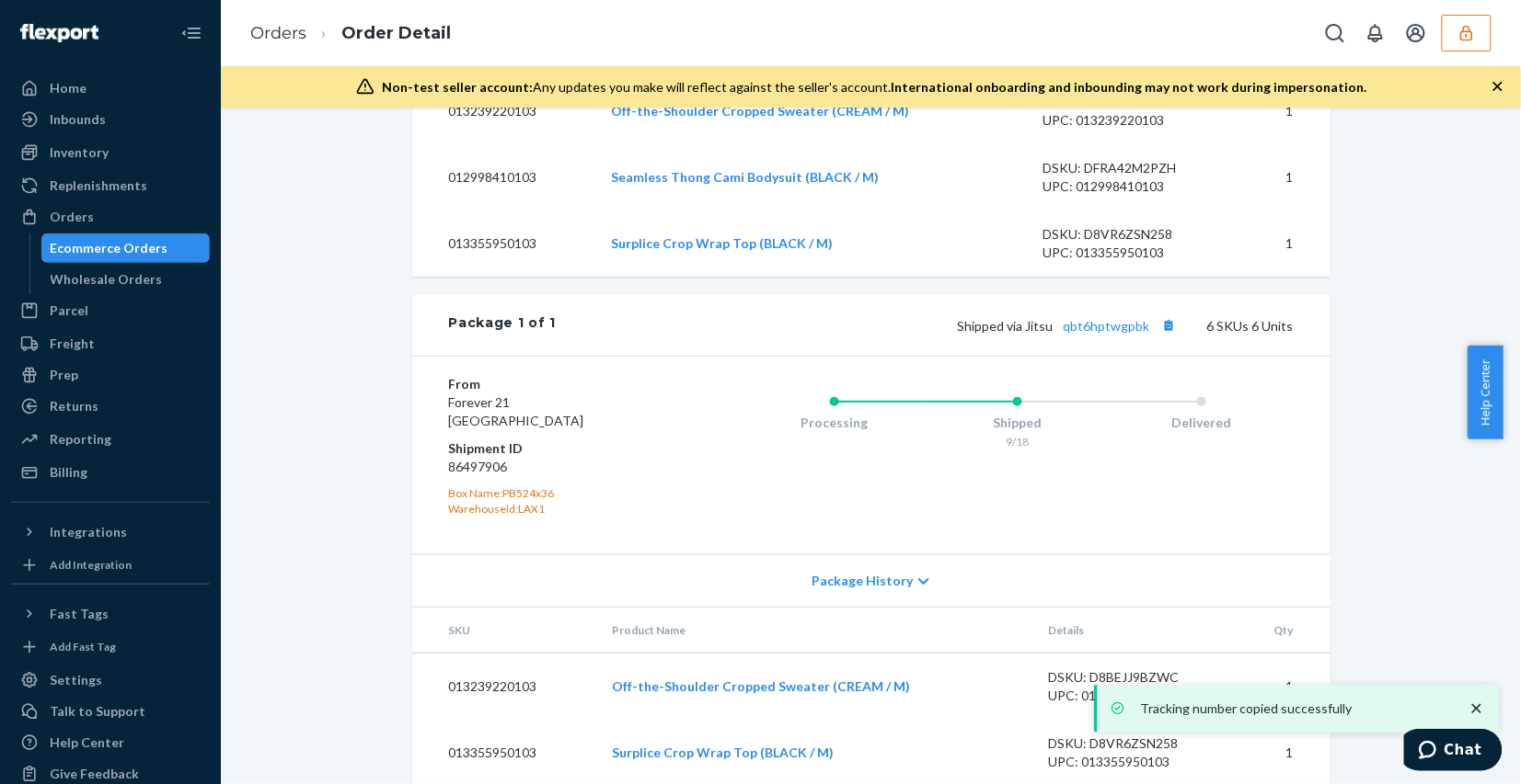
click at [475, 476] on dd "86497906" at bounding box center [559, 468] width 220 height 19
copy dd "86497906"
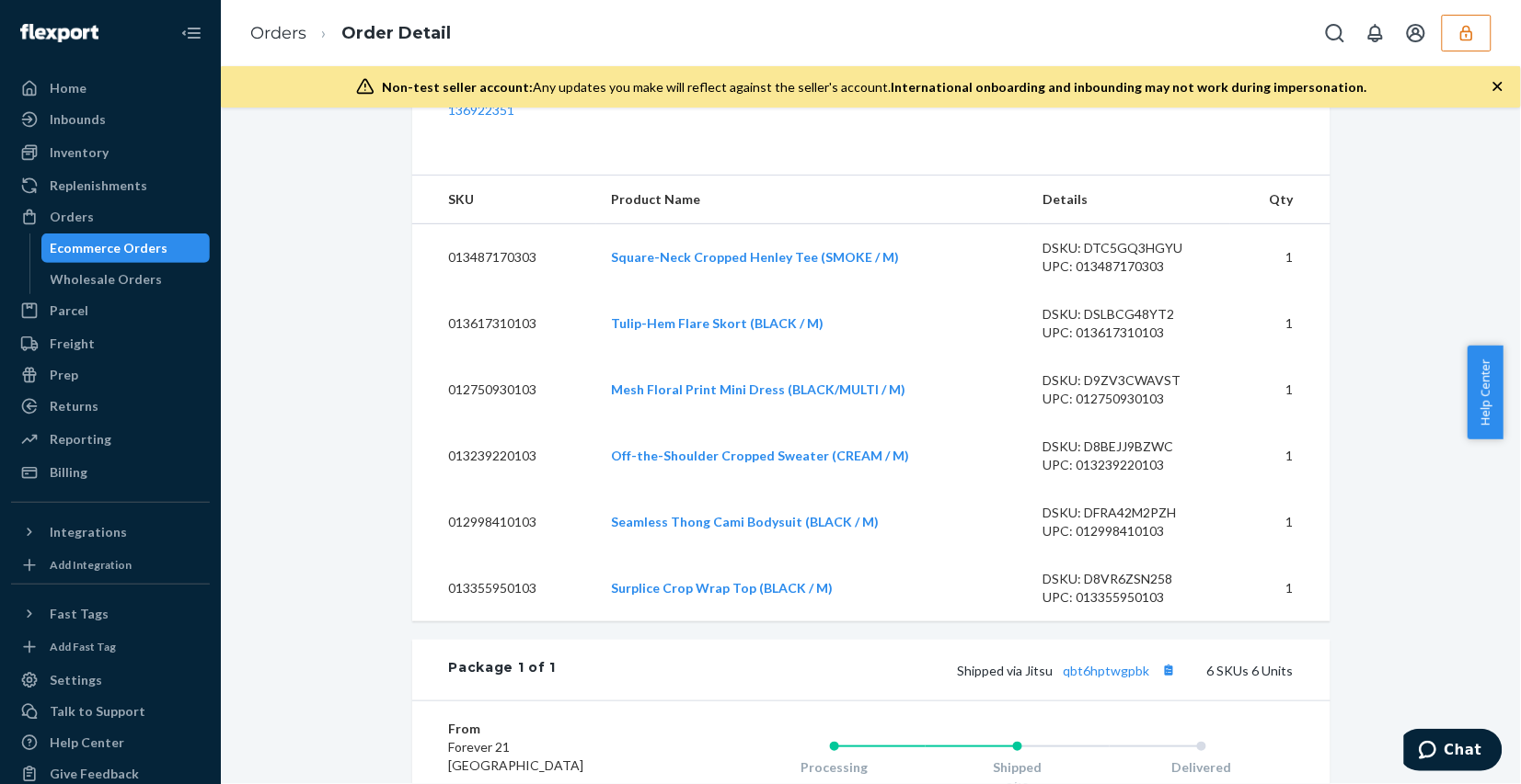
scroll to position [145, 0]
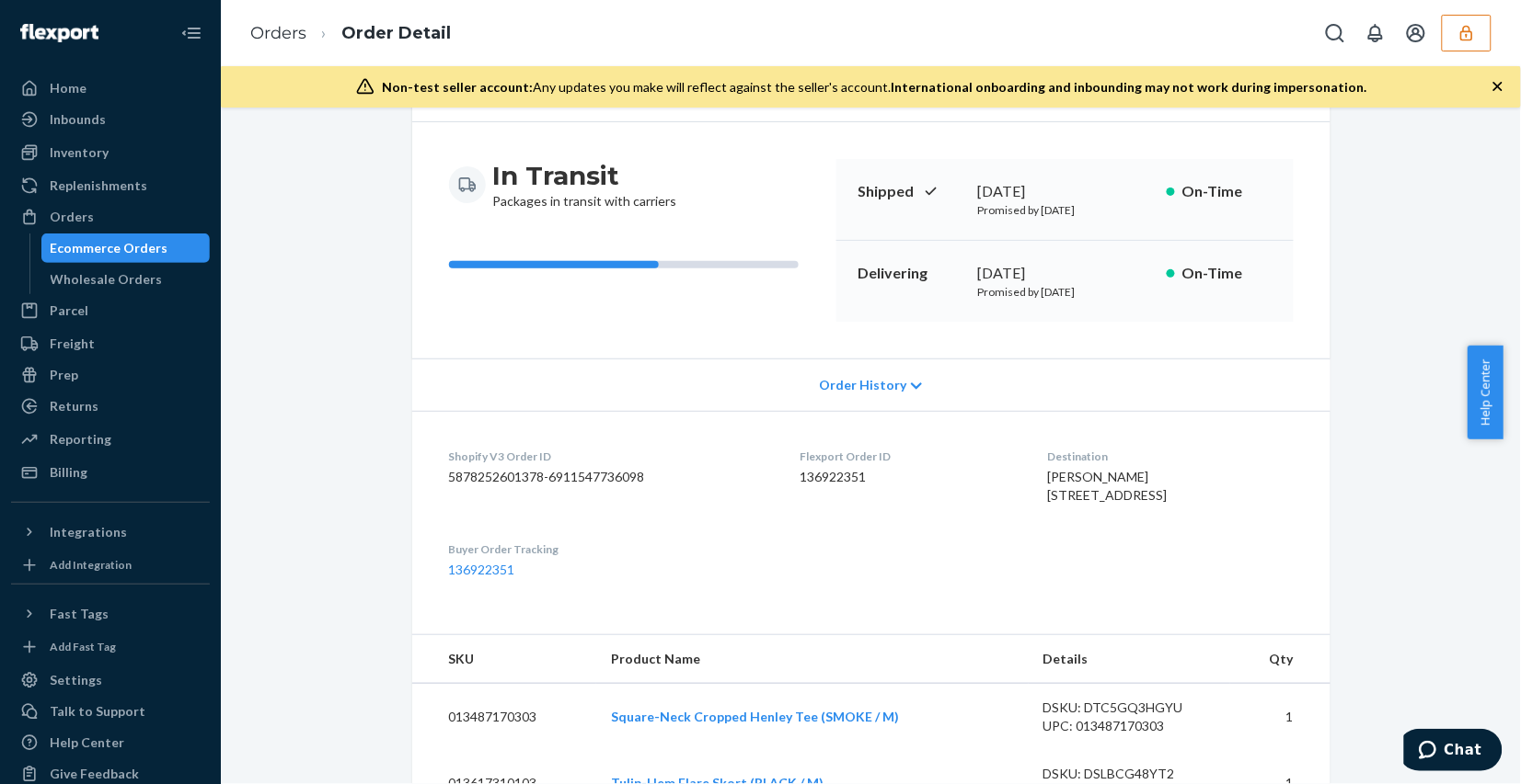
click at [808, 479] on dd "136922351" at bounding box center [908, 478] width 217 height 19
copy dd "136922351"
click at [1472, 35] on icon "button" at bounding box center [1466, 32] width 12 height 16
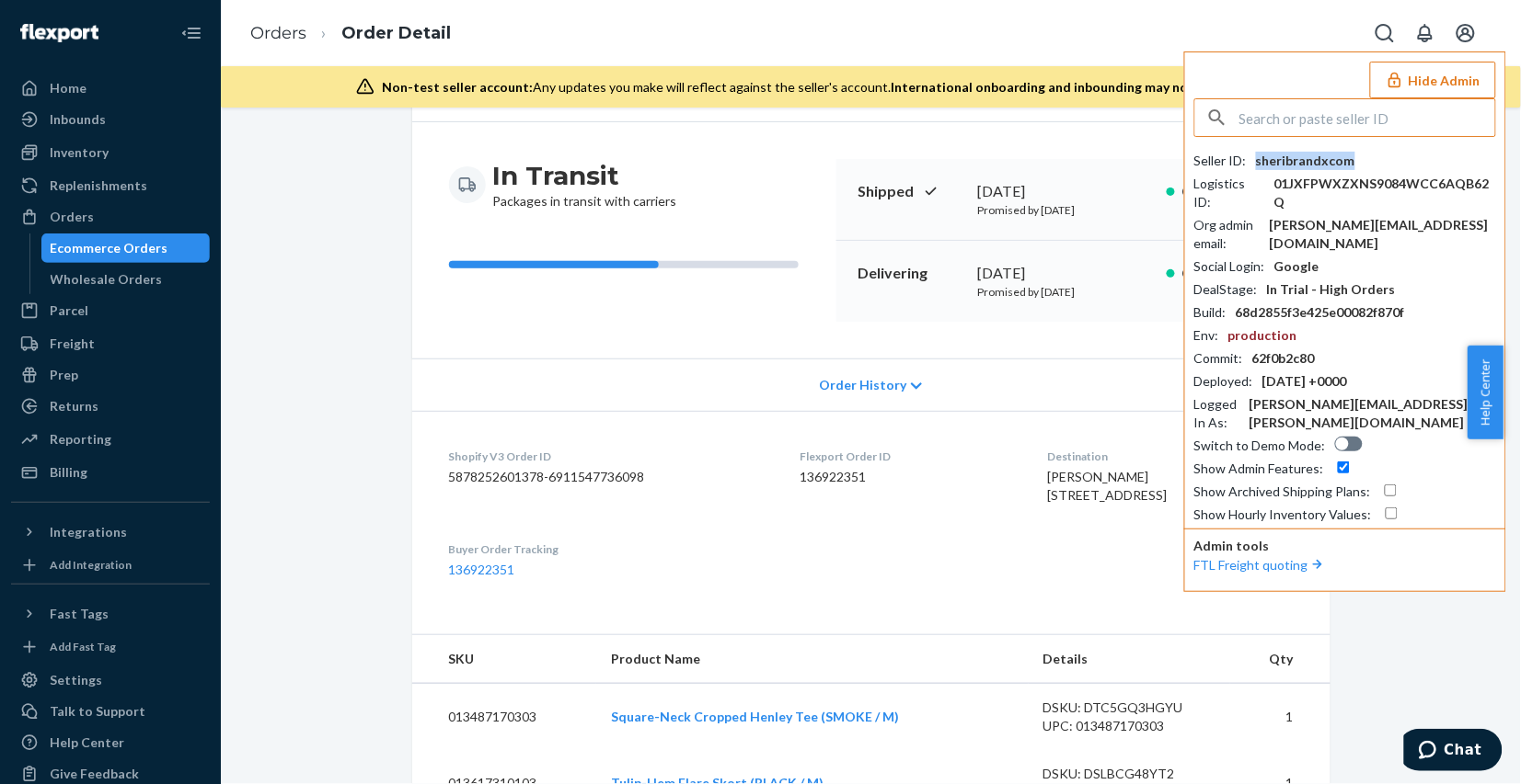
click at [1330, 162] on div "sheribrandxcom" at bounding box center [1306, 161] width 100 height 19
drag, startPoint x: 371, startPoint y: 543, endPoint x: 380, endPoint y: 534, distance: 12.7
click at [1465, 76] on button "Hide Admin" at bounding box center [1433, 80] width 126 height 37
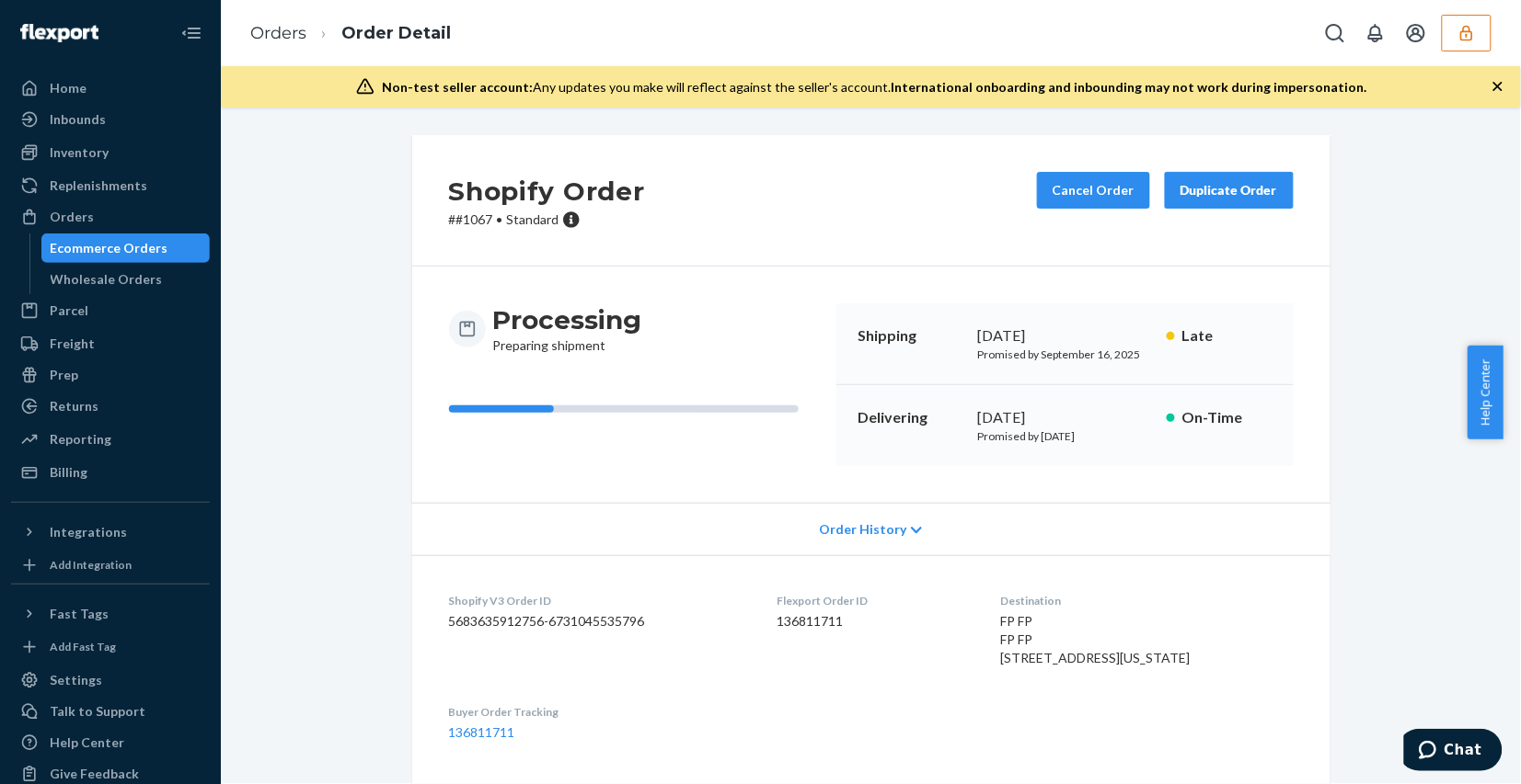
click at [1451, 55] on div "Orders Order Detail" at bounding box center [871, 33] width 1300 height 67
click at [1460, 46] on button "button" at bounding box center [1467, 33] width 50 height 37
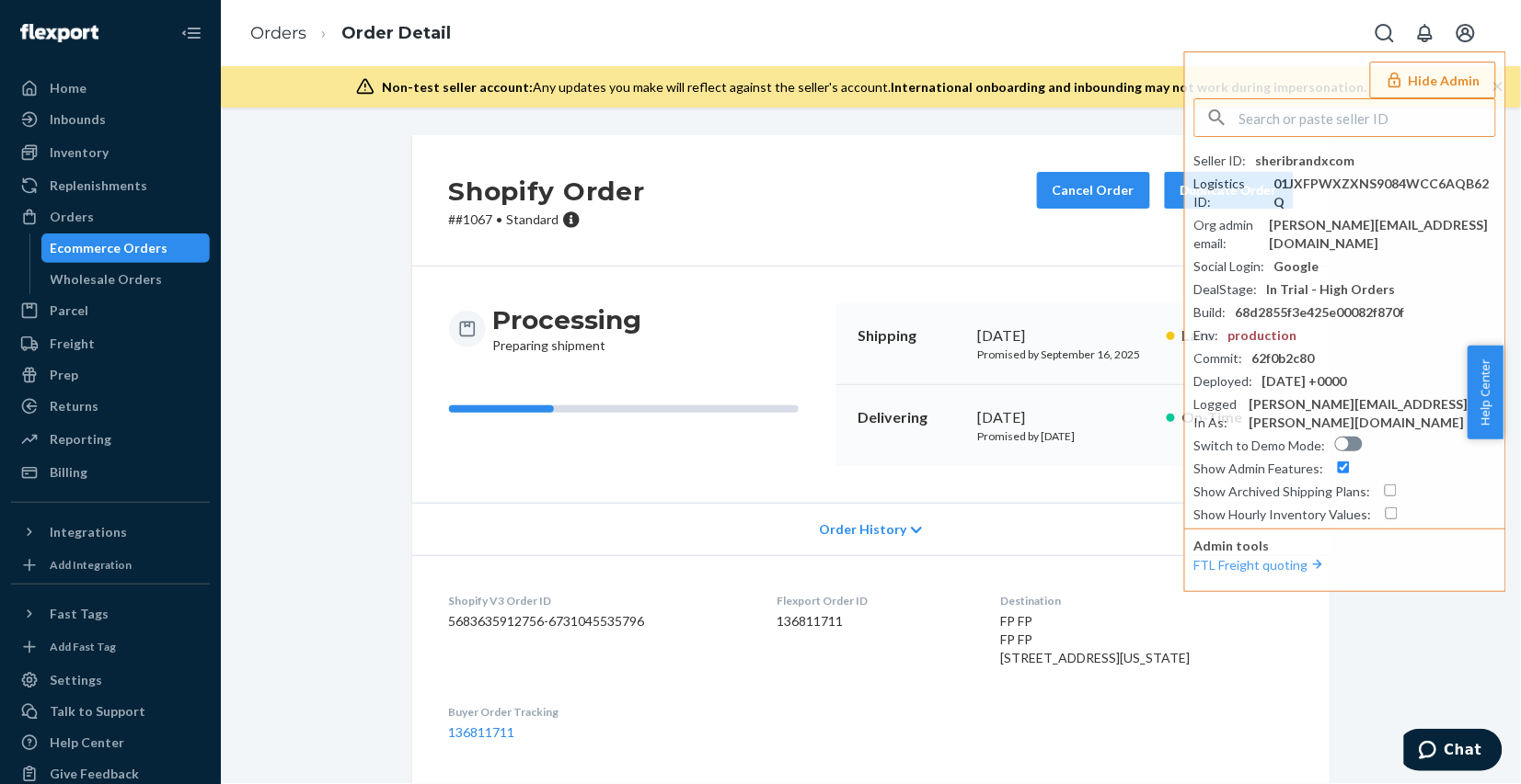
click at [350, 517] on div "Shopify Order # #1067 • Standard Cancel Order Duplicate Order Processing Prepar…" at bounding box center [871, 709] width 1273 height 1148
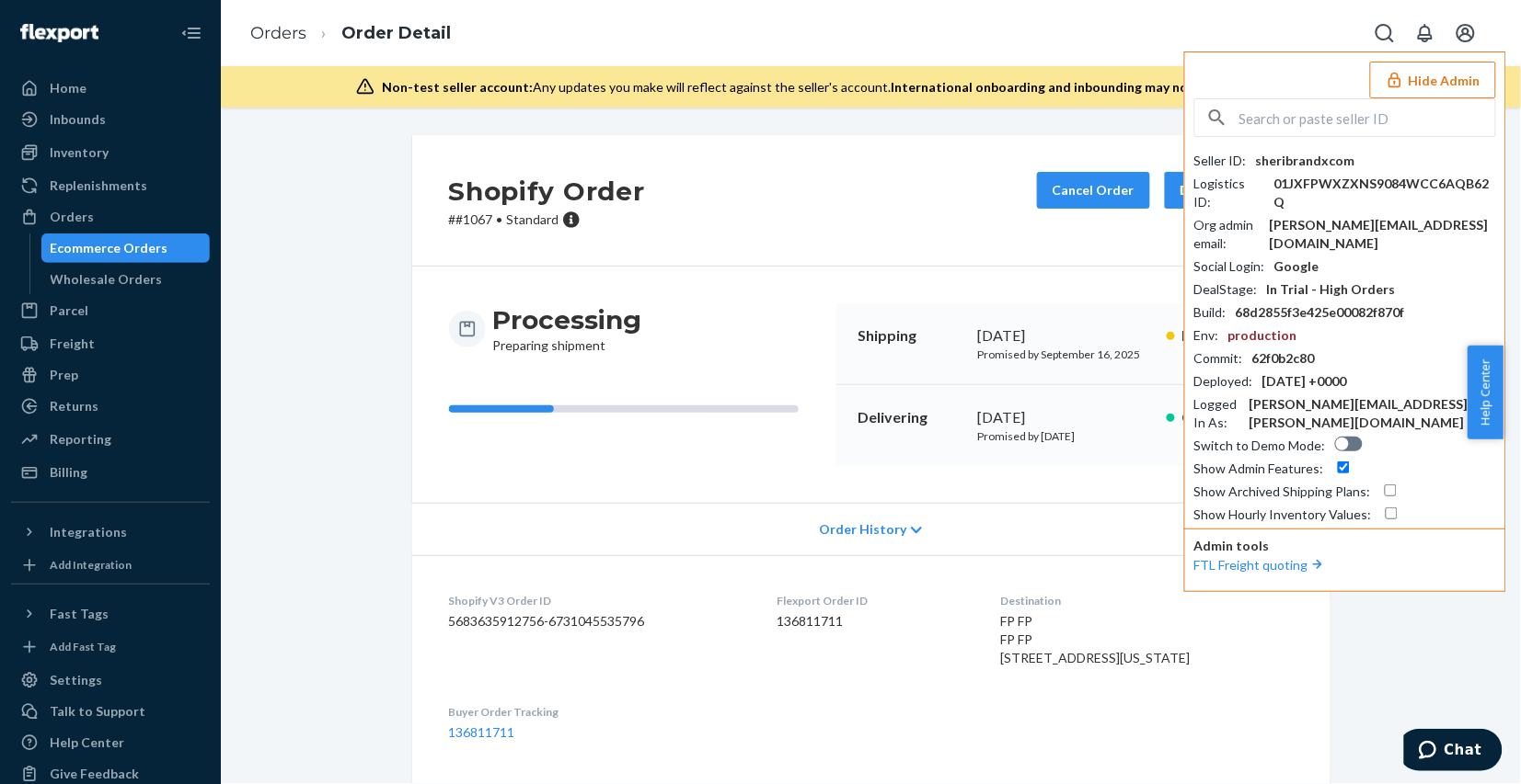
click at [1427, 78] on button "Hide Admin" at bounding box center [1433, 80] width 126 height 37
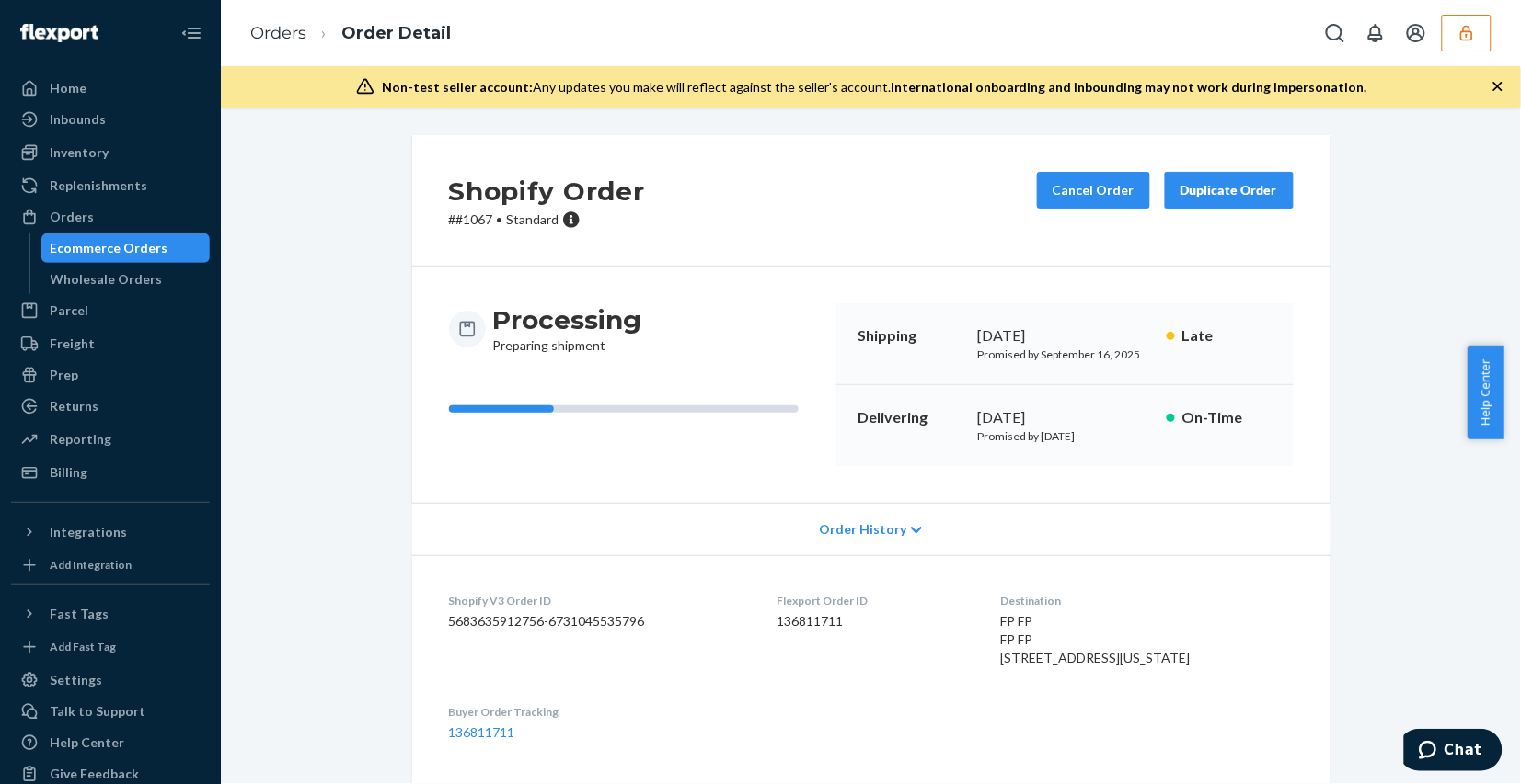
scroll to position [230, 0]
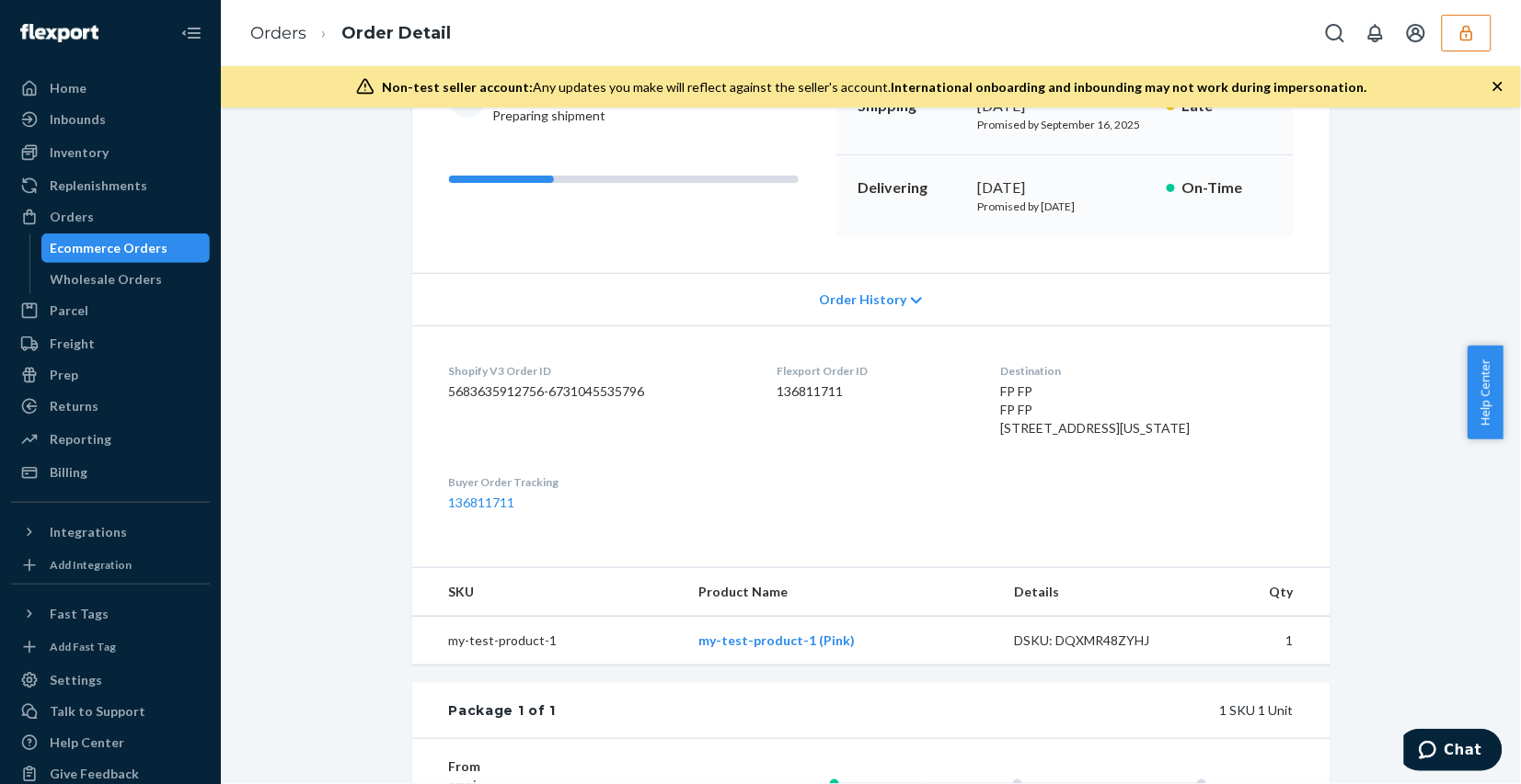
click at [822, 389] on dd "136811711" at bounding box center [875, 392] width 194 height 19
copy dd "136811711"
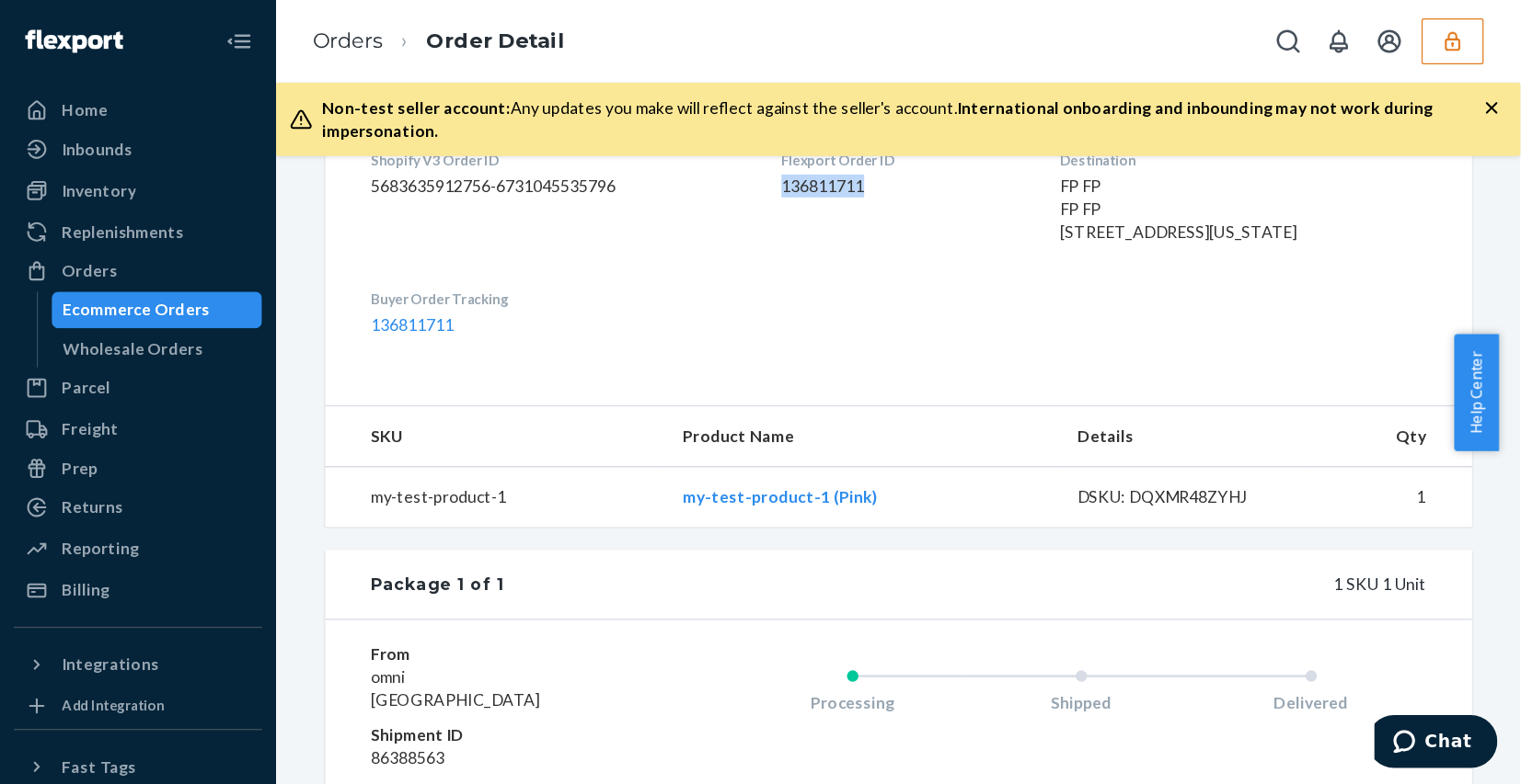
scroll to position [490, 0]
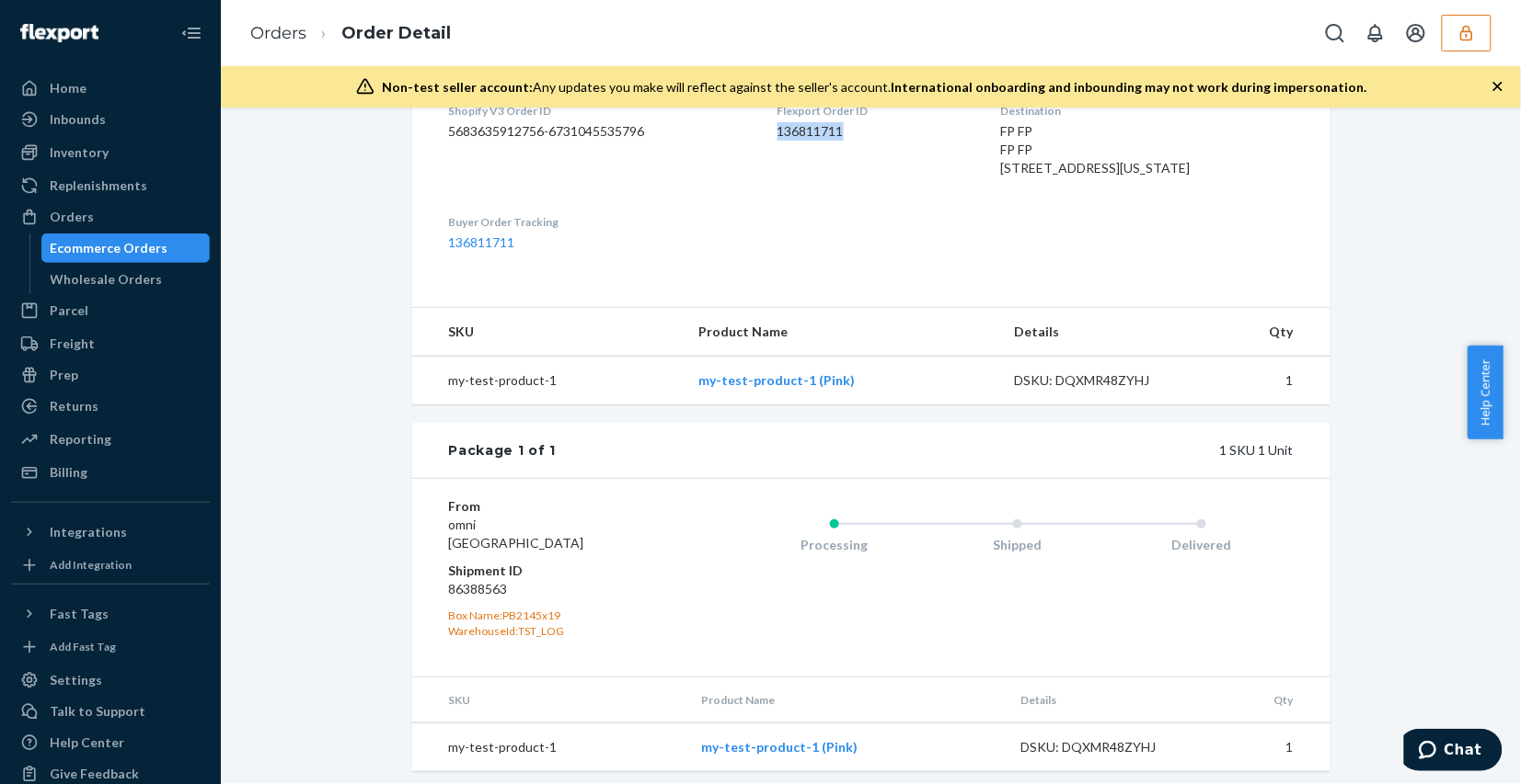
click at [1454, 23] on button "button" at bounding box center [1467, 33] width 50 height 37
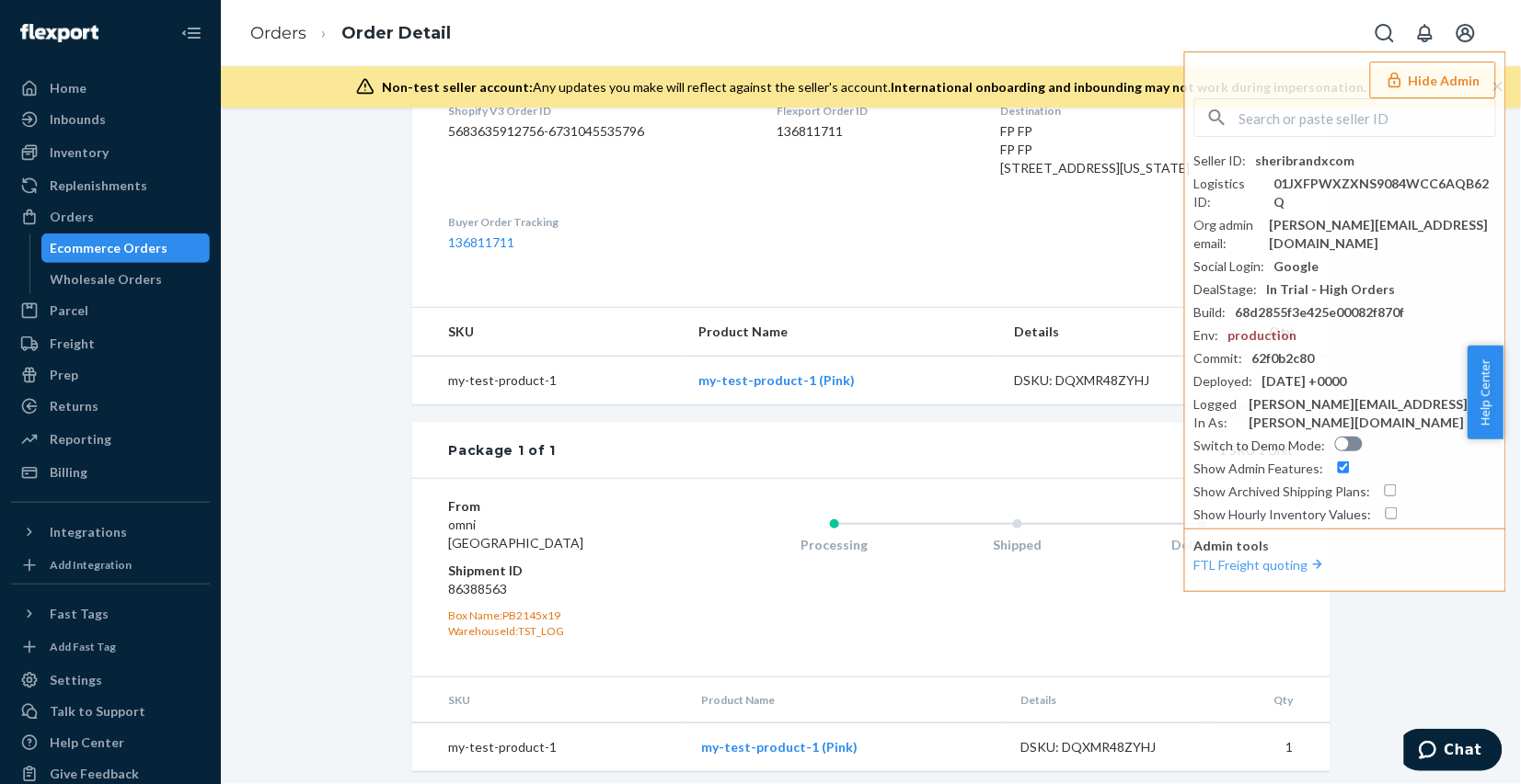
click at [382, 427] on div "Shopify Order # #1067 • Standard Cancel Order Duplicate Order Processing Prepar…" at bounding box center [871, 219] width 1273 height 1148
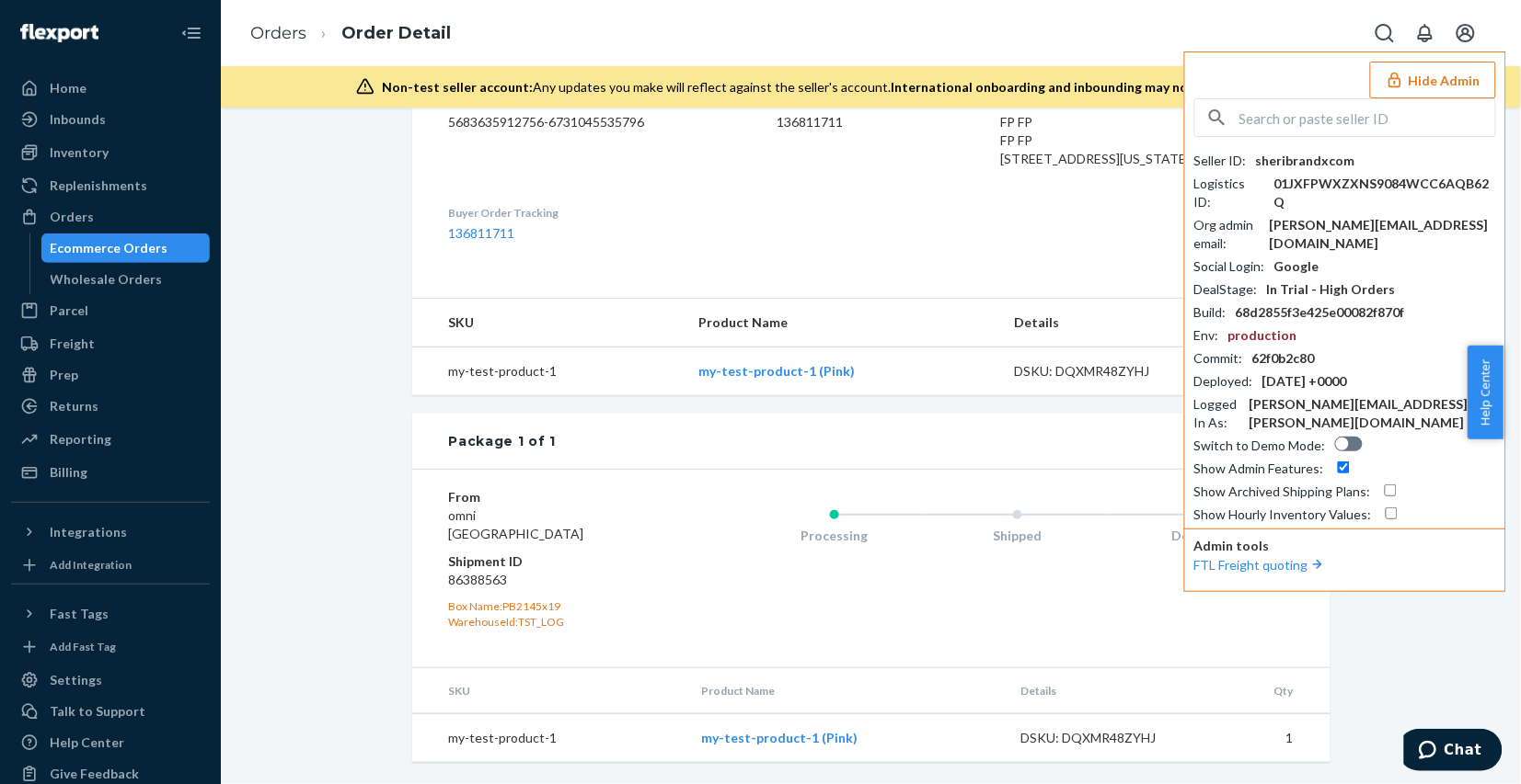
click at [1469, 85] on button "Hide Admin" at bounding box center [1433, 80] width 126 height 37
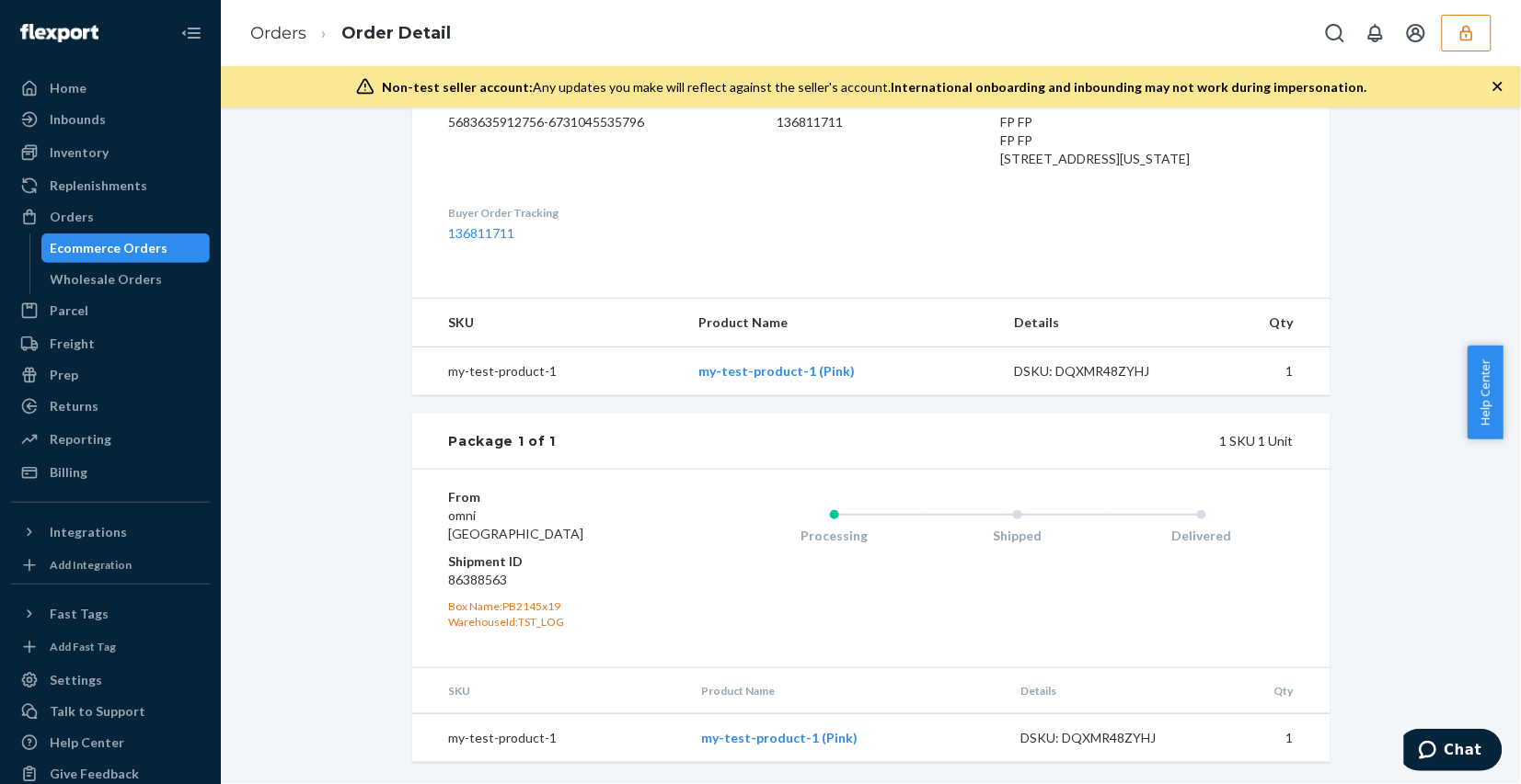
scroll to position [0, 0]
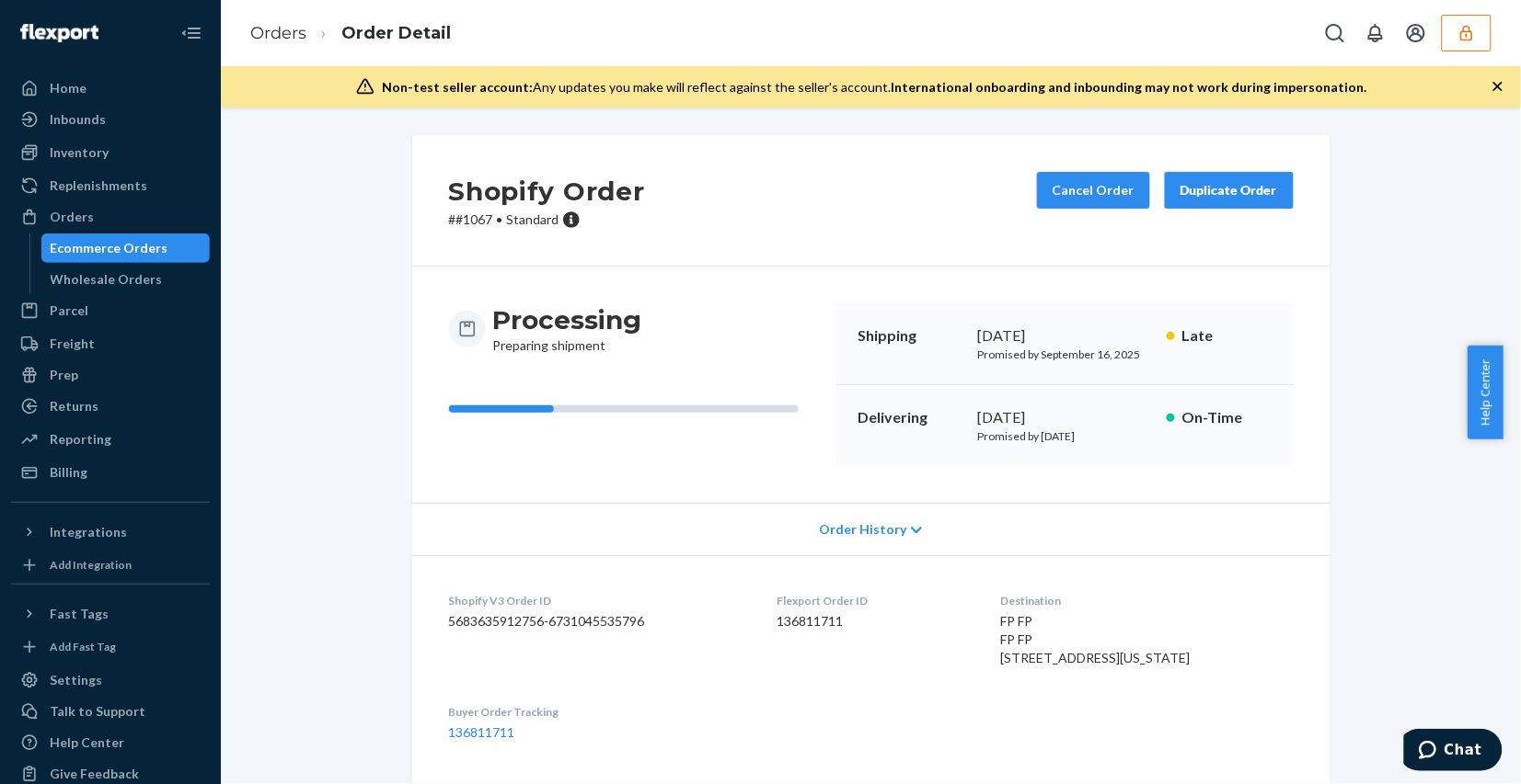
click at [310, 323] on div "Shopify Order # #1067 • Standard Cancel Order Duplicate Order Processing Prepar…" at bounding box center [871, 709] width 1273 height 1148
click at [800, 626] on dd "136811711" at bounding box center [875, 622] width 194 height 19
copy dd "136811711"
click at [566, 608] on dt "Shopify V3 Order ID" at bounding box center [598, 601] width 299 height 16
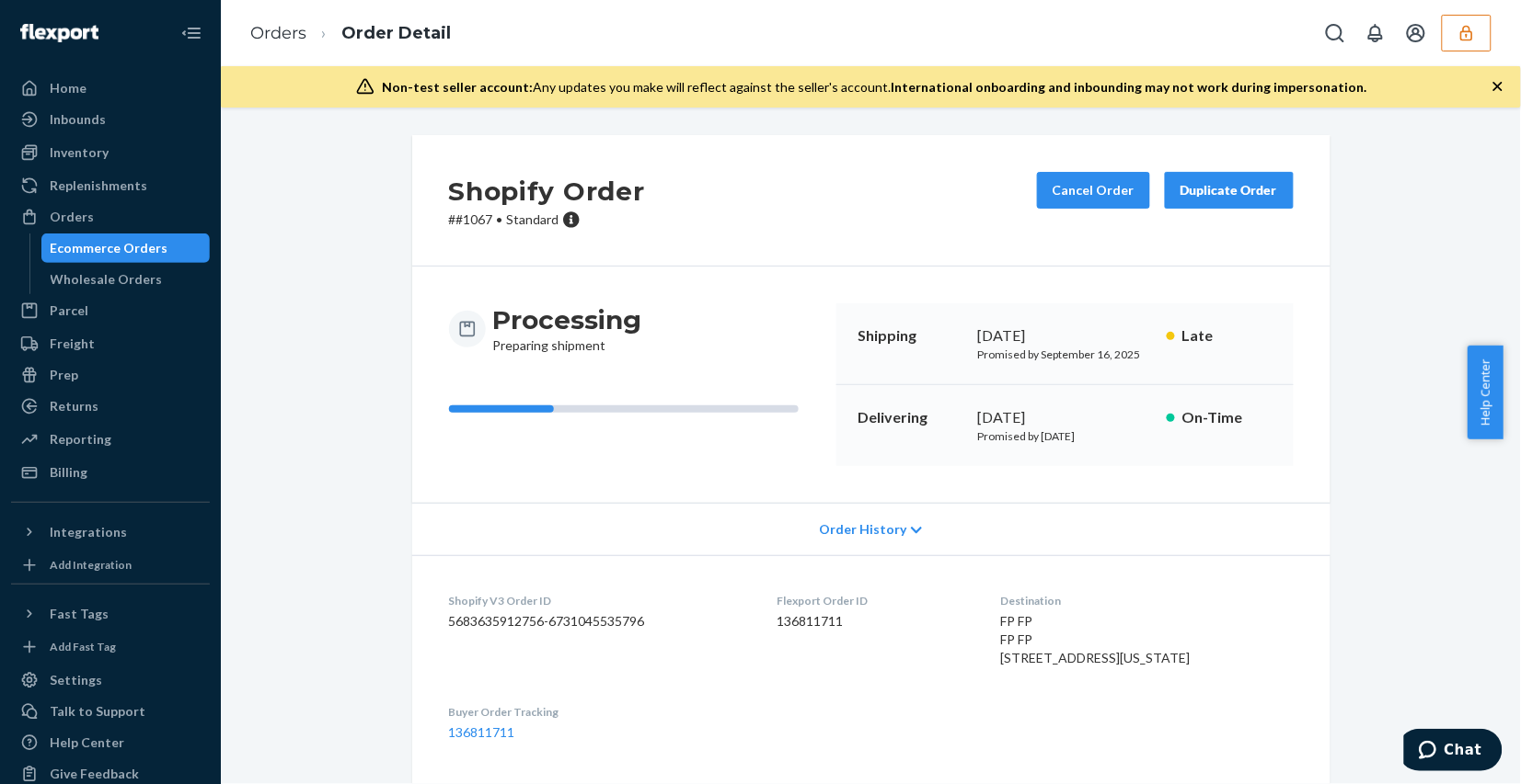
click at [1461, 29] on icon "button" at bounding box center [1467, 33] width 19 height 19
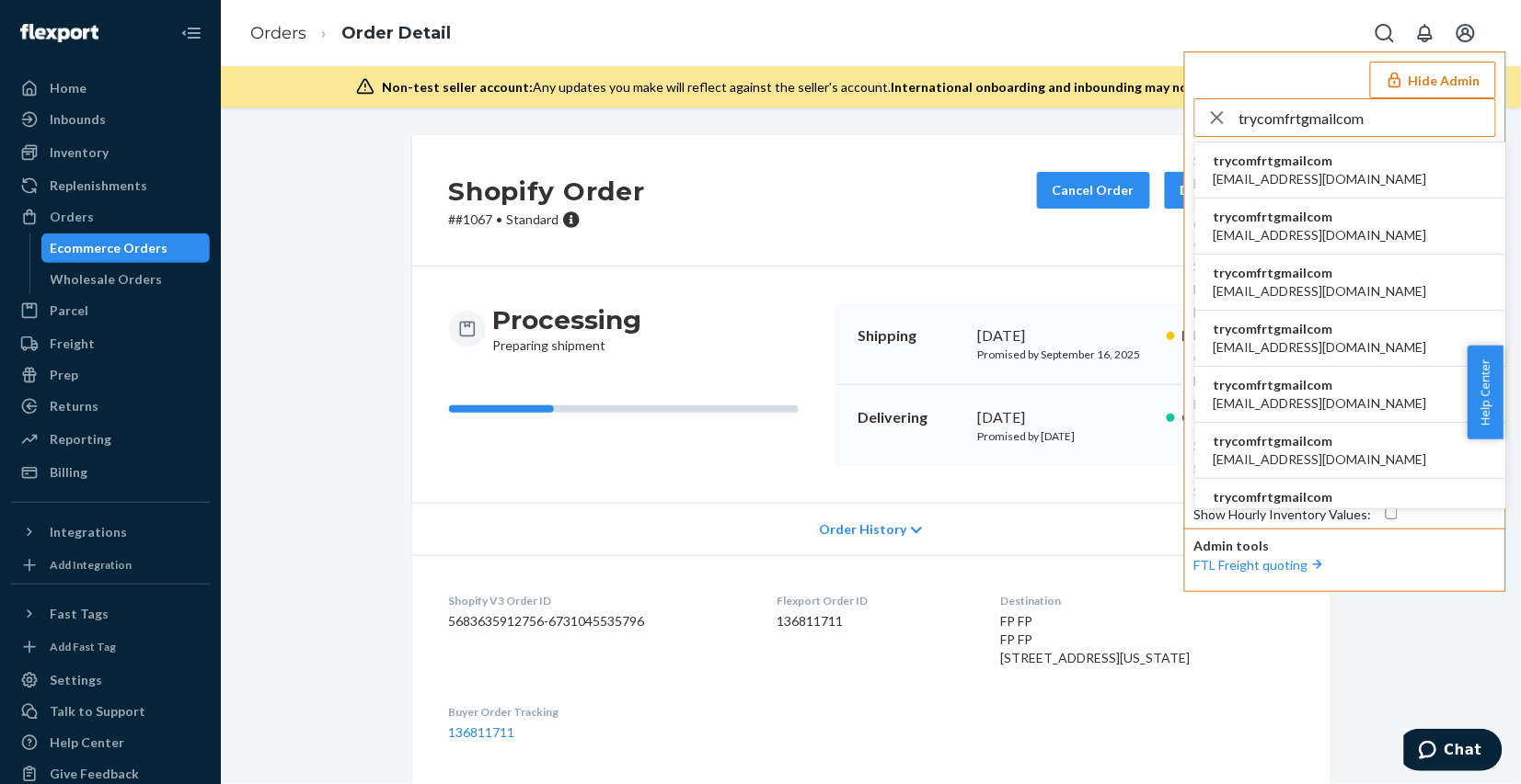
type input "trycomfrtgmailcom"
click at [1380, 171] on li "trycomfrtgmailcom abby@sh-shc.com" at bounding box center [1350, 171] width 311 height 56
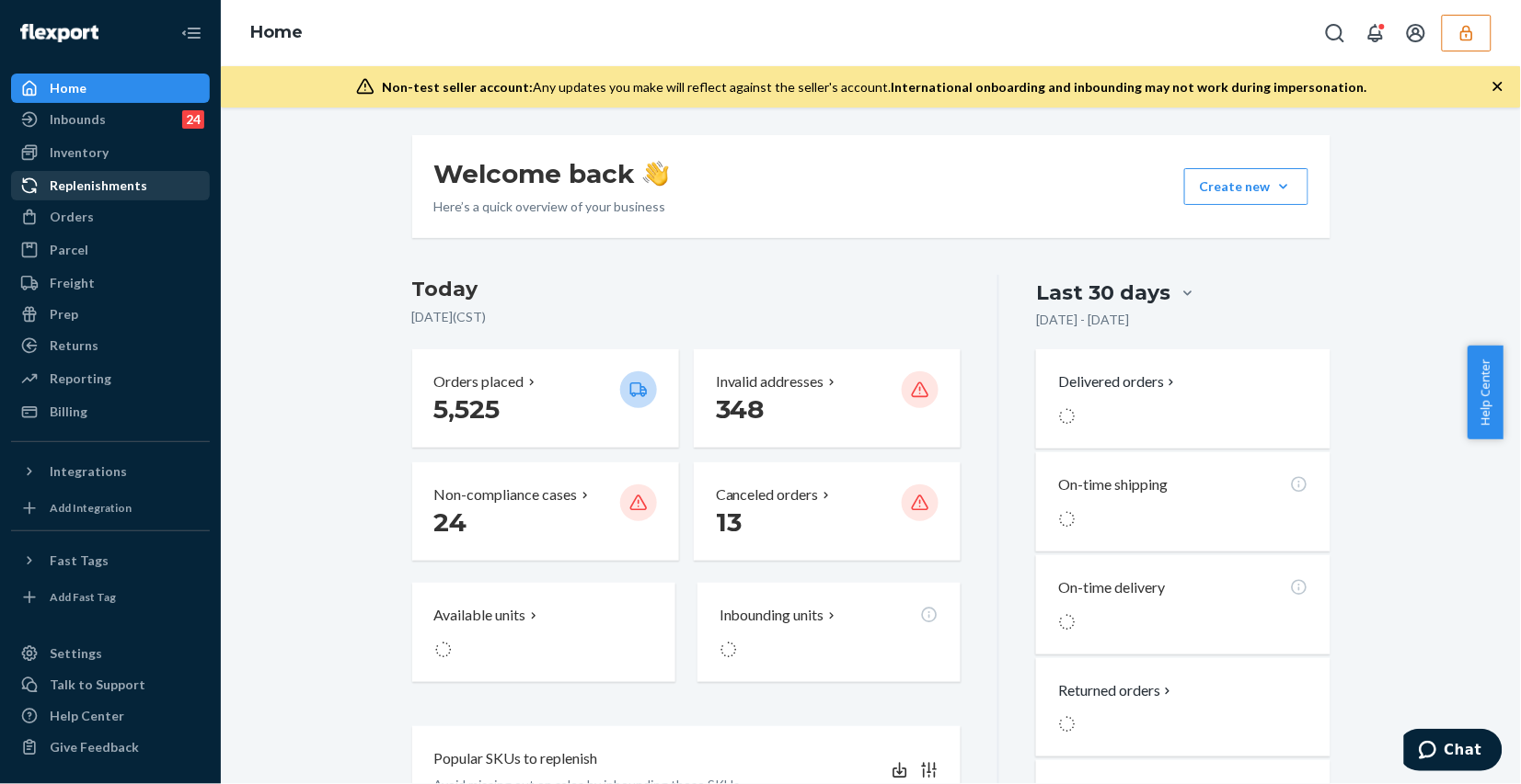
click at [107, 196] on div "Replenishments" at bounding box center [111, 185] width 195 height 25
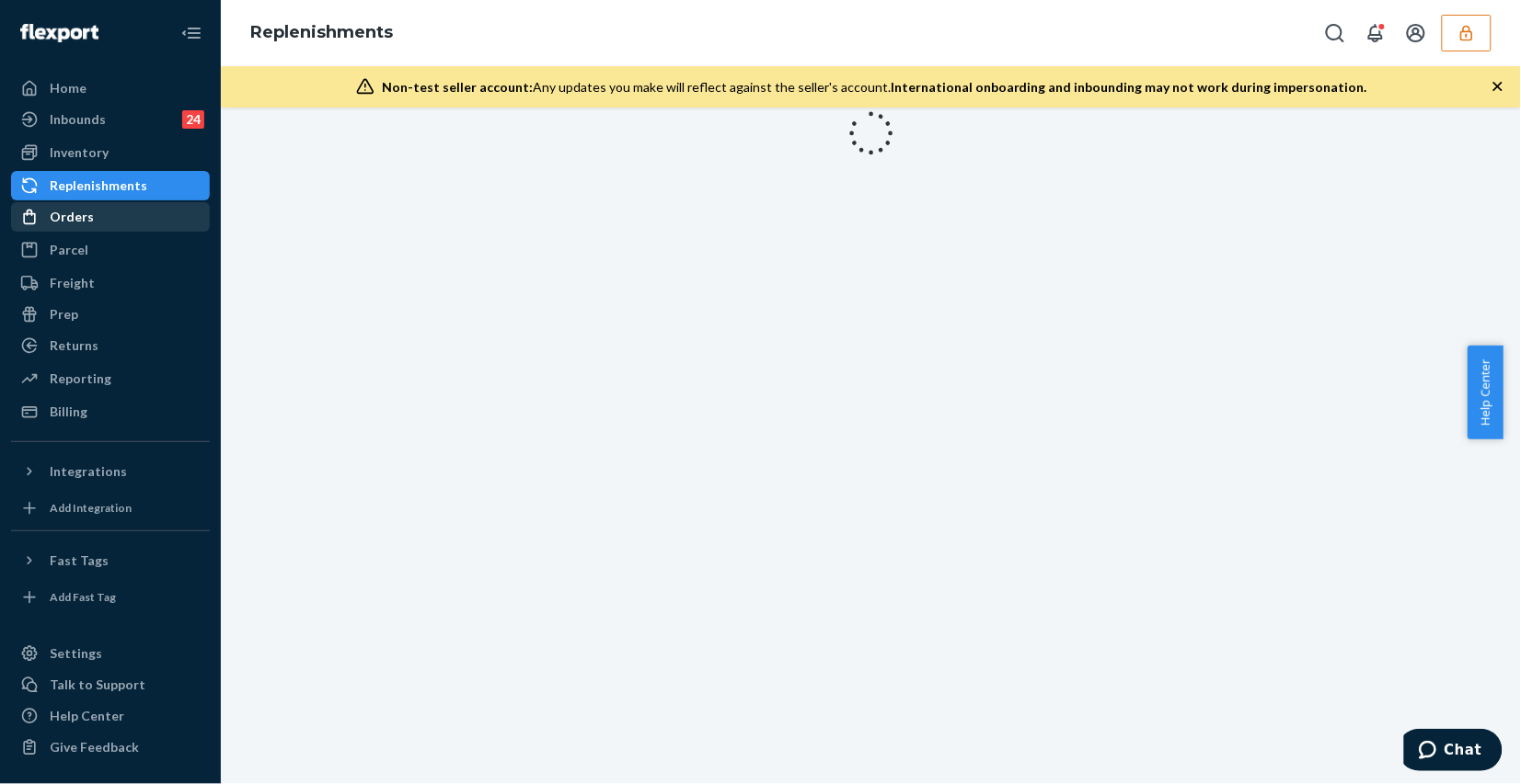
click at [116, 208] on div "Orders" at bounding box center [111, 216] width 195 height 25
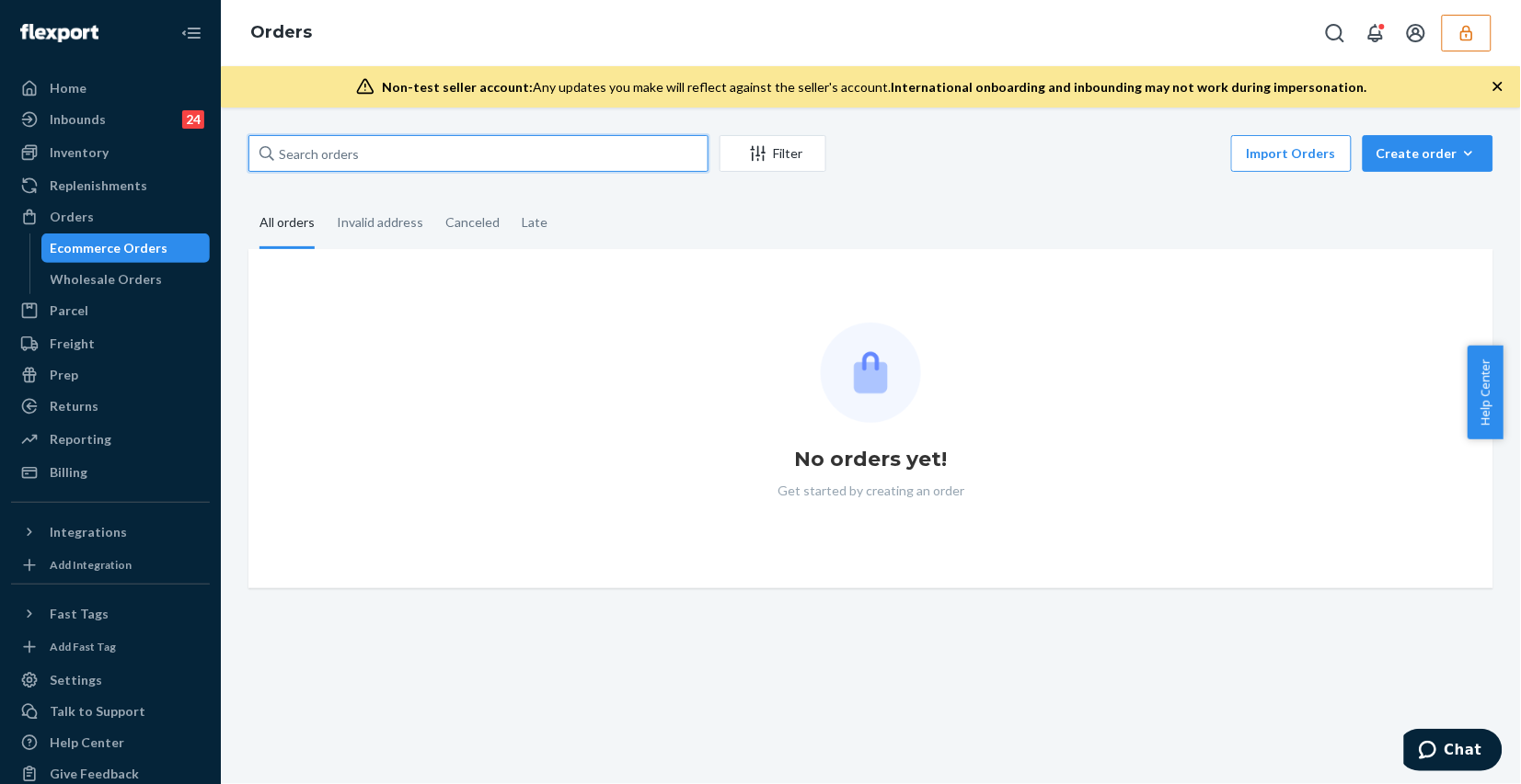
click at [559, 157] on input "text" at bounding box center [478, 153] width 460 height 37
paste input "136792986"
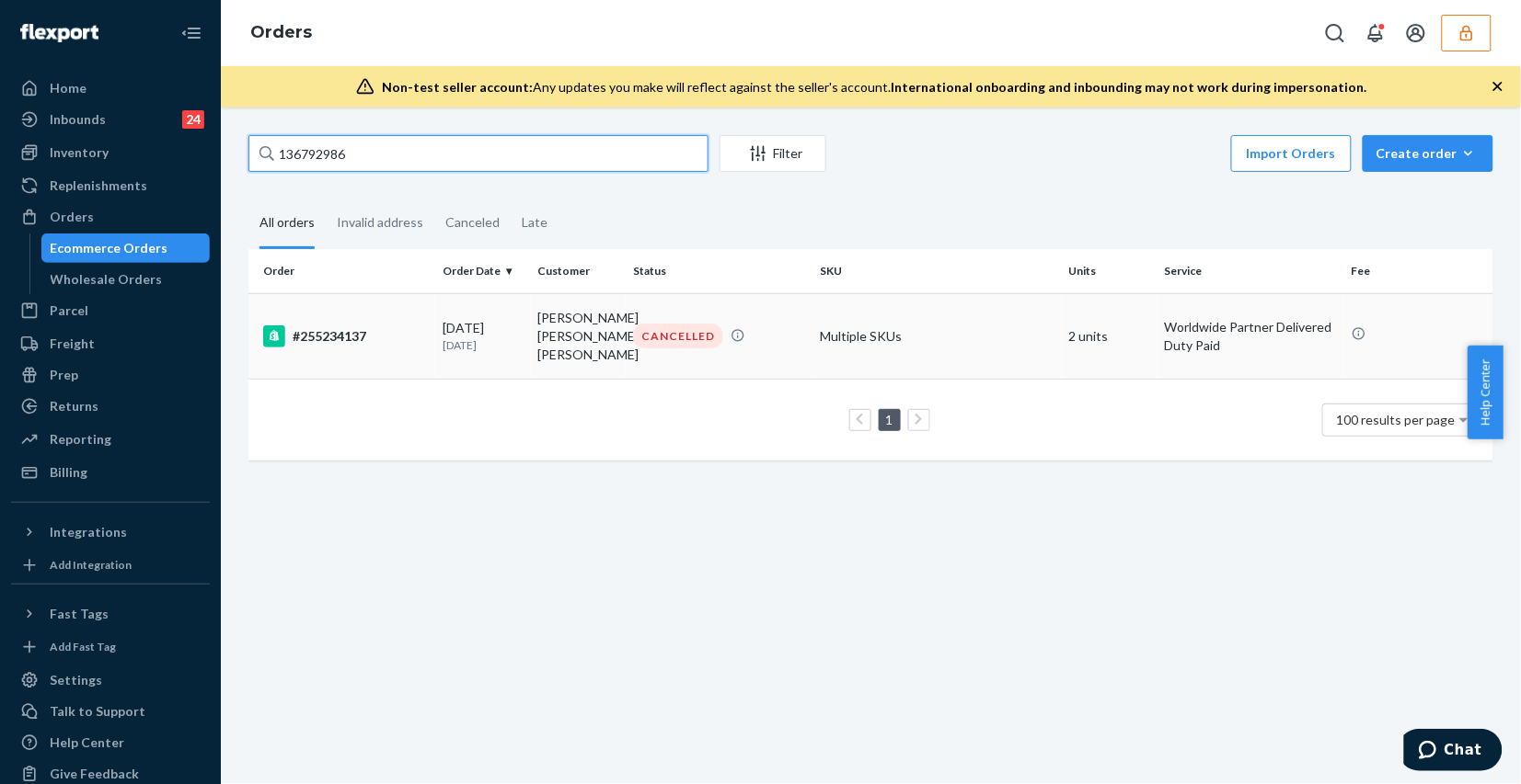
type input "136792986"
click at [932, 338] on td "Multiple SKUs" at bounding box center [937, 335] width 249 height 85
